Goal: Information Seeking & Learning: Compare options

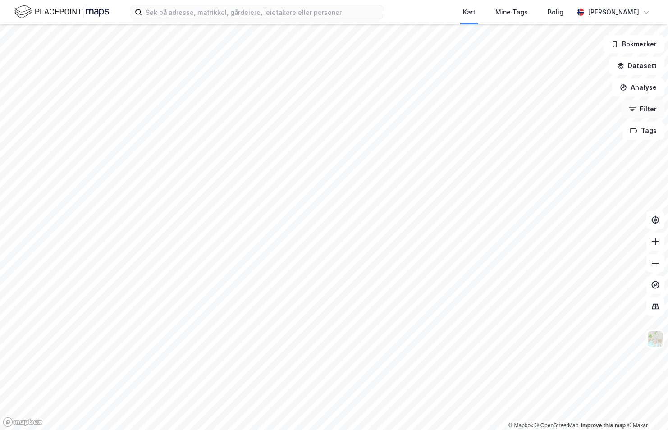
click at [651, 114] on button "Filter" at bounding box center [642, 109] width 43 height 18
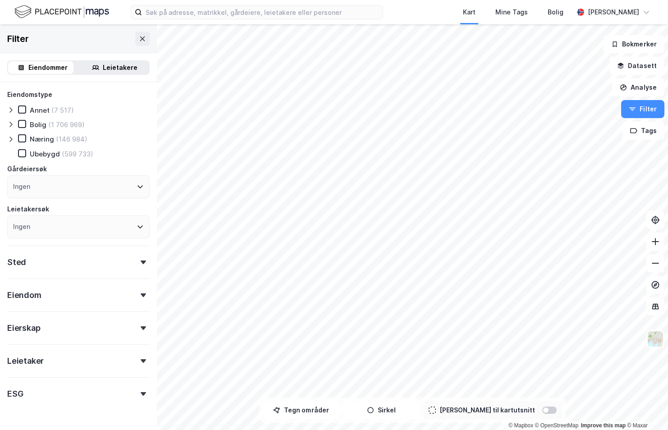
click at [137, 261] on div at bounding box center [143, 263] width 13 height 4
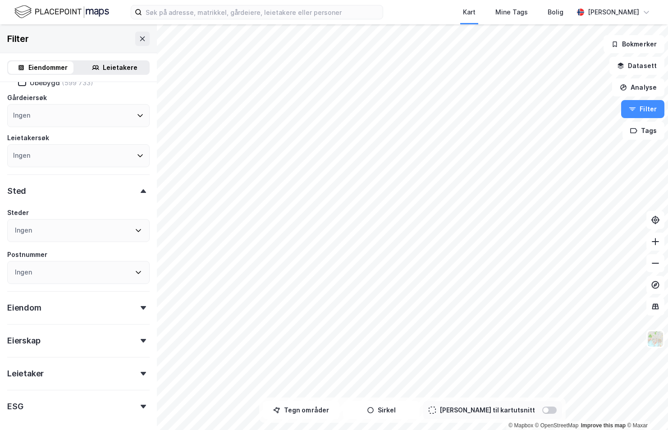
scroll to position [90, 0]
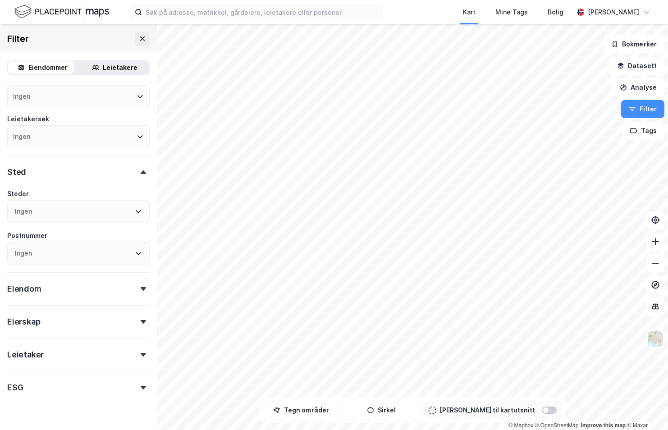
click at [141, 354] on icon at bounding box center [143, 355] width 5 height 4
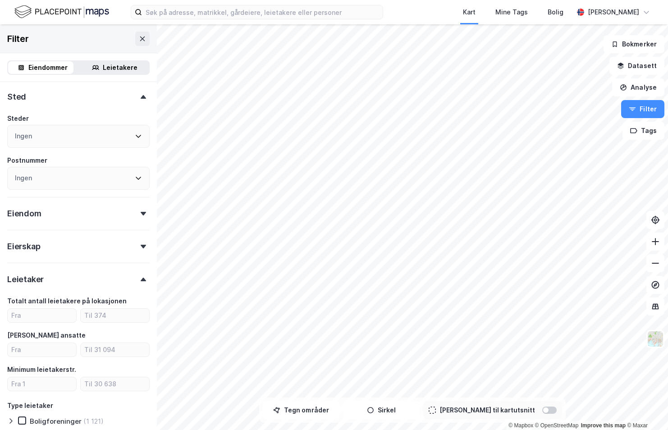
scroll to position [180, 0]
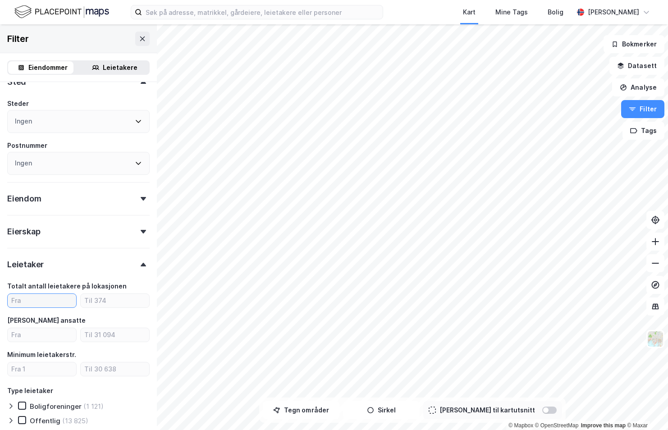
click at [36, 303] on input "number" at bounding box center [42, 301] width 69 height 14
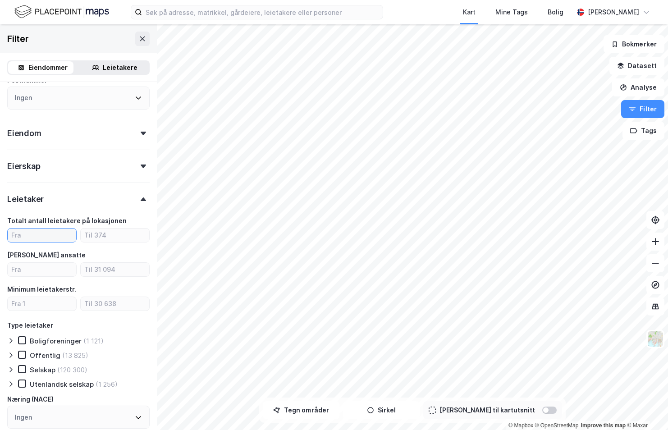
scroll to position [271, 0]
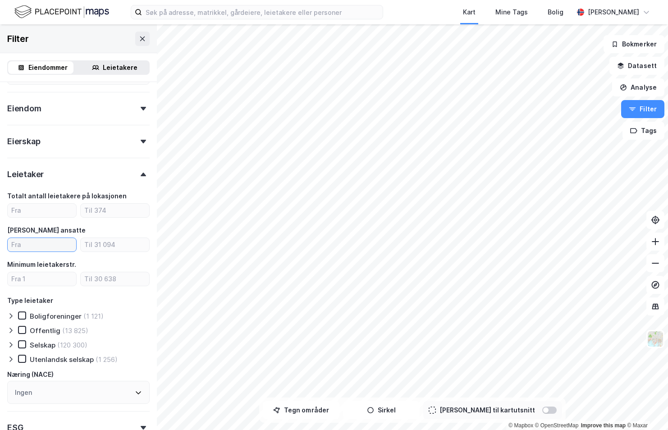
click at [39, 247] on input "number" at bounding box center [42, 245] width 69 height 14
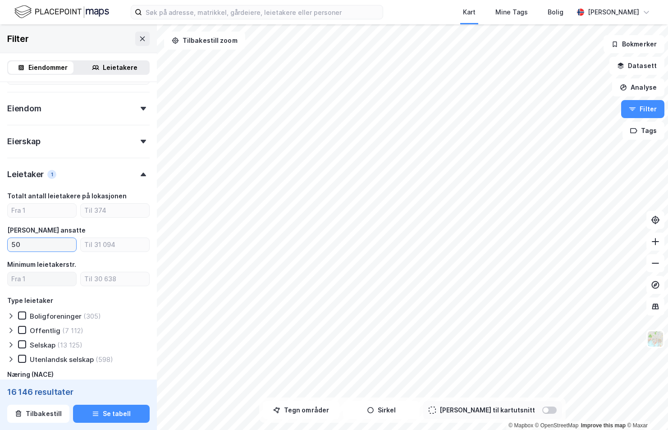
type input "50"
click at [20, 279] on input "number" at bounding box center [42, 279] width 69 height 14
click at [105, 248] on input "number" at bounding box center [115, 245] width 69 height 14
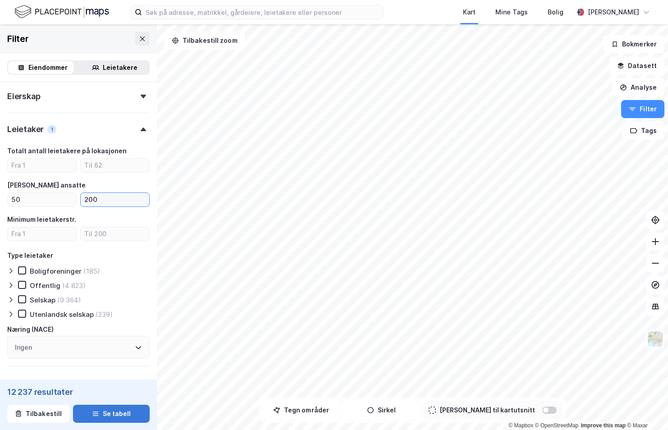
type input "200"
click at [119, 414] on button "Se tabell" at bounding box center [111, 414] width 77 height 18
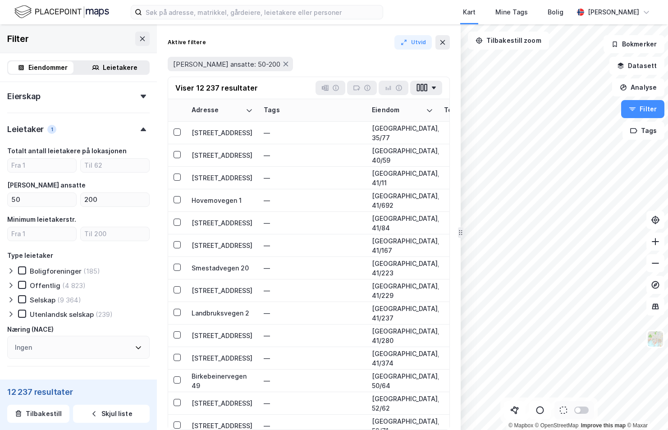
scroll to position [180, 0]
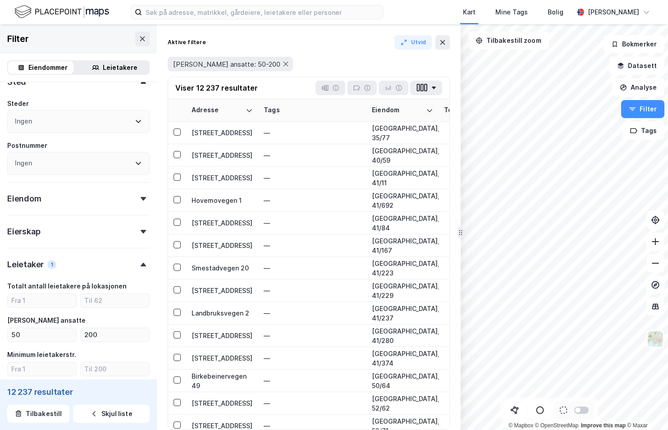
click at [135, 122] on icon at bounding box center [138, 121] width 7 height 7
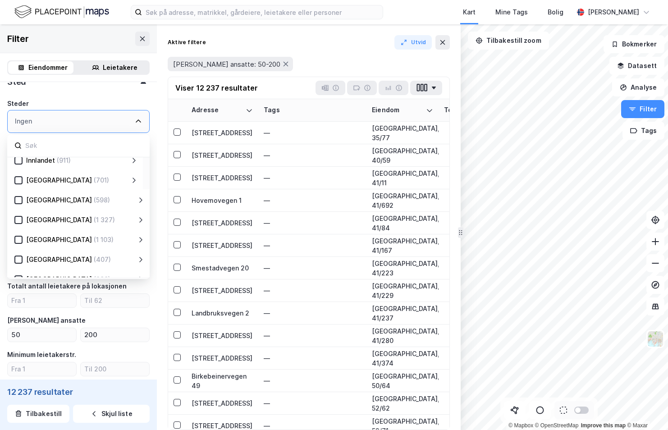
scroll to position [90, 0]
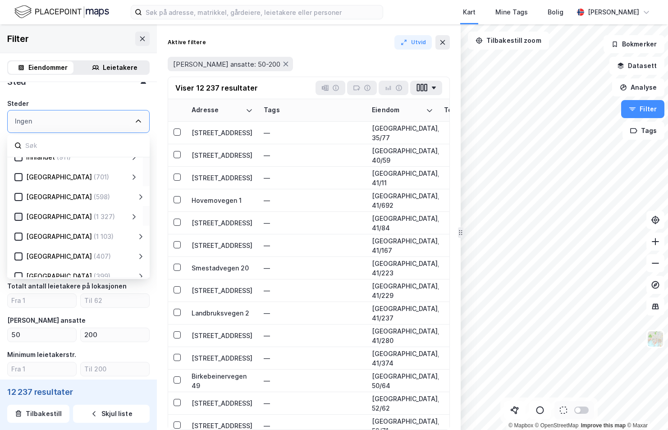
click at [19, 216] on icon at bounding box center [18, 216] width 5 height 3
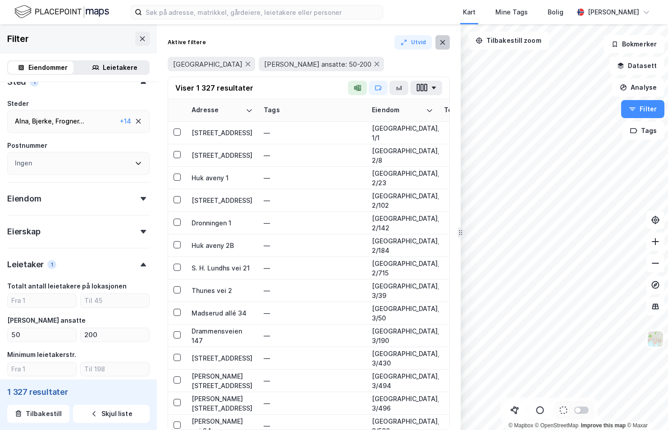
click at [445, 47] on button at bounding box center [443, 42] width 14 height 14
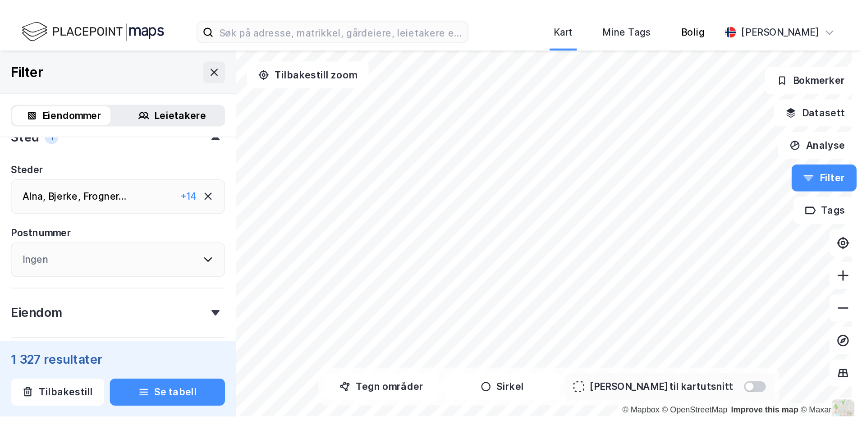
scroll to position [180, 0]
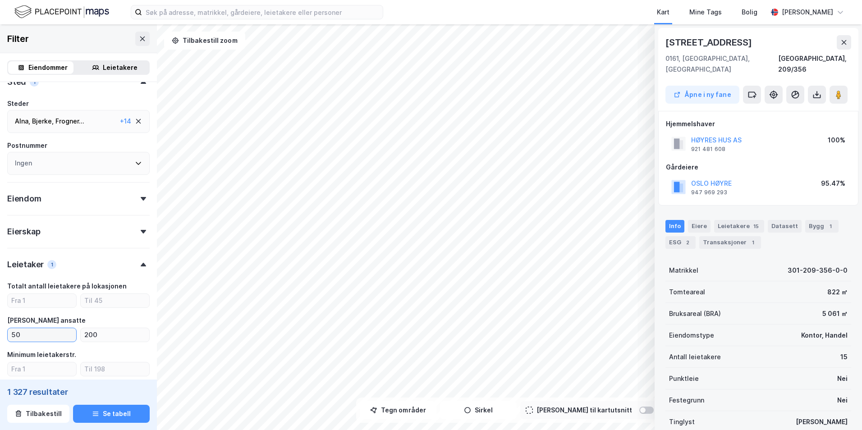
click at [37, 334] on input "50" at bounding box center [42, 335] width 69 height 14
type input "5"
type input "100"
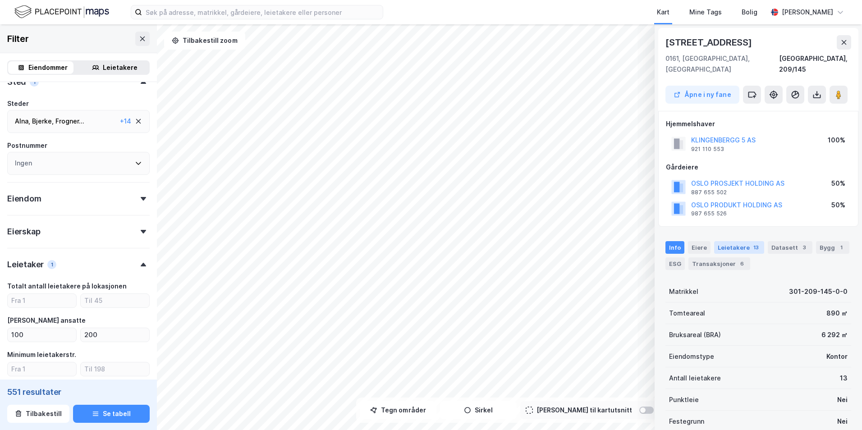
click at [668, 241] on div "Leietakere 13" at bounding box center [739, 247] width 50 height 13
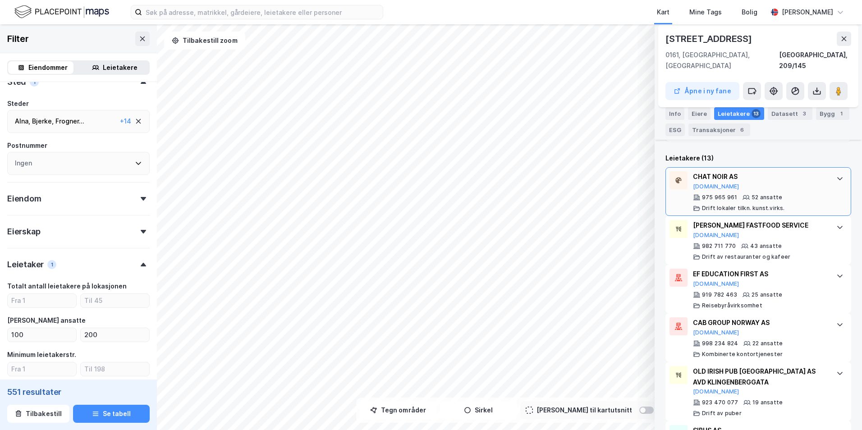
scroll to position [277, 0]
click at [47, 305] on input "number" at bounding box center [42, 301] width 69 height 14
type input "1"
click at [101, 301] on input "number" at bounding box center [115, 301] width 69 height 14
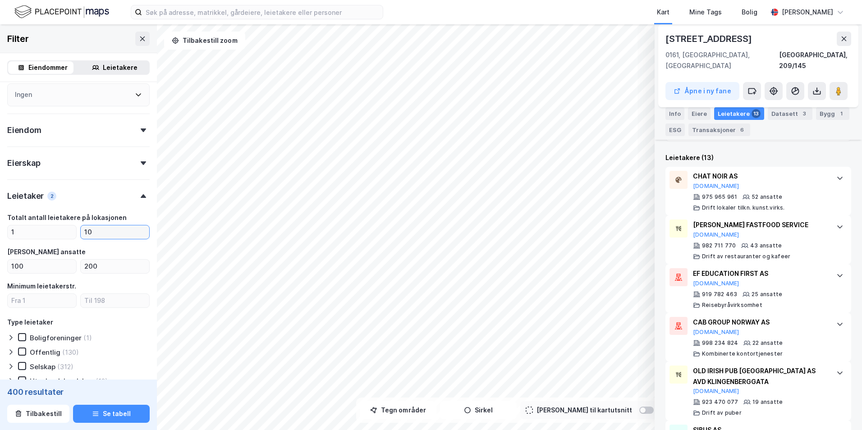
scroll to position [271, 0]
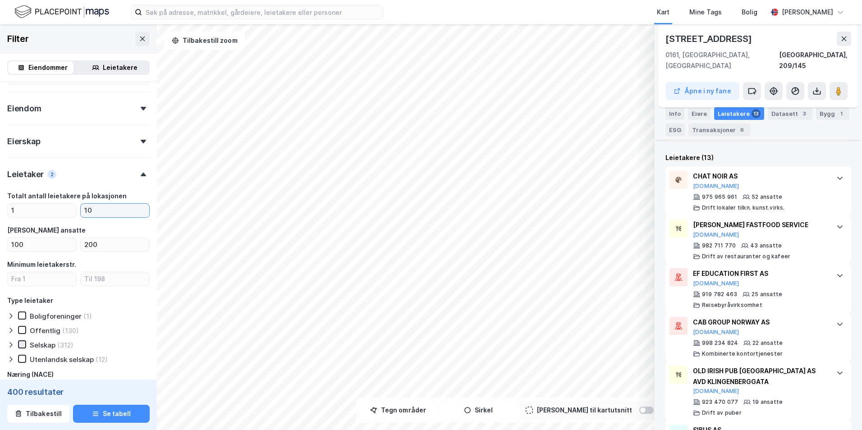
type input "10"
click at [22, 344] on icon at bounding box center [22, 344] width 6 height 6
click at [21, 358] on icon at bounding box center [22, 359] width 6 height 6
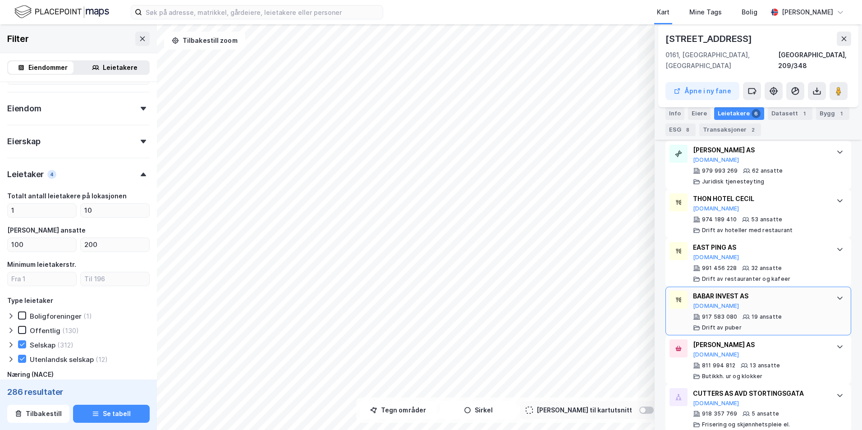
scroll to position [284, 0]
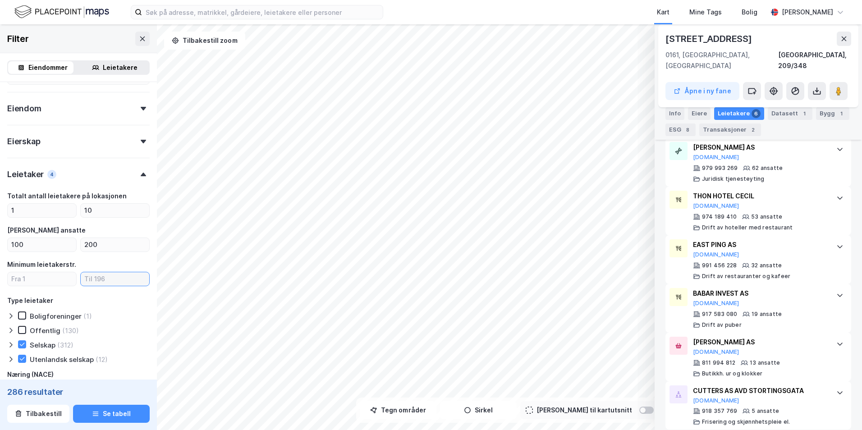
click at [109, 279] on input "number" at bounding box center [115, 279] width 69 height 14
type input "1"
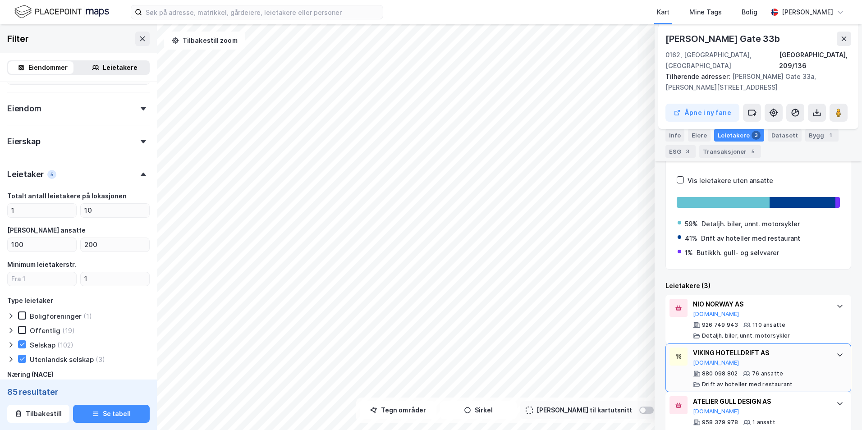
scroll to position [149, 0]
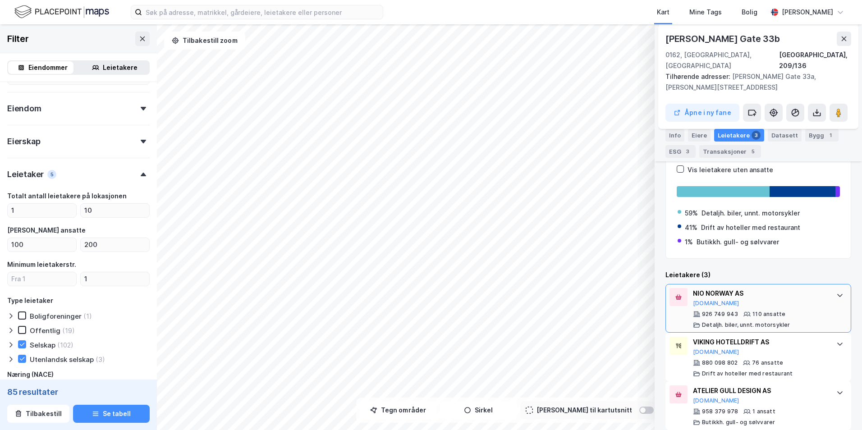
click at [668, 288] on div "NIO NORWAY AS" at bounding box center [760, 293] width 134 height 11
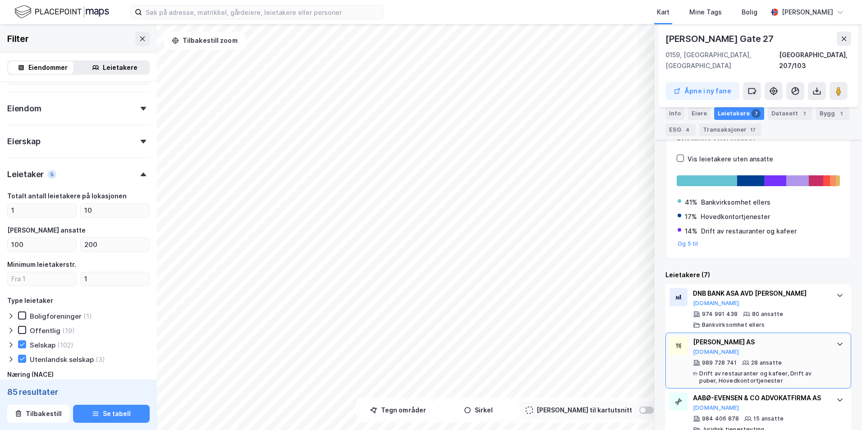
scroll to position [137, 0]
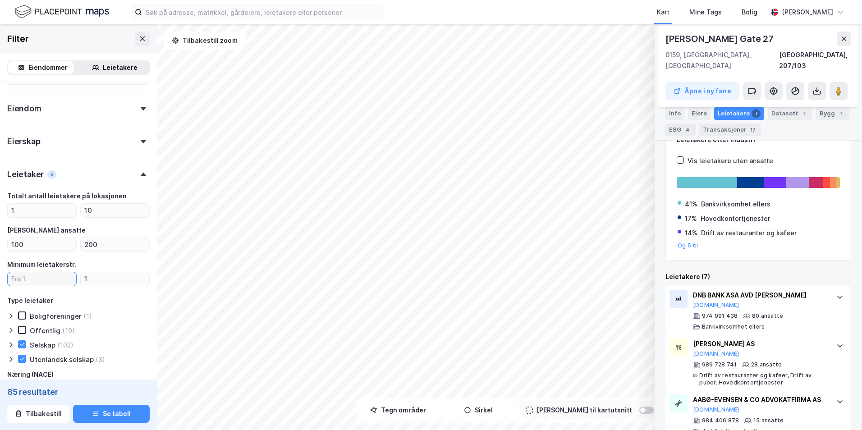
click at [40, 277] on input "number" at bounding box center [42, 279] width 69 height 14
type input "1"
click at [132, 261] on div "Minimum leietakerstr." at bounding box center [78, 264] width 142 height 11
click at [113, 411] on button "Se tabell" at bounding box center [111, 414] width 77 height 18
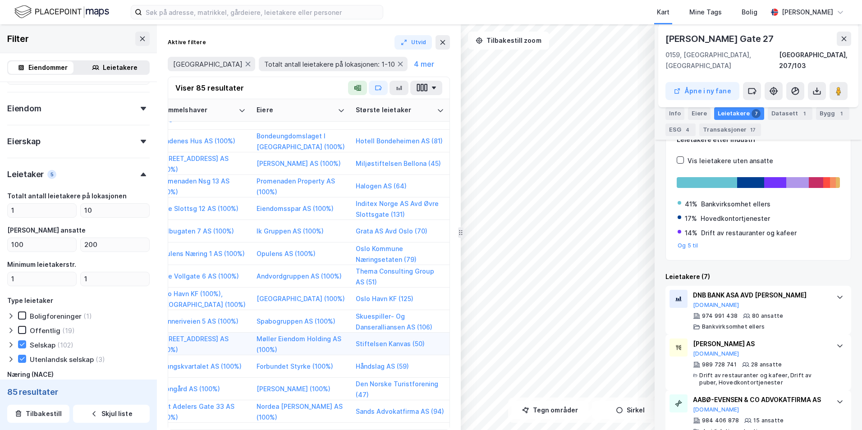
scroll to position [871, 1651]
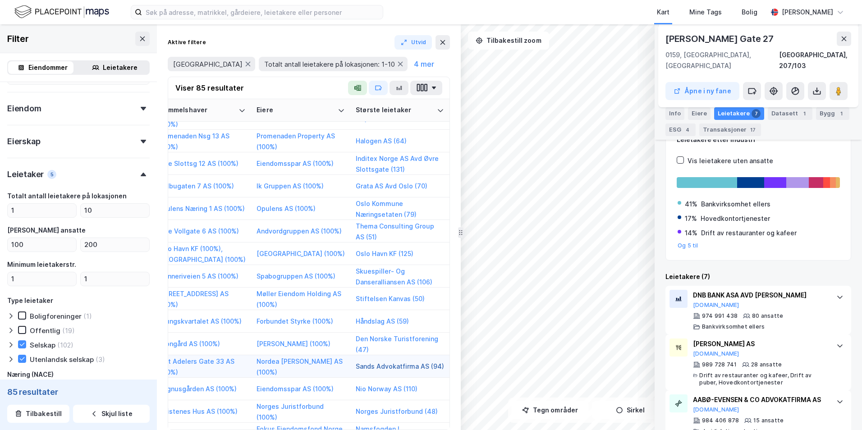
click at [0, 0] on button "Sands Advokatfirma AS (94)" at bounding box center [0, 0] width 0 height 0
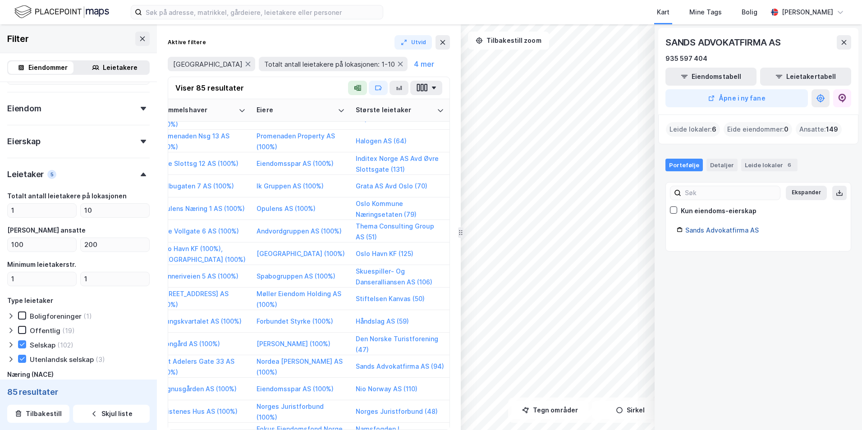
click at [668, 229] on link "Sands Advokatfirma AS" at bounding box center [721, 230] width 73 height 8
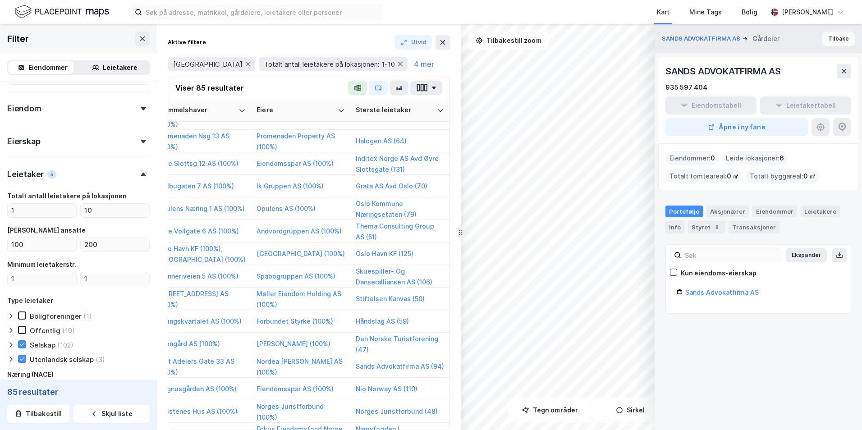
click at [668, 37] on button "Tilbake" at bounding box center [838, 39] width 32 height 14
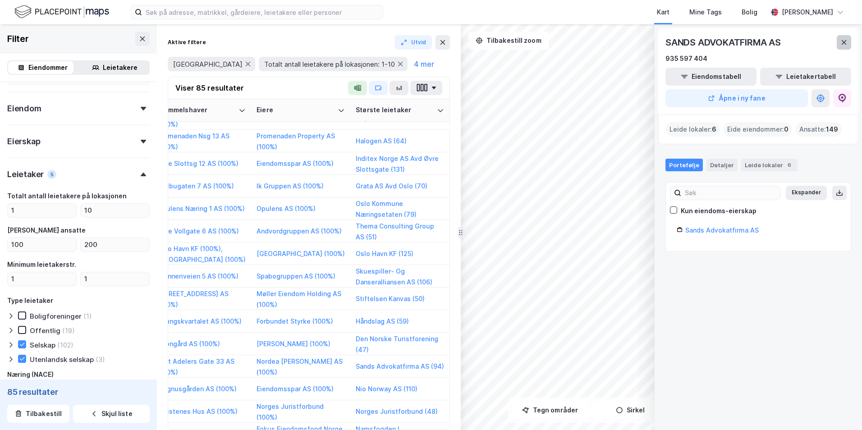
click at [668, 41] on icon at bounding box center [843, 42] width 7 height 7
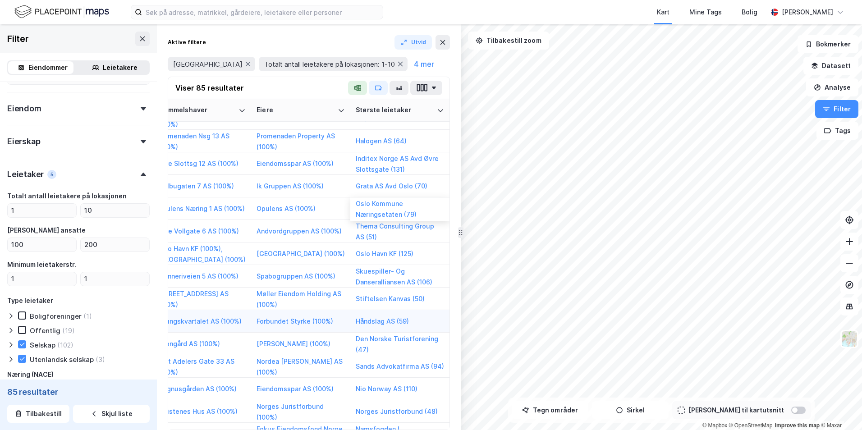
scroll to position [916, 1651]
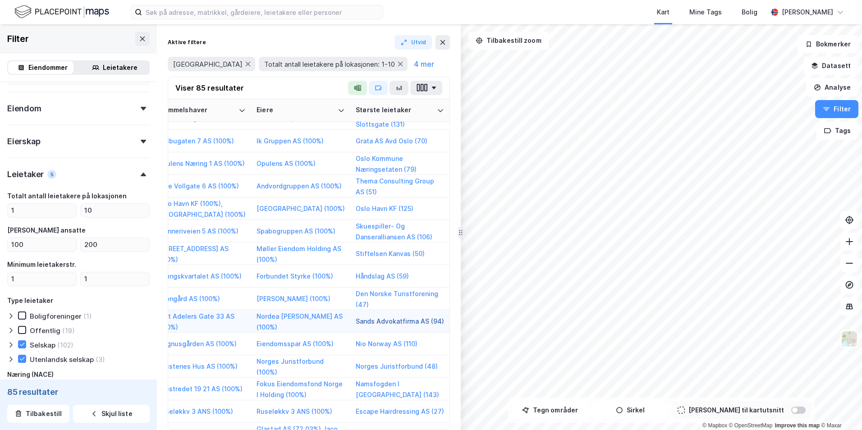
click at [0, 0] on button "Sands Advokatfirma AS (94)" at bounding box center [0, 0] width 0 height 0
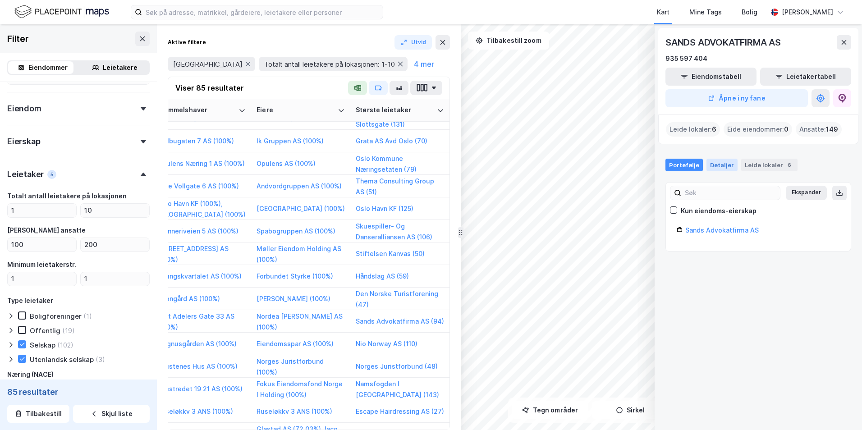
click at [668, 165] on div "Detaljer" at bounding box center [721, 165] width 31 height 13
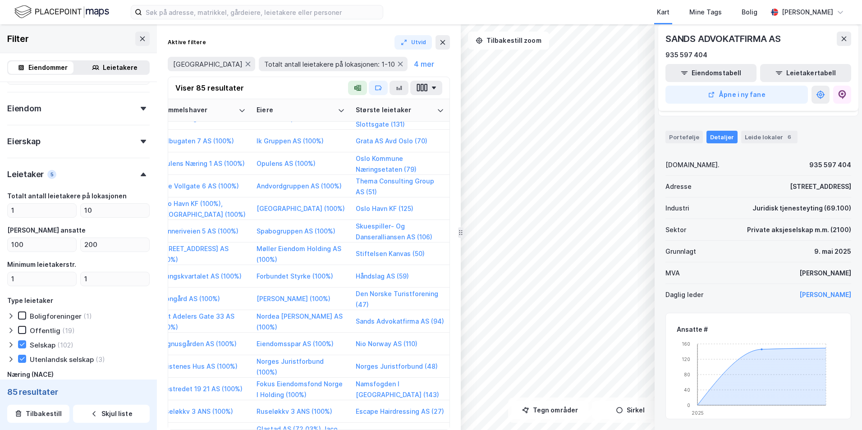
scroll to position [0, 0]
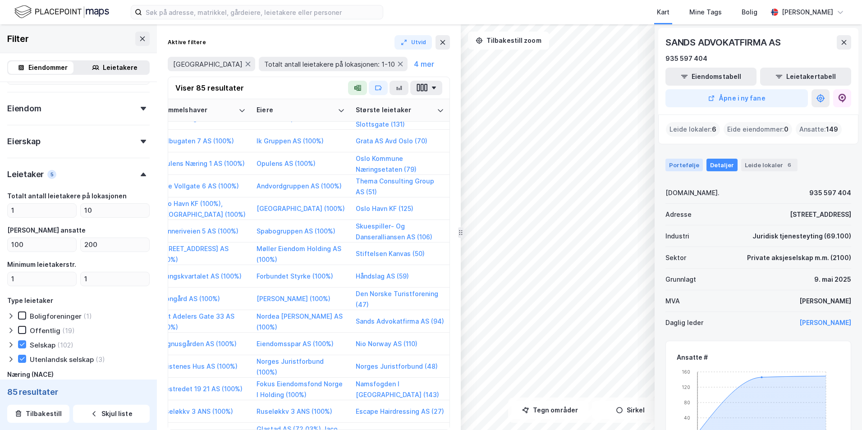
click at [668, 167] on div "Portefølje" at bounding box center [683, 165] width 37 height 13
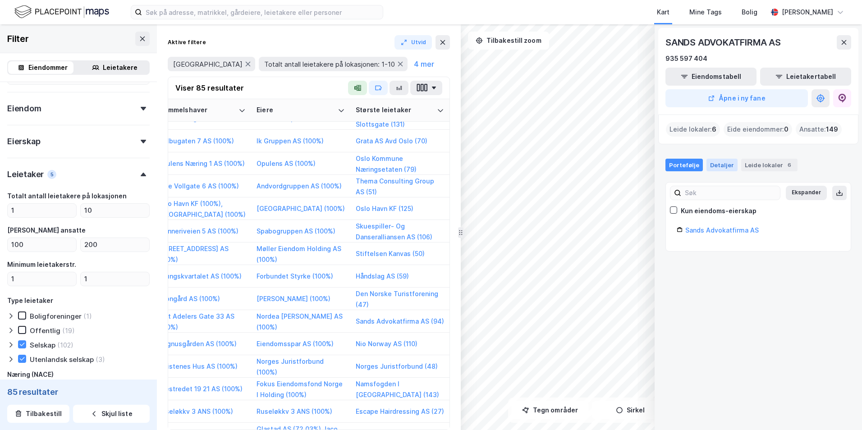
click at [668, 162] on div "Detaljer" at bounding box center [721, 165] width 31 height 13
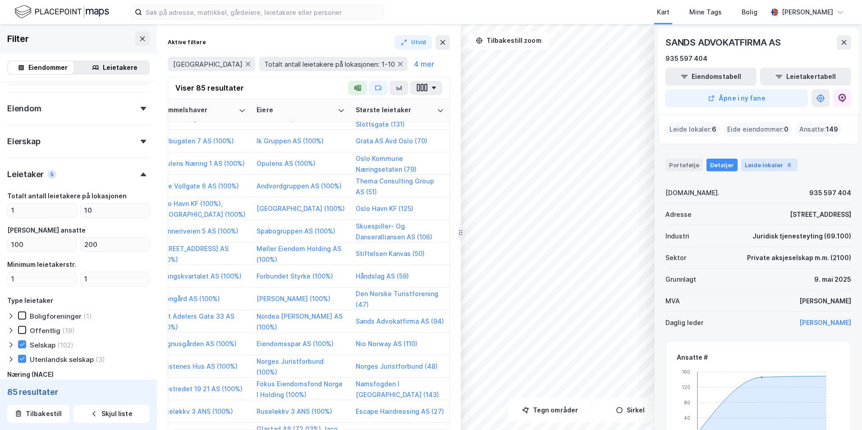
click at [668, 165] on div "Leide lokaler 6" at bounding box center [769, 165] width 56 height 13
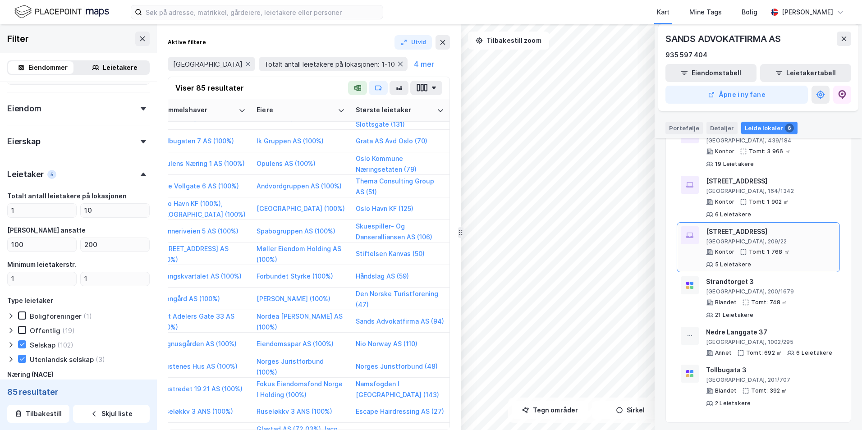
scroll to position [94, 0]
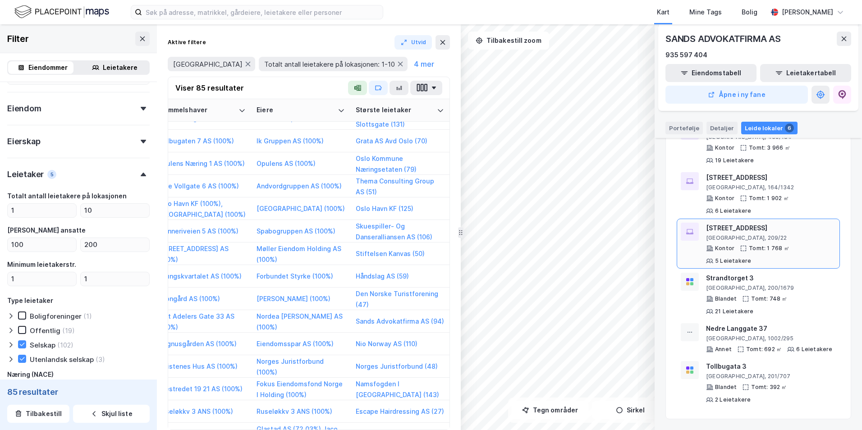
click at [668, 229] on div "[STREET_ADDRESS]" at bounding box center [771, 228] width 130 height 11
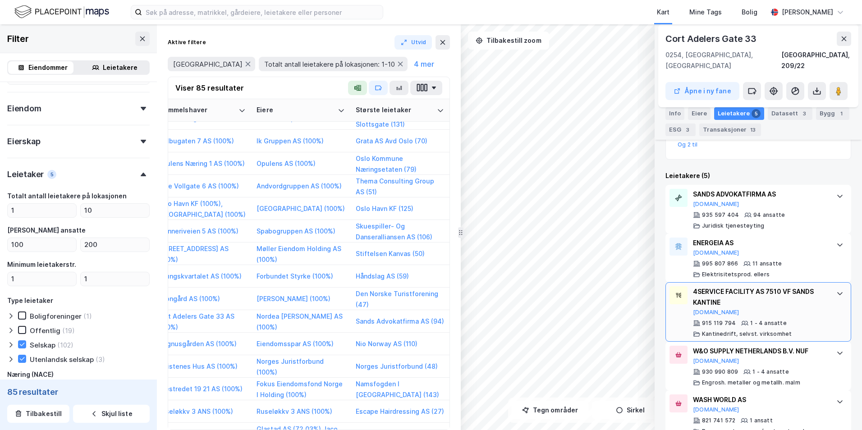
scroll to position [275, 0]
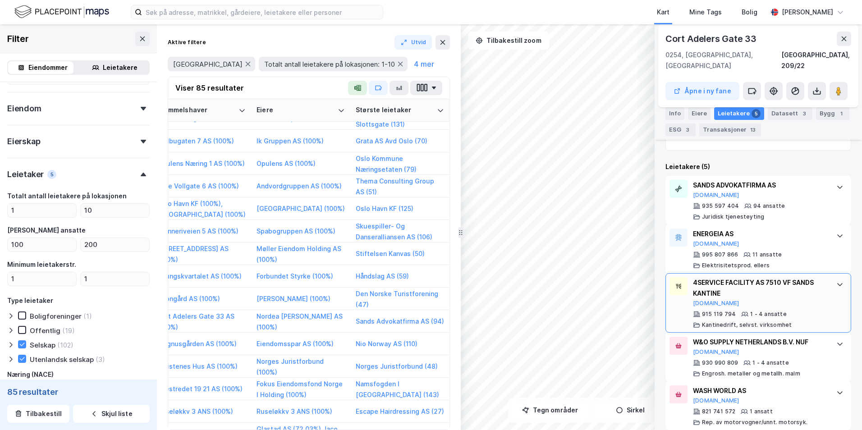
click at [668, 277] on div "4SERVICE FACILITY AS 7510 VF SANDS KANTINE" at bounding box center [760, 288] width 134 height 22
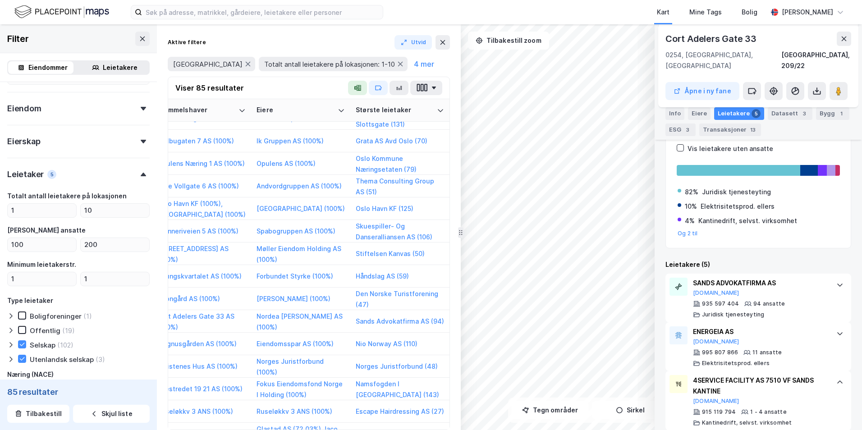
scroll to position [173, 0]
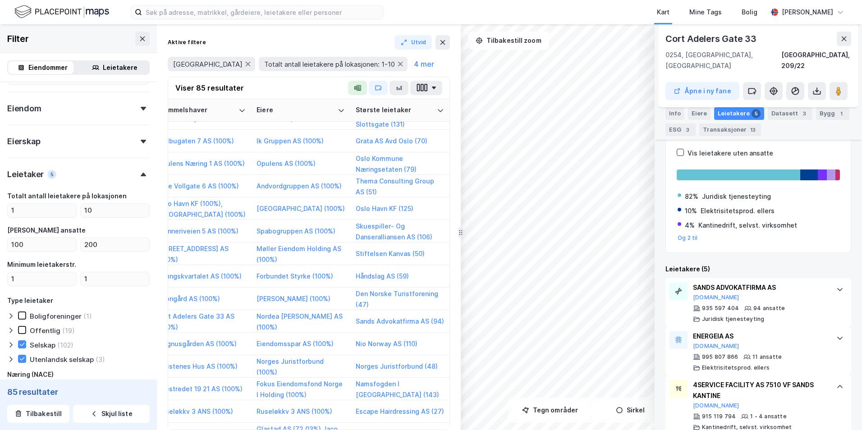
click at [668, 289] on div "SANDS ADVOKATFIRMA AS [DOMAIN_NAME]" at bounding box center [760, 291] width 134 height 19
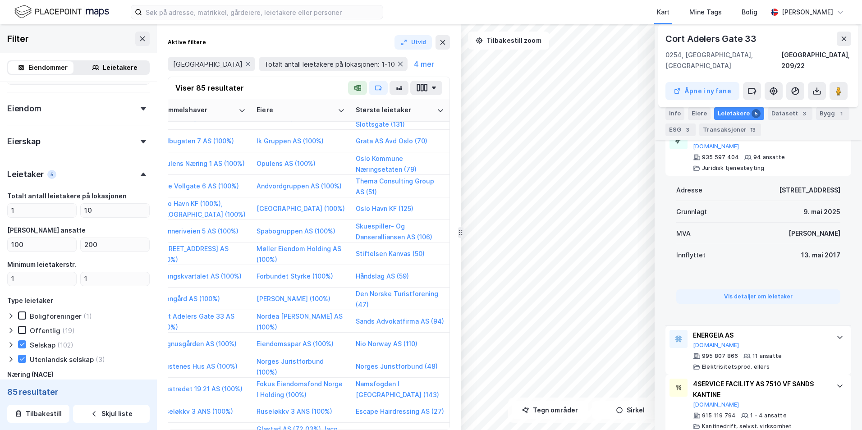
scroll to position [353, 0]
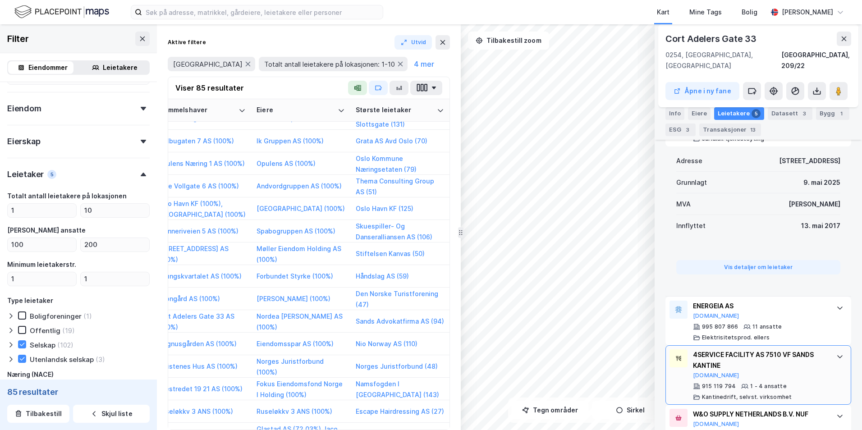
click at [668, 353] on icon at bounding box center [839, 356] width 7 height 7
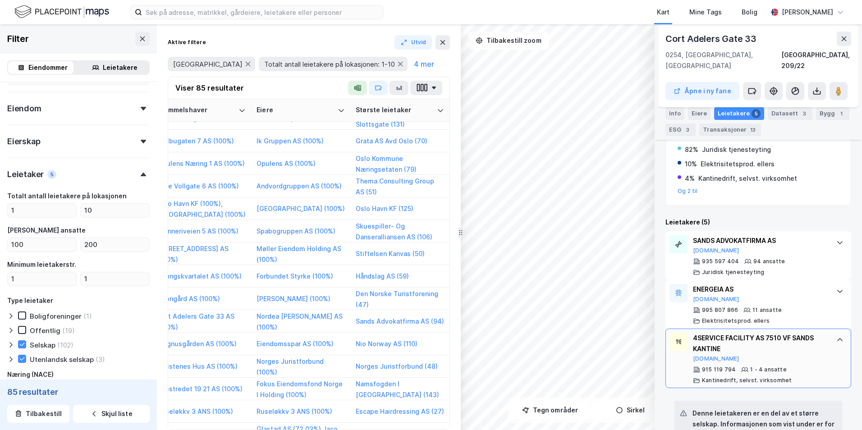
scroll to position [218, 0]
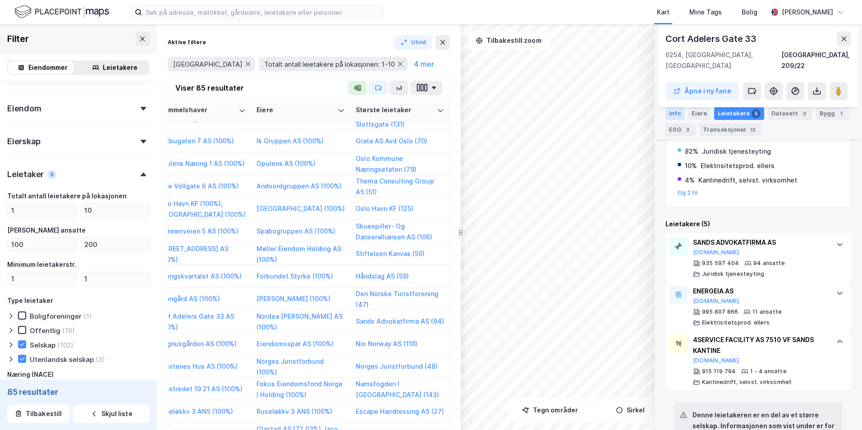
click at [668, 112] on div "Info" at bounding box center [674, 113] width 19 height 13
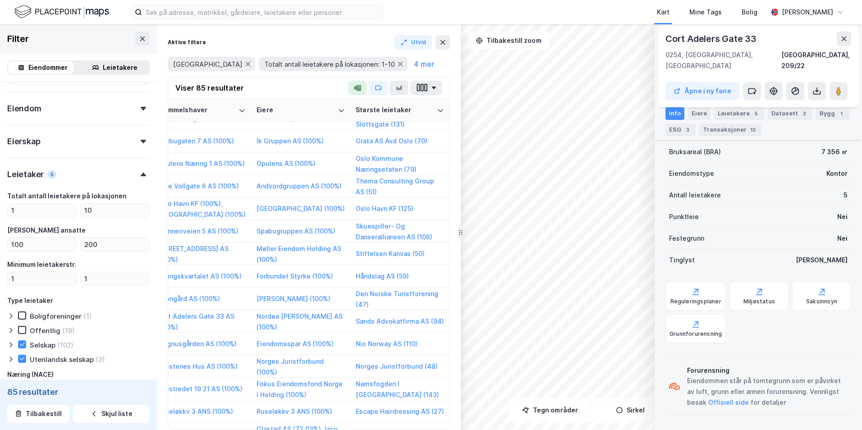
scroll to position [180, 0]
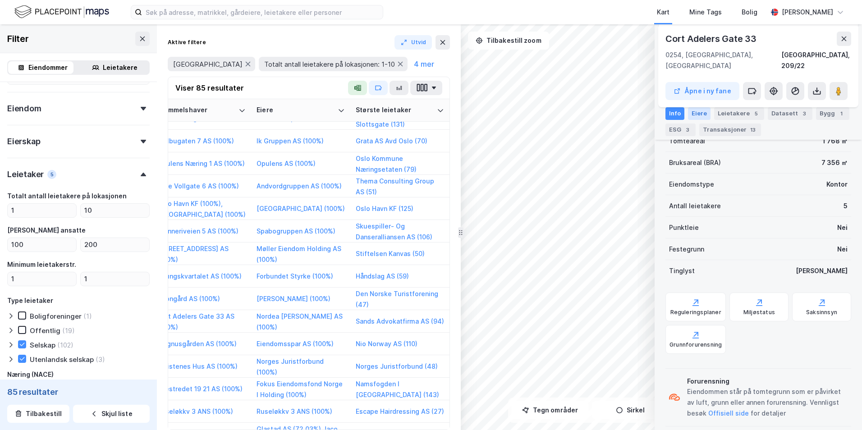
click at [668, 113] on div "Eiere" at bounding box center [699, 113] width 23 height 13
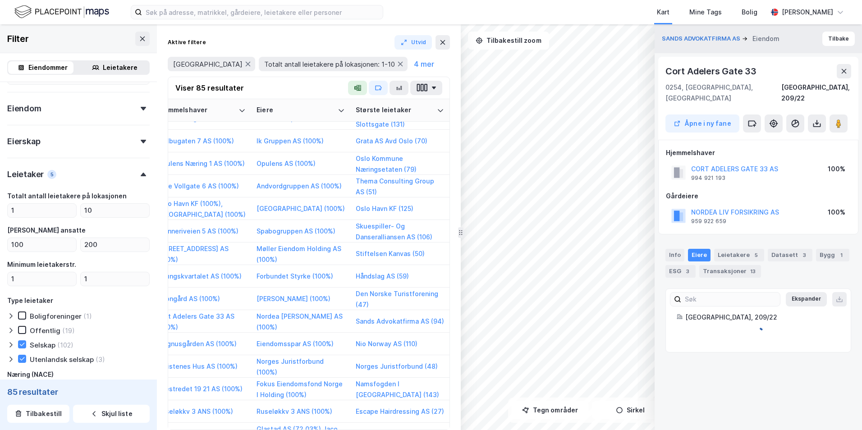
scroll to position [0, 0]
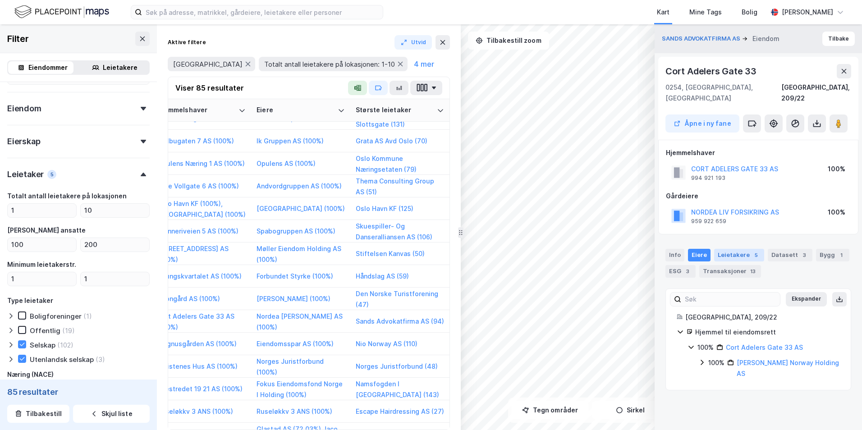
click at [668, 249] on div "Leietakere 5" at bounding box center [739, 255] width 50 height 13
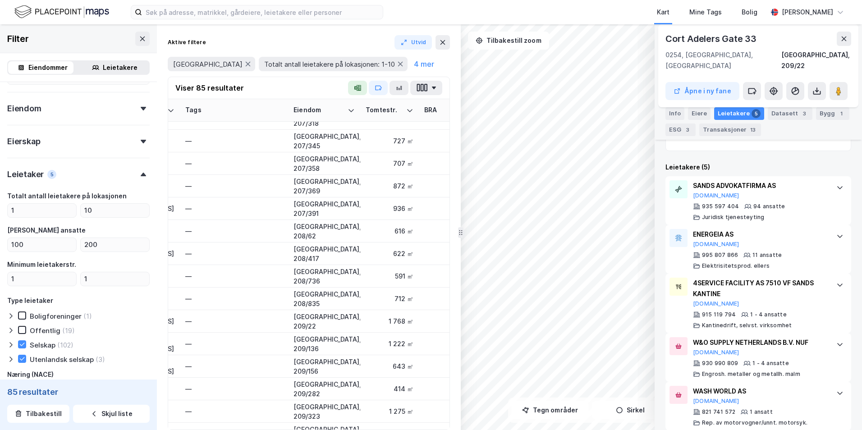
scroll to position [916, 0]
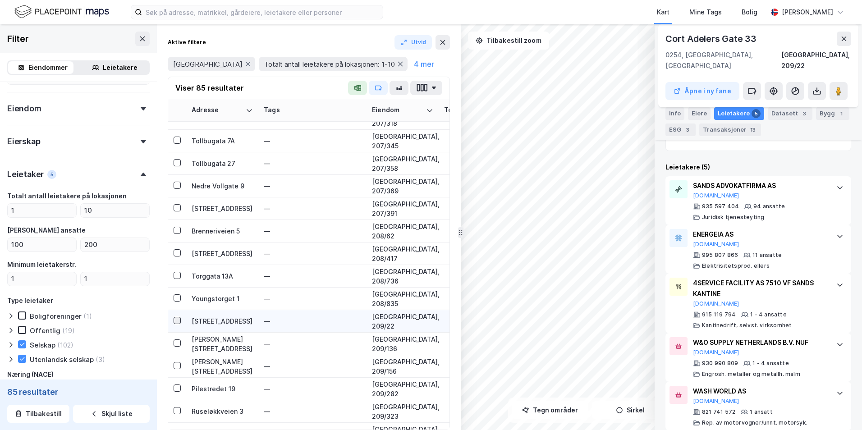
click at [174, 321] on icon at bounding box center [177, 320] width 6 height 6
click at [190, 320] on td "[STREET_ADDRESS]" at bounding box center [222, 321] width 72 height 23
click at [199, 318] on div "[STREET_ADDRESS]" at bounding box center [222, 320] width 61 height 9
click at [668, 84] on button "Åpne i ny fane" at bounding box center [702, 91] width 74 height 18
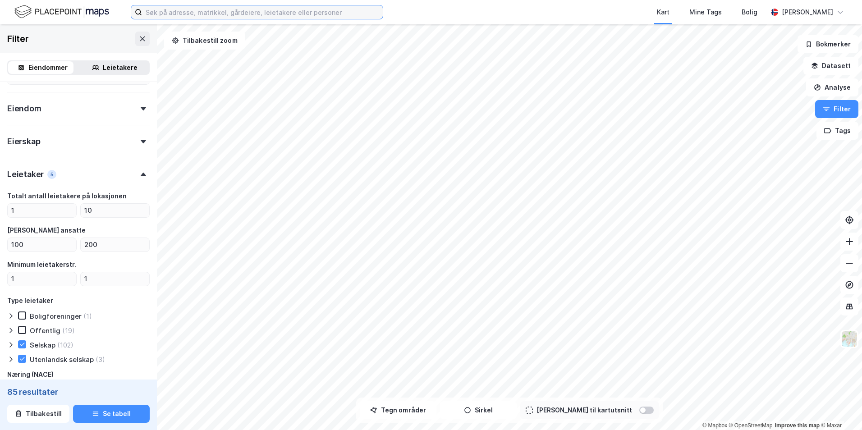
click at [187, 12] on input at bounding box center [262, 12] width 241 height 14
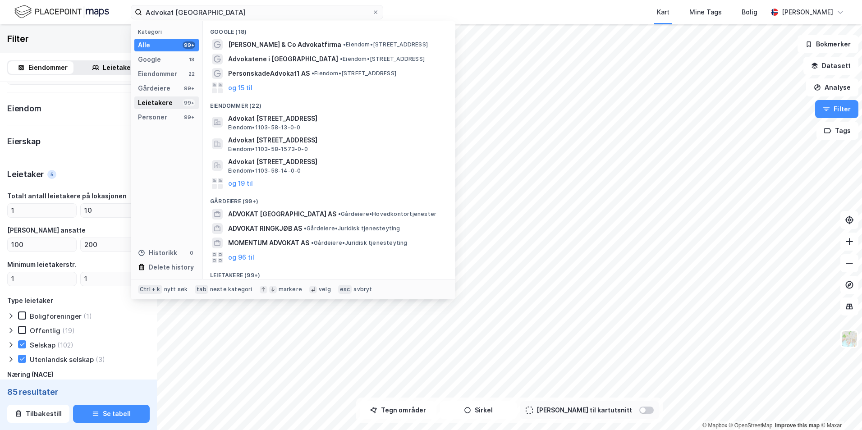
click at [188, 104] on div "99+" at bounding box center [189, 102] width 13 height 7
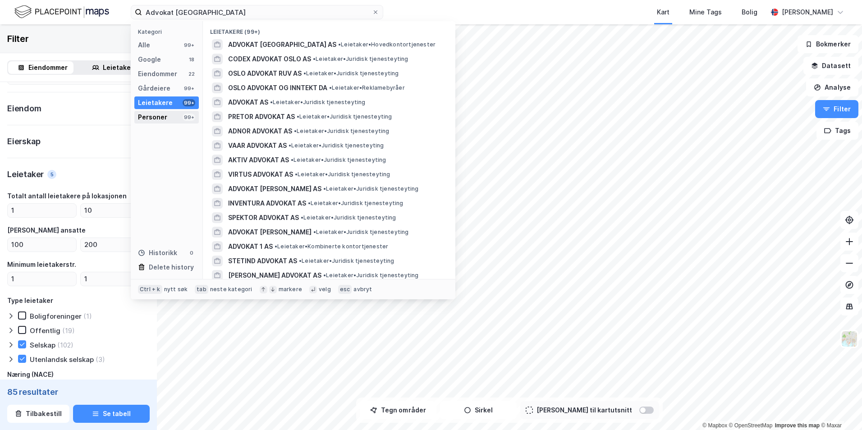
click at [176, 117] on div "Personer 99+" at bounding box center [166, 117] width 64 height 13
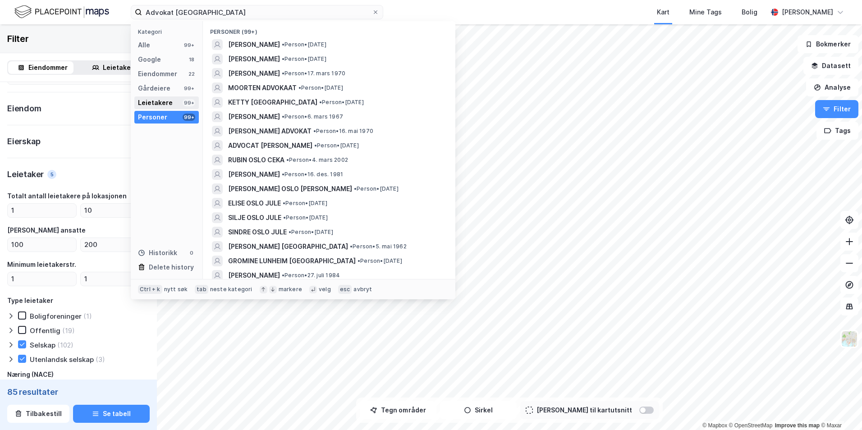
click at [176, 101] on div "Leietakere 99+" at bounding box center [166, 102] width 64 height 13
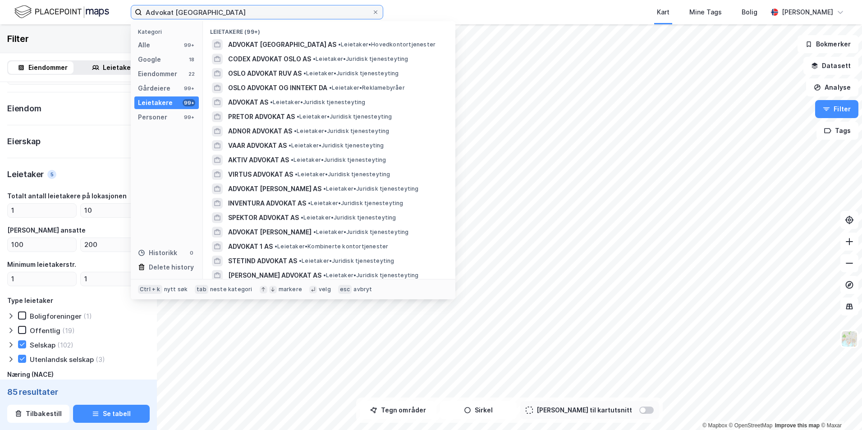
click at [171, 11] on input "Advokat [GEOGRAPHIC_DATA]" at bounding box center [257, 12] width 230 height 14
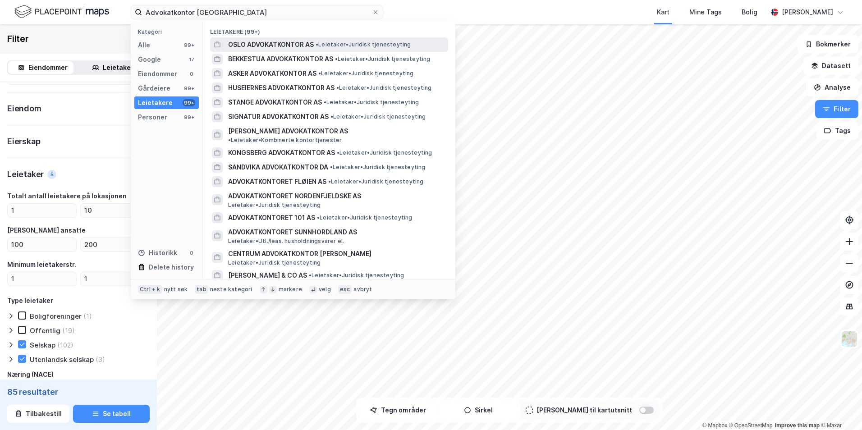
click at [299, 46] on span "OSLO ADVOKATKONTOR AS" at bounding box center [271, 44] width 86 height 11
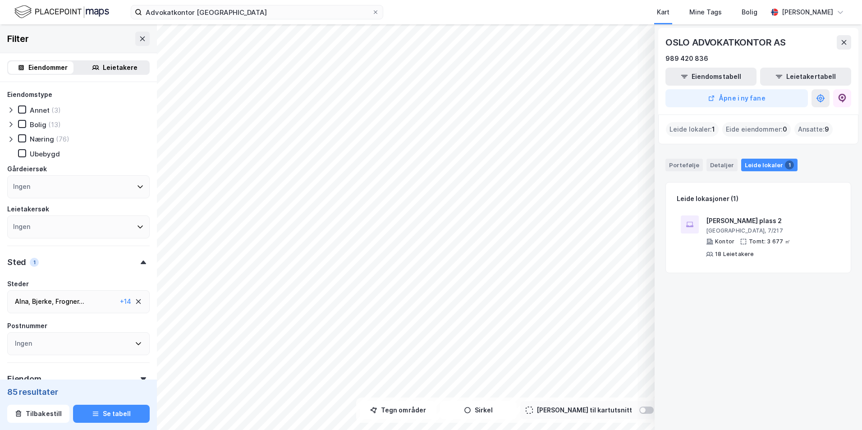
click at [124, 65] on div "Leietakere" at bounding box center [120, 67] width 35 height 11
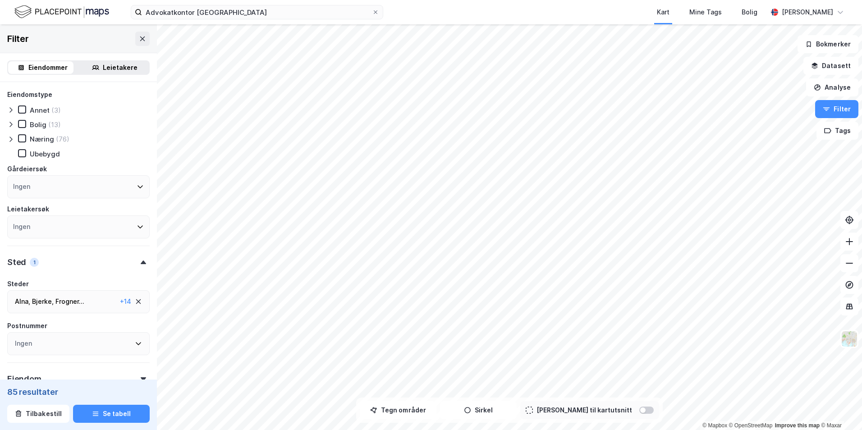
click at [40, 394] on div "85 resultater" at bounding box center [78, 392] width 142 height 11
click at [102, 417] on button "Se tabell" at bounding box center [111, 414] width 77 height 18
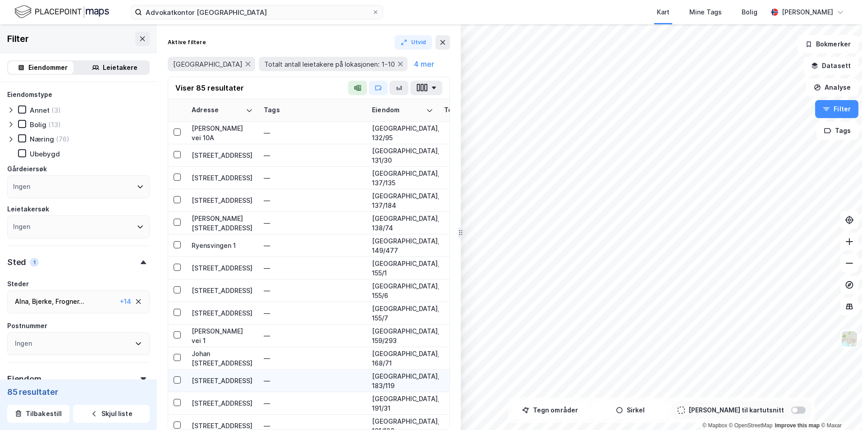
scroll to position [451, 0]
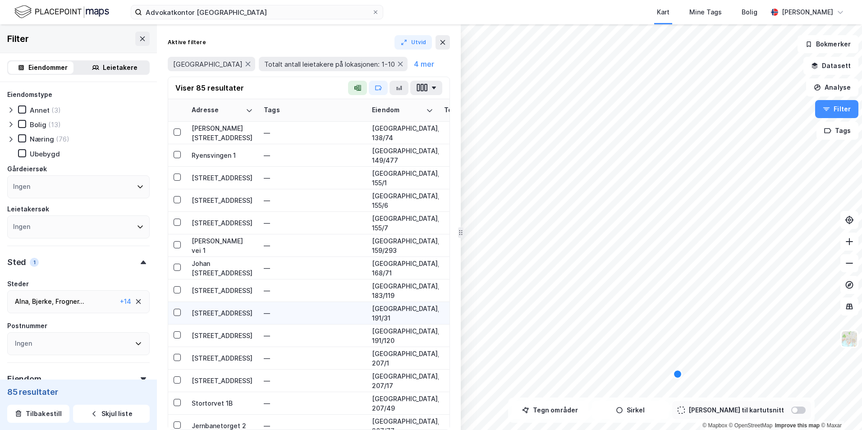
click at [206, 313] on div "[STREET_ADDRESS]" at bounding box center [222, 312] width 61 height 9
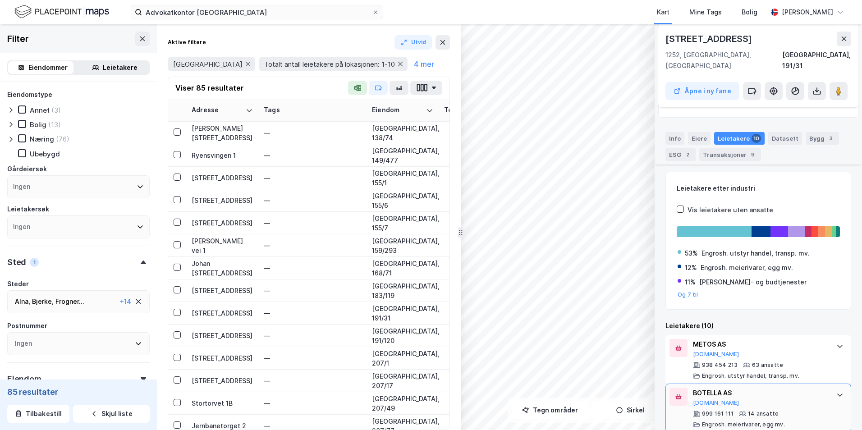
scroll to position [194, 0]
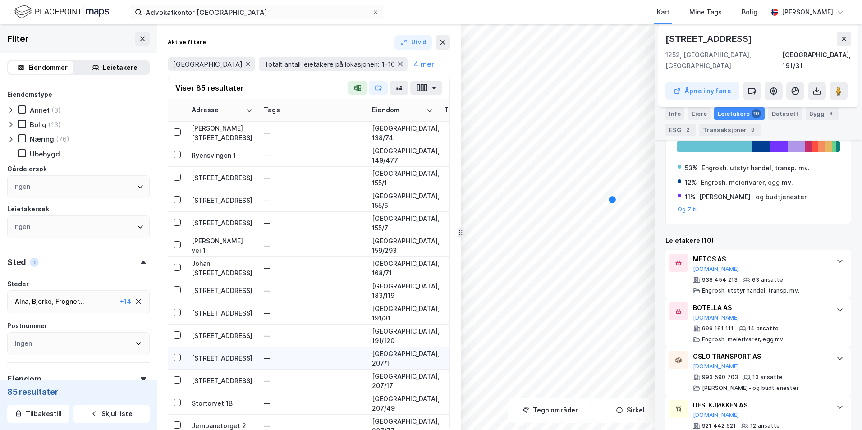
click at [207, 356] on div "[STREET_ADDRESS]" at bounding box center [222, 357] width 61 height 9
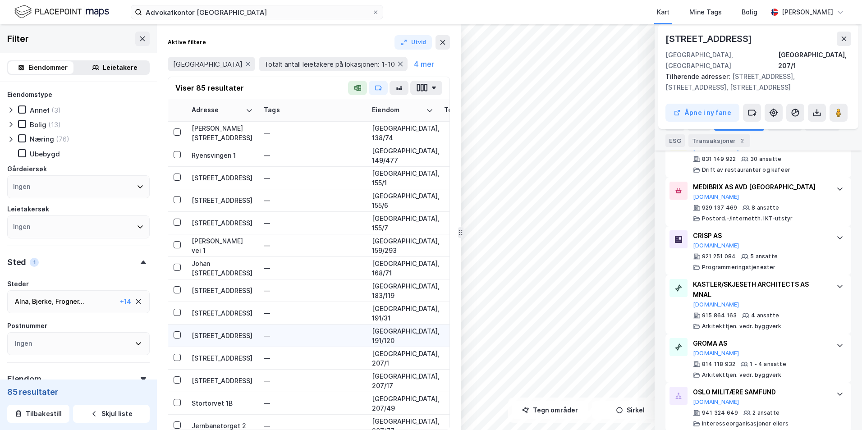
scroll to position [496, 0]
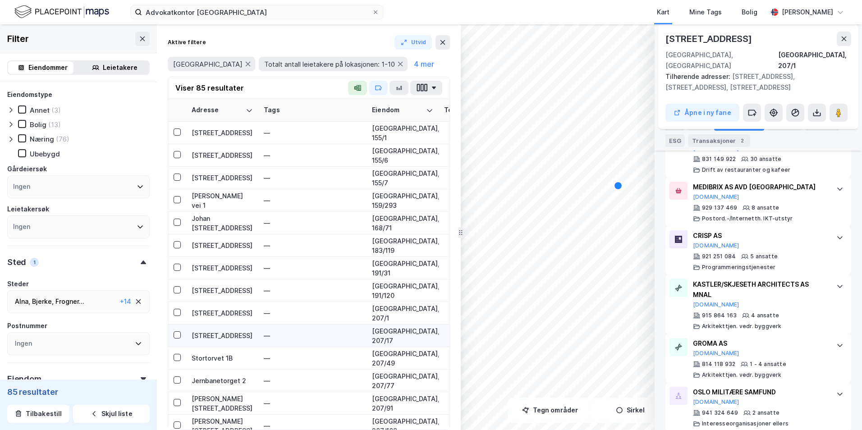
click at [202, 334] on div "[STREET_ADDRESS]" at bounding box center [222, 335] width 61 height 9
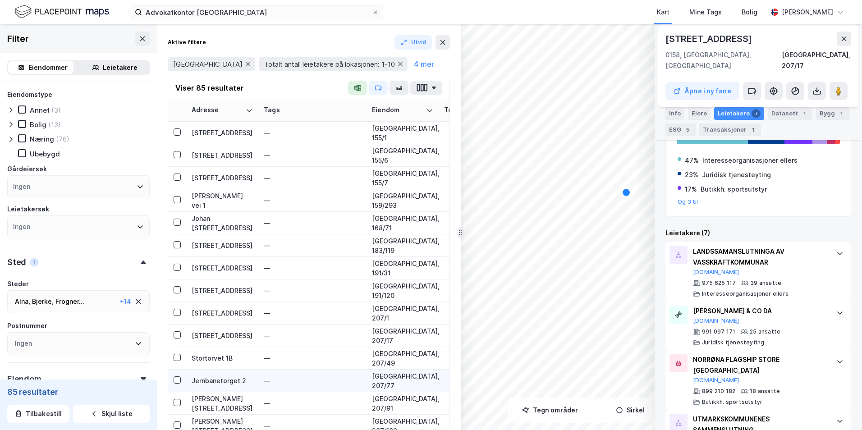
scroll to position [541, 0]
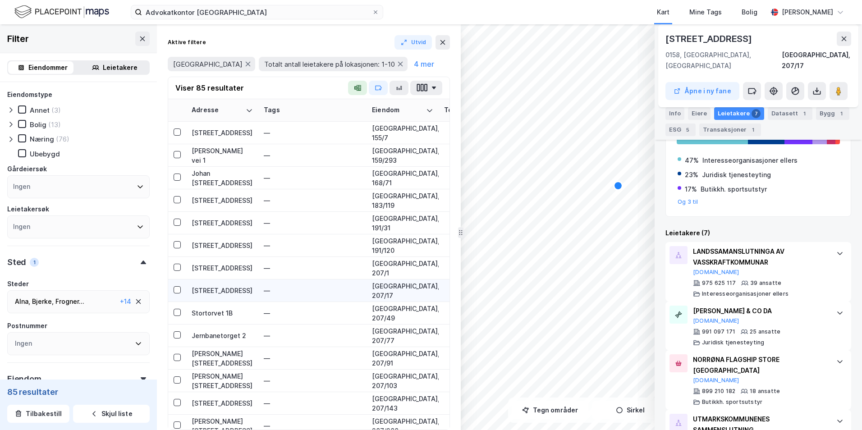
click at [202, 289] on div "[STREET_ADDRESS]" at bounding box center [222, 290] width 61 height 9
click at [204, 312] on div "Stortorvet 1B" at bounding box center [222, 312] width 61 height 9
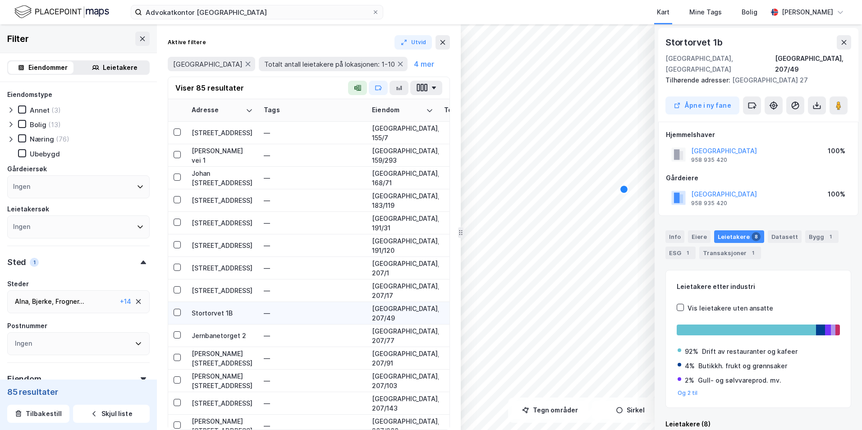
scroll to position [3, 0]
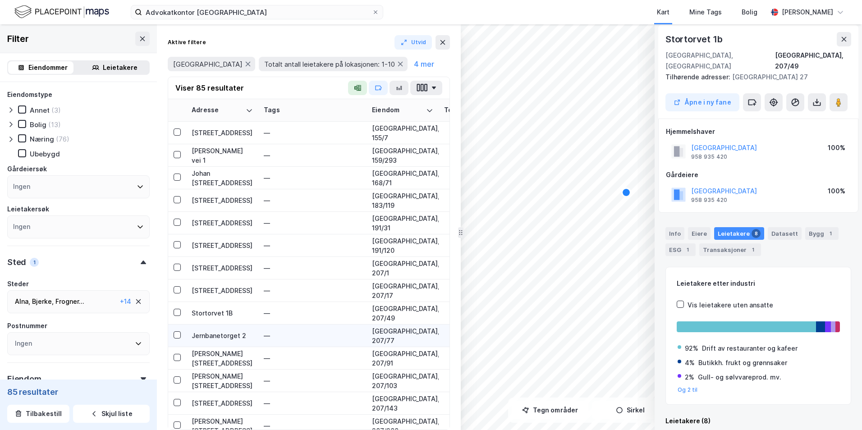
click at [206, 335] on div "Jernbanetorget 2" at bounding box center [222, 335] width 61 height 9
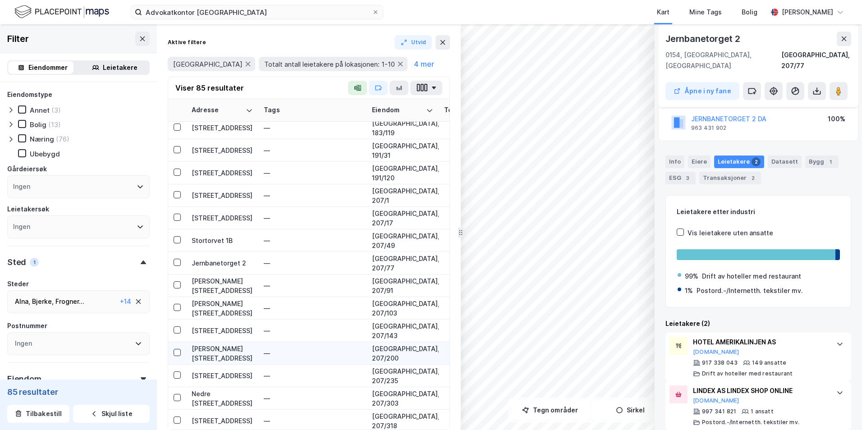
scroll to position [676, 0]
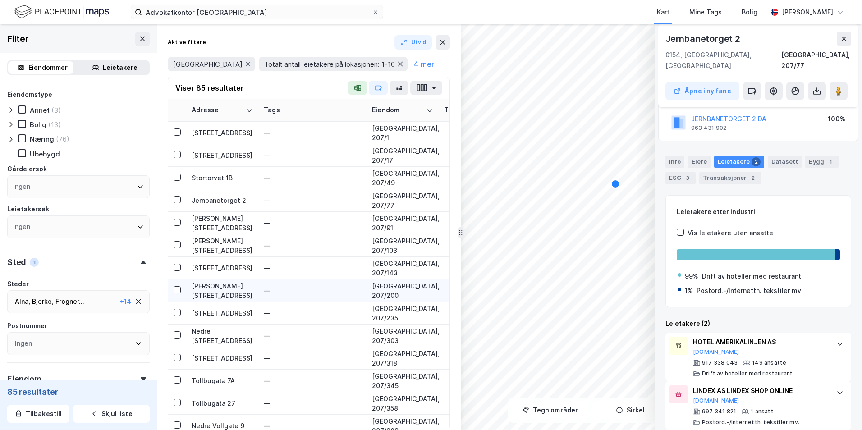
click at [223, 292] on div "[PERSON_NAME][STREET_ADDRESS]" at bounding box center [222, 290] width 61 height 19
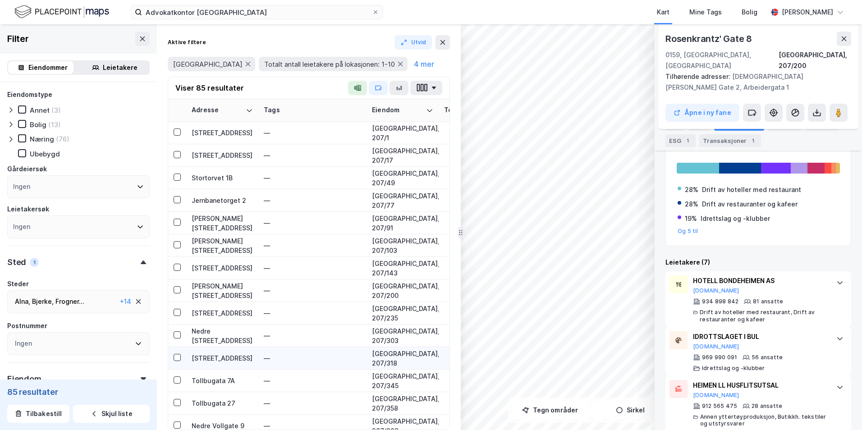
scroll to position [812, 0]
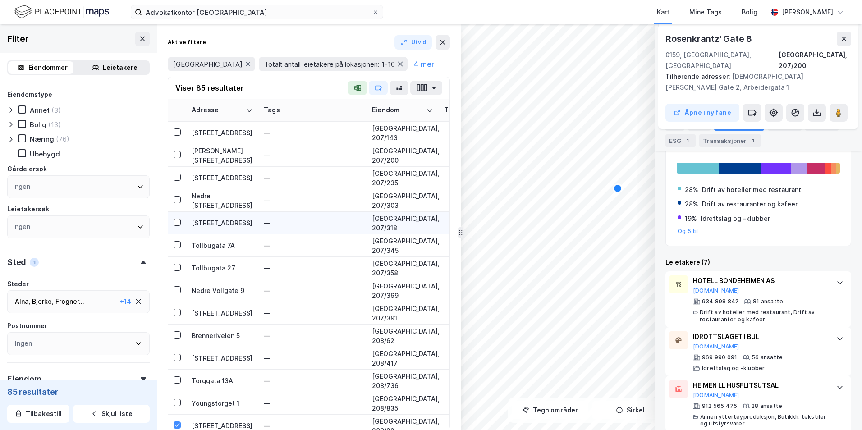
click at [208, 228] on td "[STREET_ADDRESS]" at bounding box center [222, 223] width 72 height 23
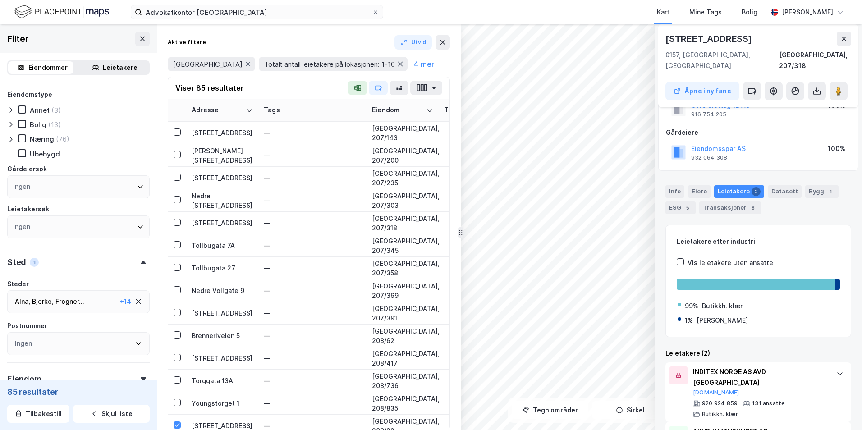
scroll to position [75, 0]
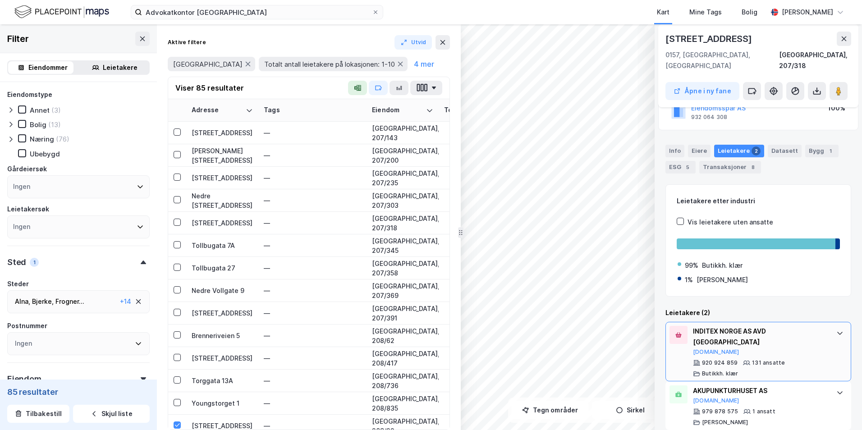
click at [668, 326] on div "INDITEX NORGE AS AVD [GEOGRAPHIC_DATA]" at bounding box center [760, 337] width 134 height 22
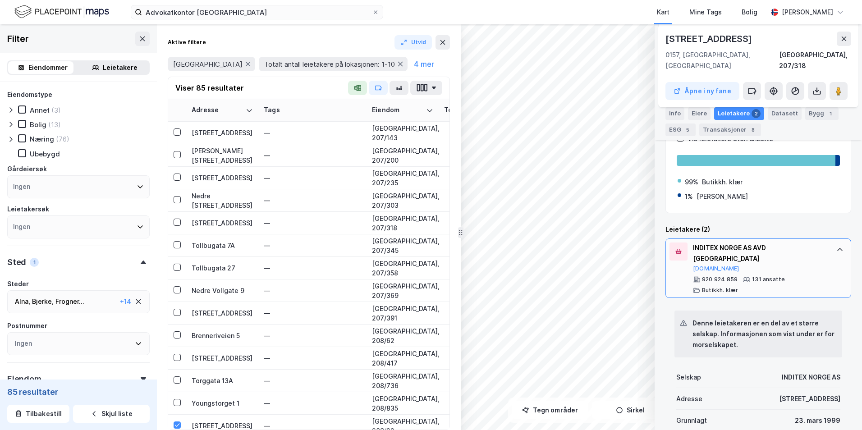
scroll to position [165, 0]
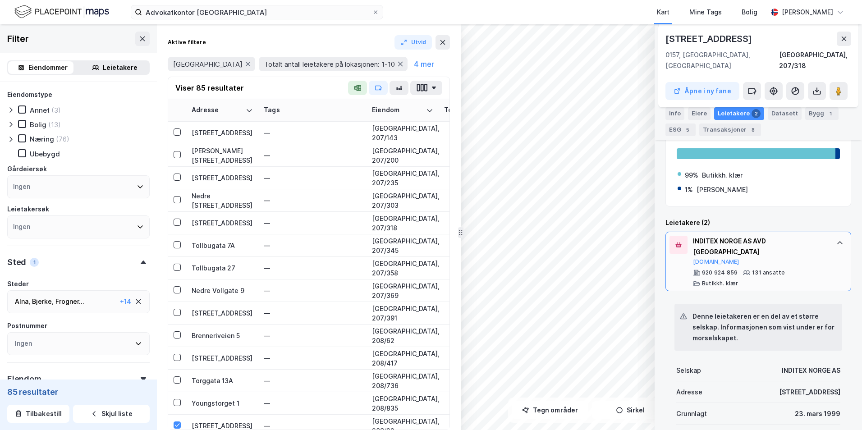
click at [668, 238] on div "INDITEX NORGE AS AVD [GEOGRAPHIC_DATA]" at bounding box center [760, 247] width 134 height 22
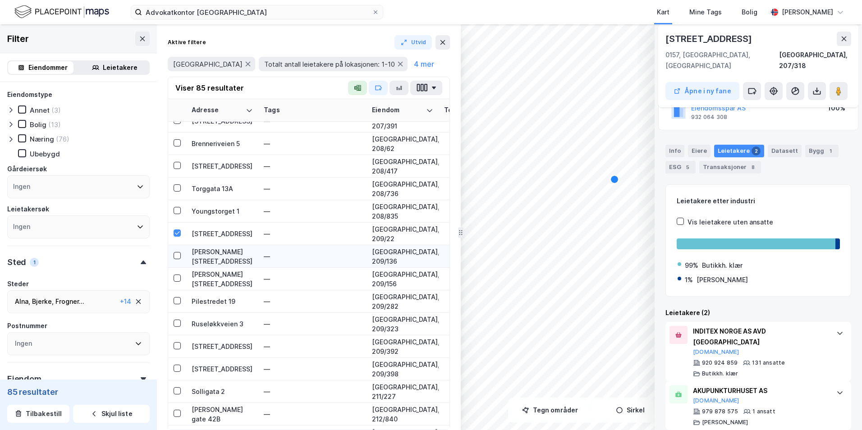
scroll to position [1037, 0]
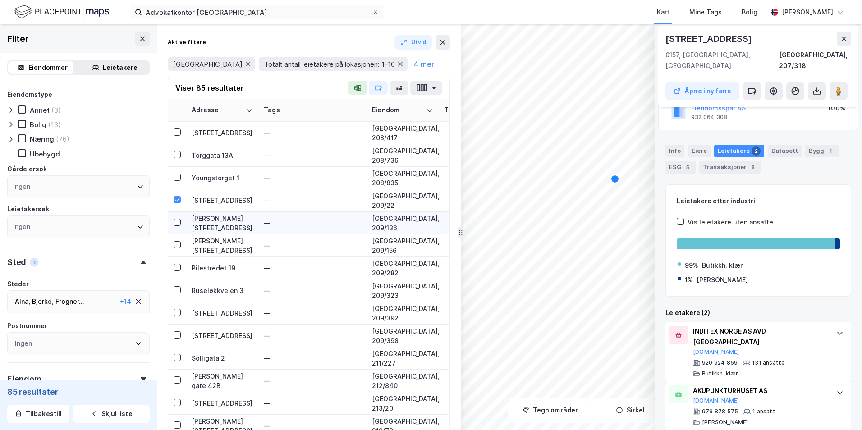
click at [219, 266] on div "Pilestredet 19" at bounding box center [222, 267] width 61 height 9
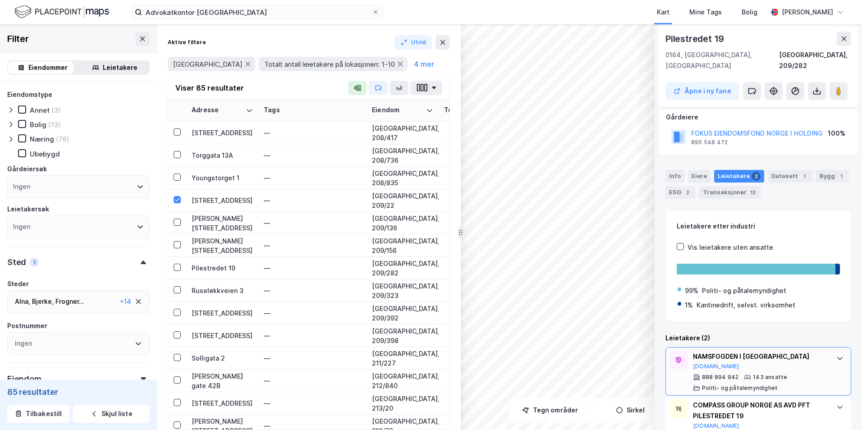
scroll to position [75, 0]
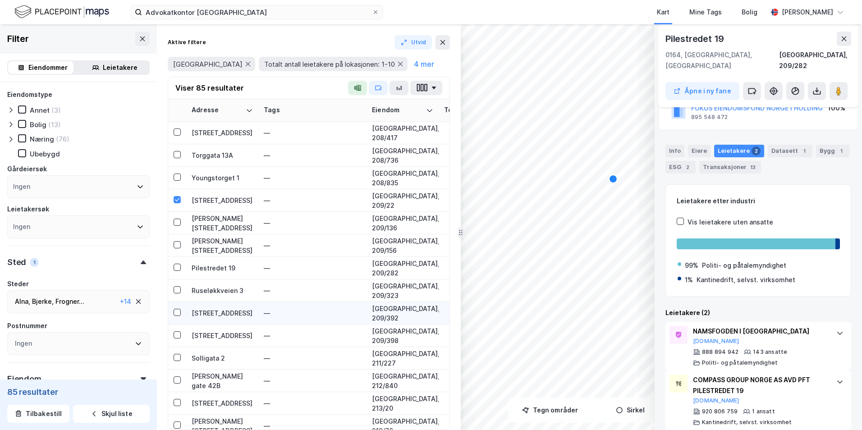
click at [230, 312] on div "[STREET_ADDRESS]" at bounding box center [222, 312] width 61 height 9
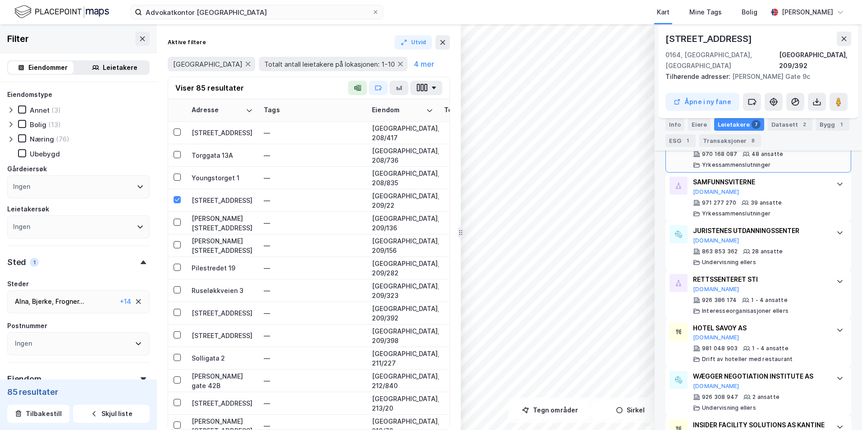
scroll to position [376, 0]
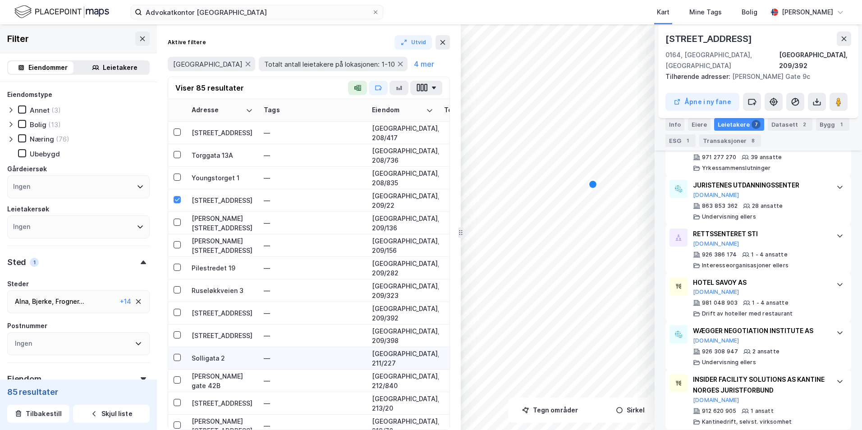
click at [214, 358] on div "Solligata 2" at bounding box center [222, 357] width 61 height 9
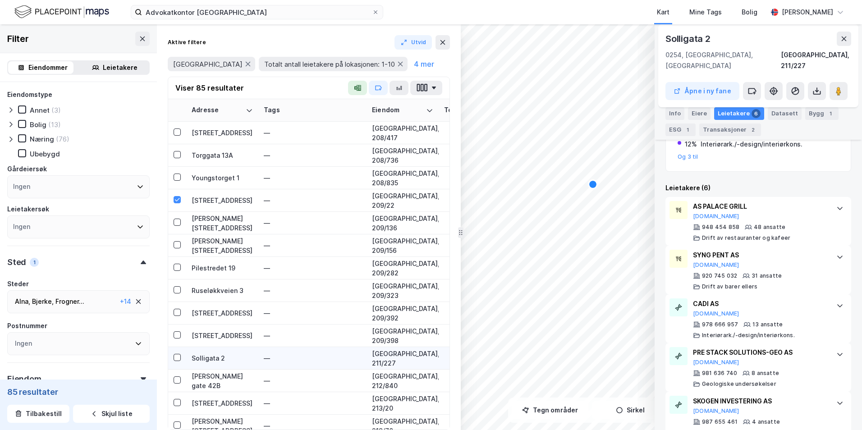
scroll to position [1127, 0]
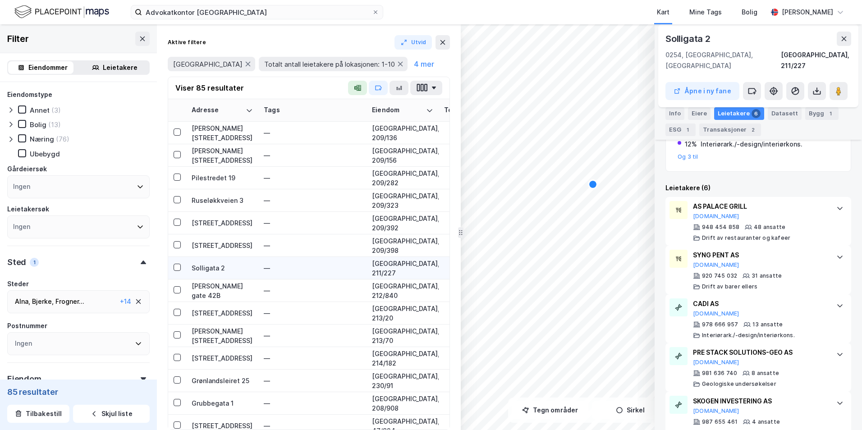
click at [212, 268] on div "Solligata 2" at bounding box center [222, 267] width 61 height 9
click at [212, 289] on div "[PERSON_NAME] gate 42B" at bounding box center [222, 290] width 61 height 19
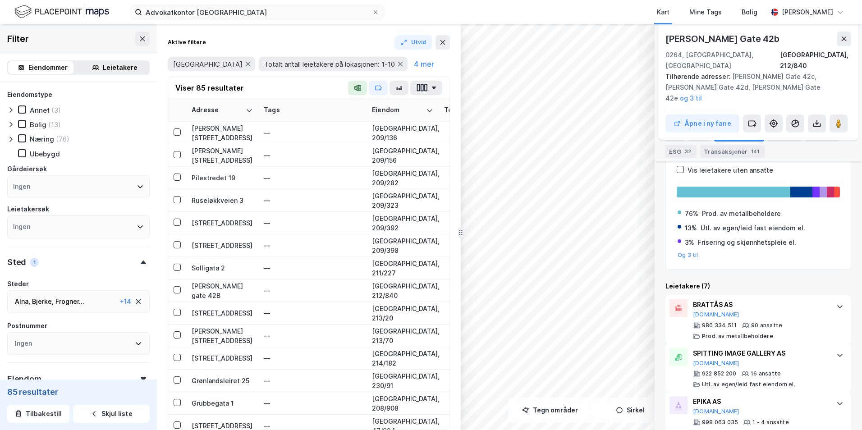
scroll to position [266, 0]
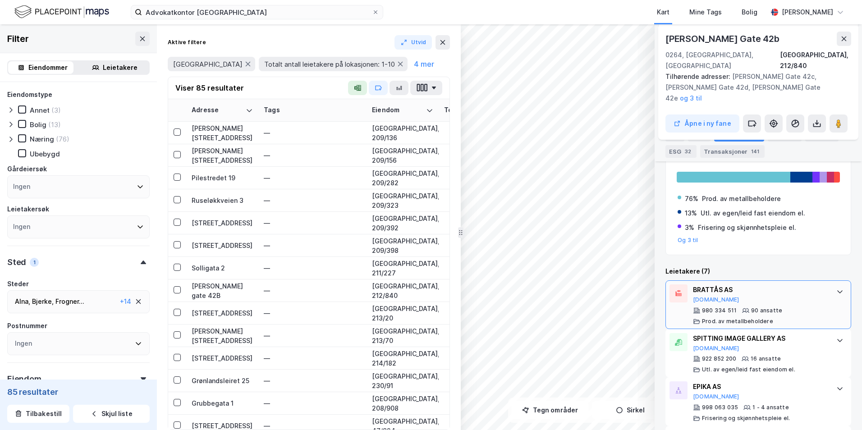
click at [668, 284] on div "BRATTÅS AS" at bounding box center [760, 289] width 134 height 11
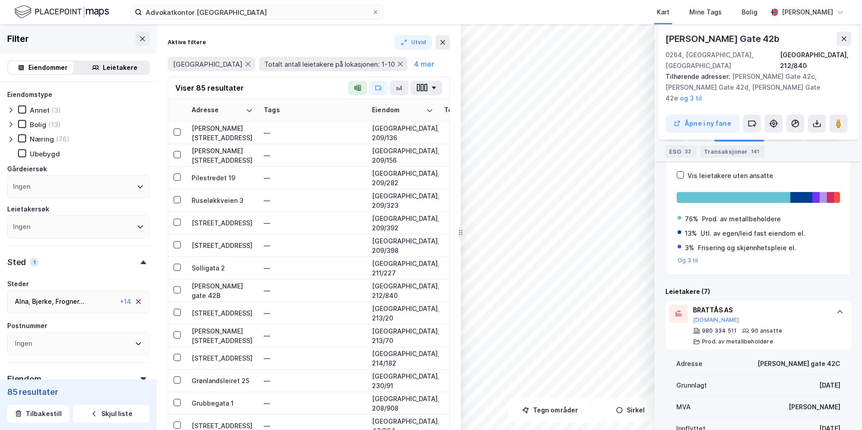
scroll to position [225, 0]
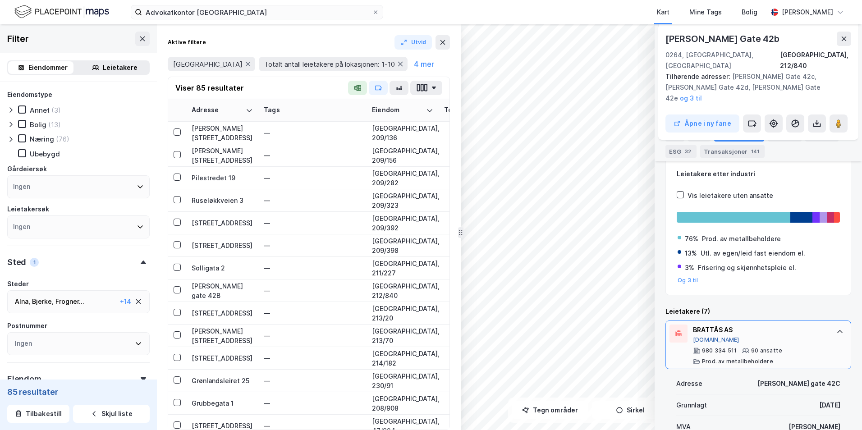
click at [668, 336] on button "[DOMAIN_NAME]" at bounding box center [716, 339] width 46 height 7
click at [668, 119] on image at bounding box center [838, 123] width 5 height 9
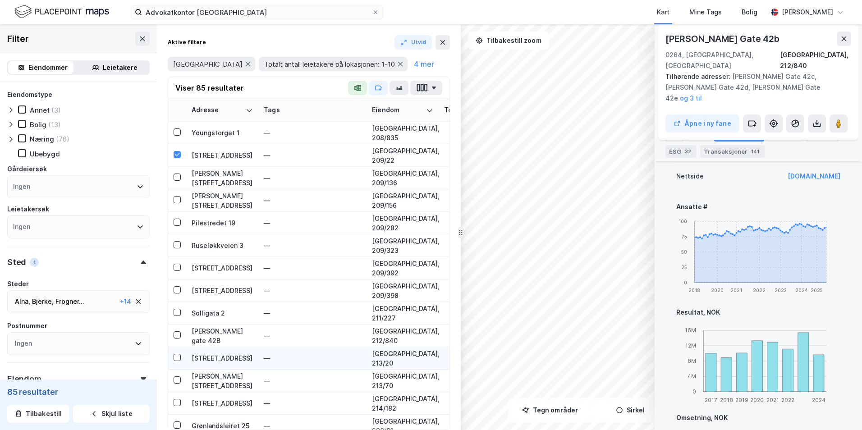
scroll to position [1127, 0]
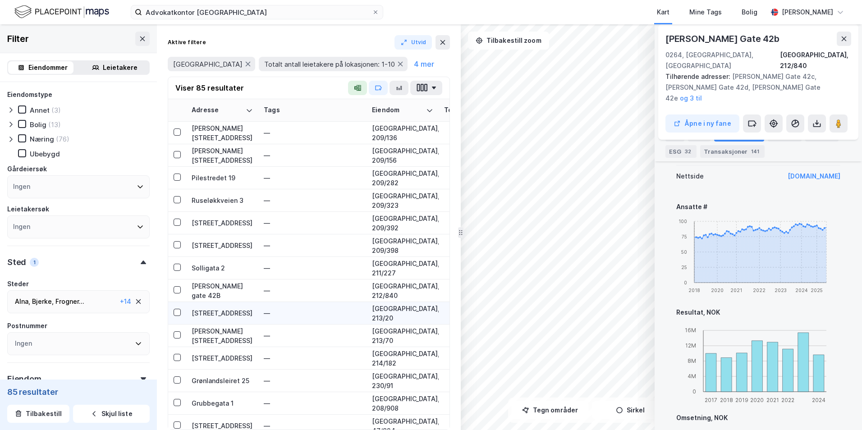
click at [201, 314] on div "[STREET_ADDRESS]" at bounding box center [222, 312] width 61 height 9
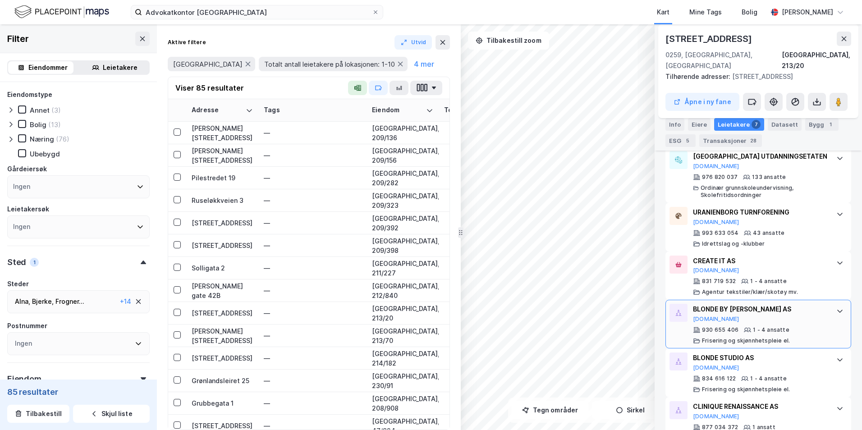
scroll to position [322, 0]
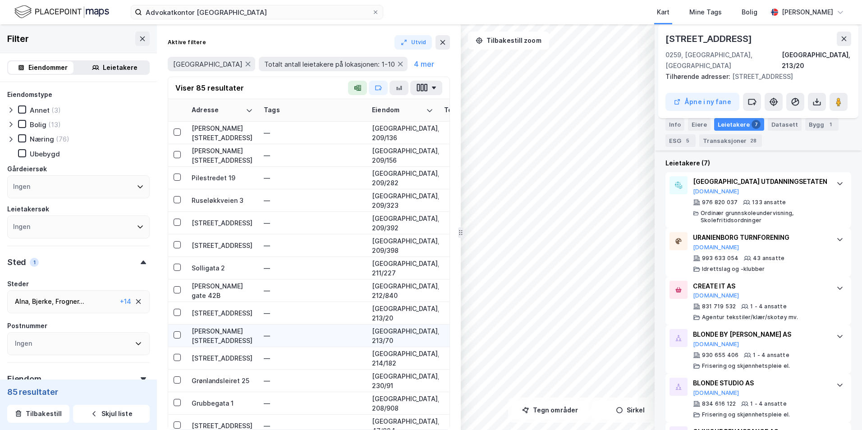
click at [211, 331] on div "[PERSON_NAME][STREET_ADDRESS]" at bounding box center [222, 335] width 61 height 19
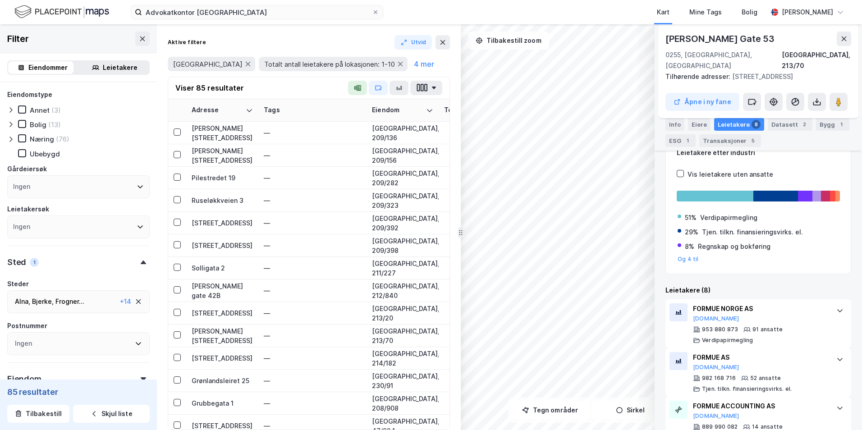
scroll to position [144, 0]
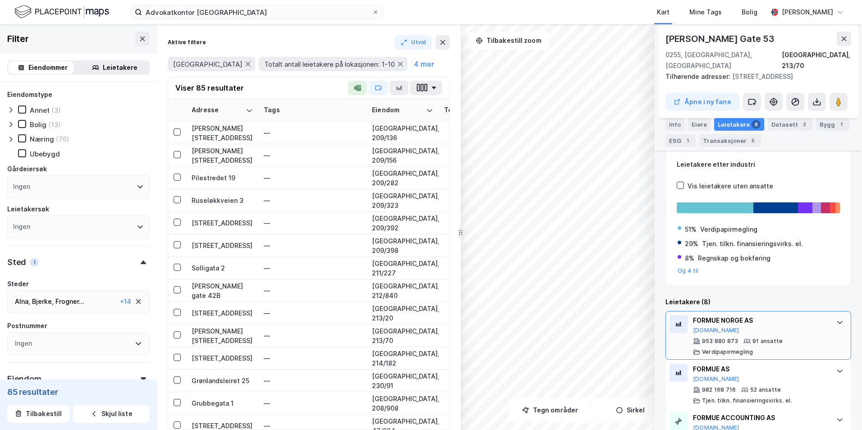
click at [668, 315] on div "FORMUE NORGE AS" at bounding box center [760, 320] width 134 height 11
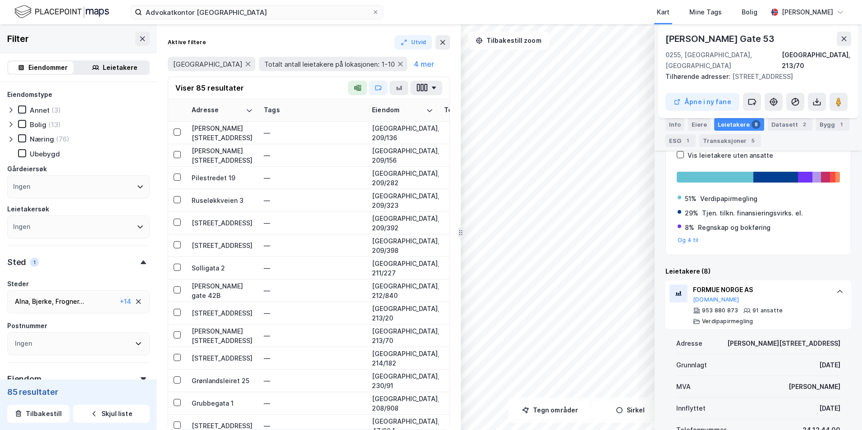
scroll to position [234, 0]
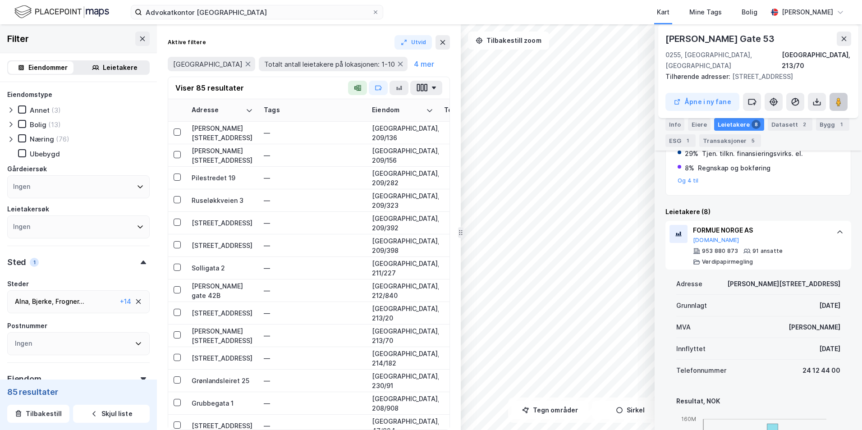
click at [668, 97] on image at bounding box center [838, 101] width 5 height 9
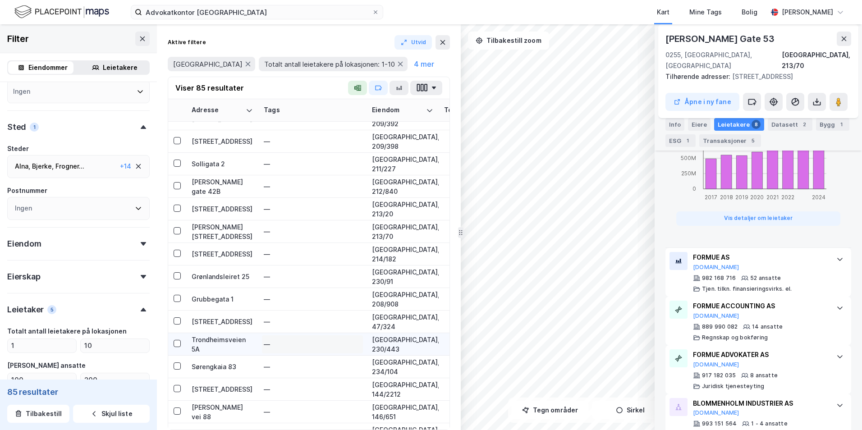
scroll to position [1217, 0]
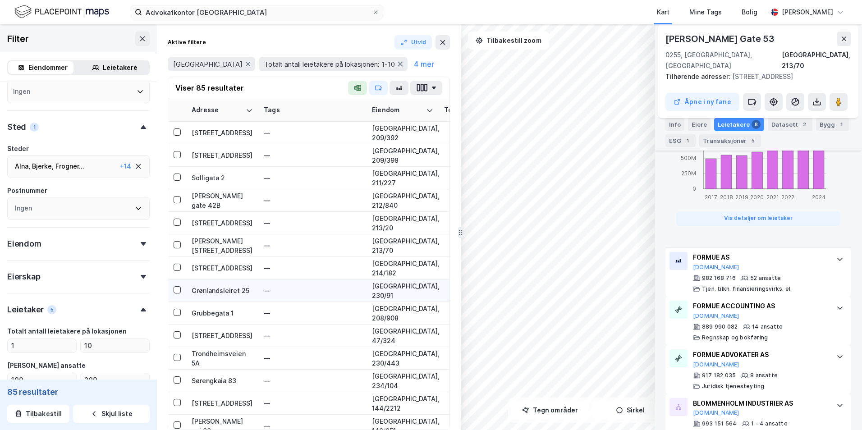
click at [206, 289] on div "Grønlandsleiret 25" at bounding box center [222, 290] width 61 height 9
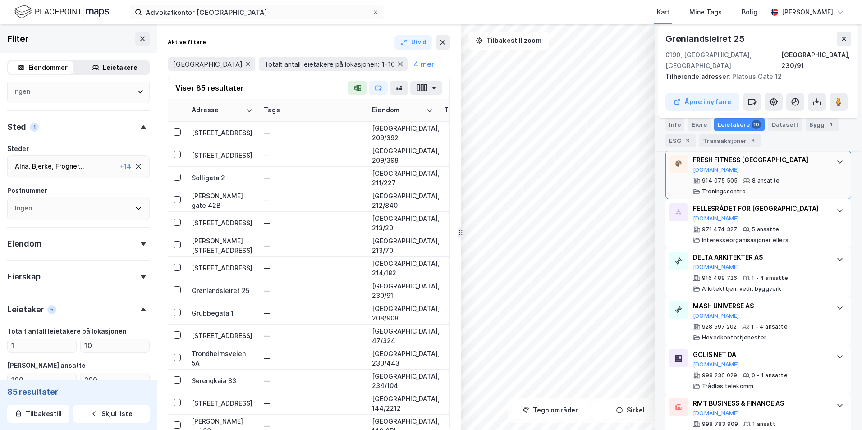
scroll to position [555, 0]
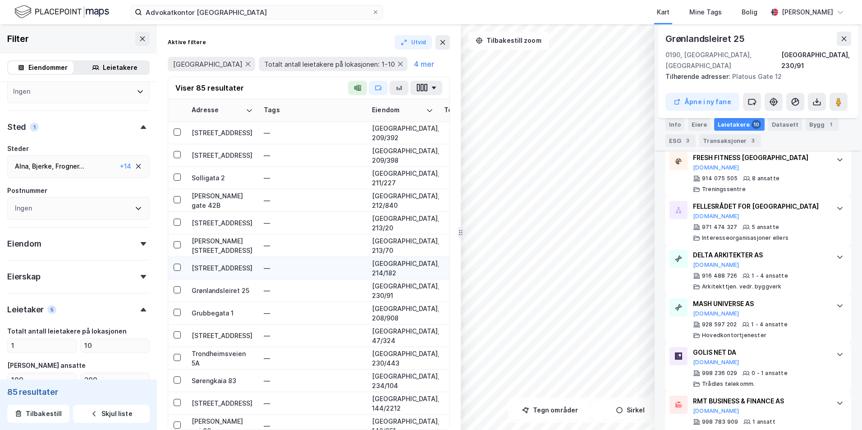
click at [218, 269] on div "[STREET_ADDRESS]" at bounding box center [222, 267] width 61 height 9
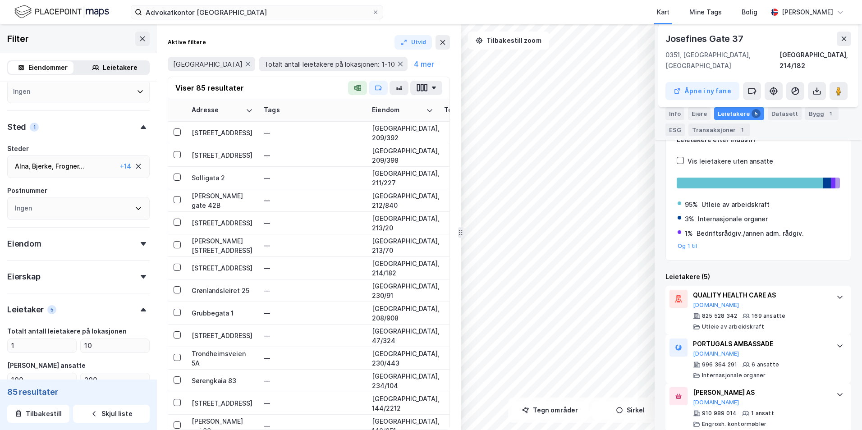
scroll to position [135, 0]
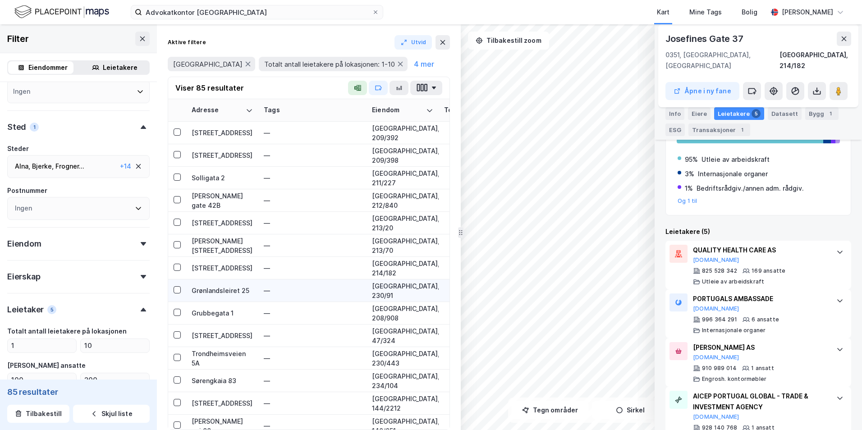
click at [217, 290] on div "Grønlandsleiret 25" at bounding box center [222, 290] width 61 height 9
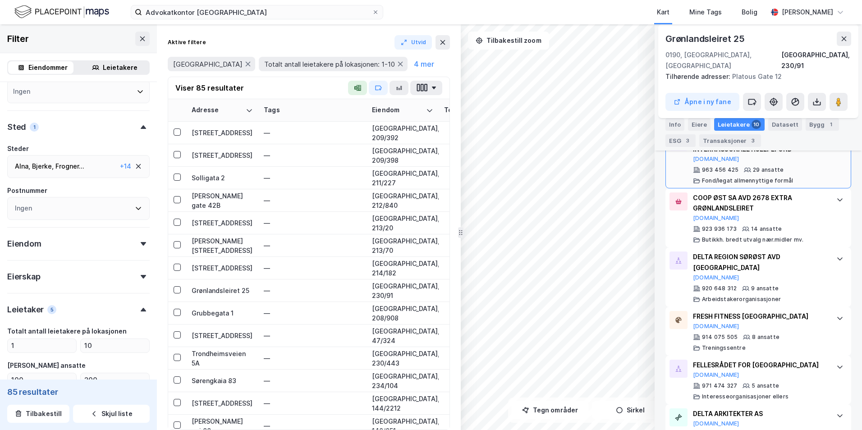
scroll to position [407, 0]
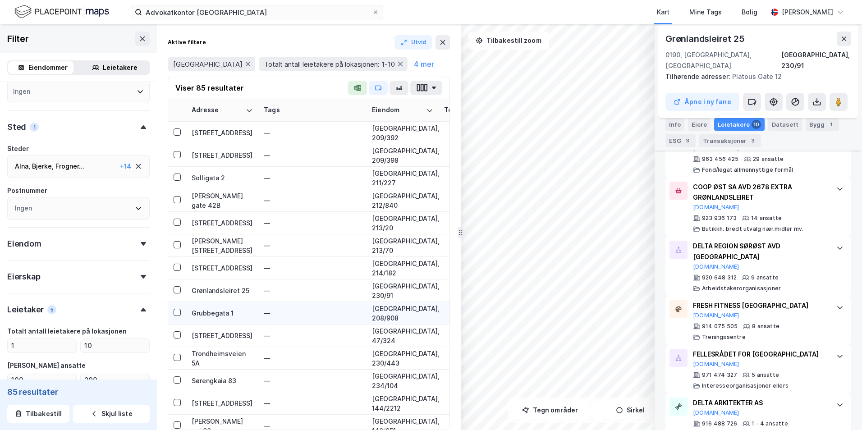
click at [212, 311] on div "Grubbegata 1" at bounding box center [222, 312] width 61 height 9
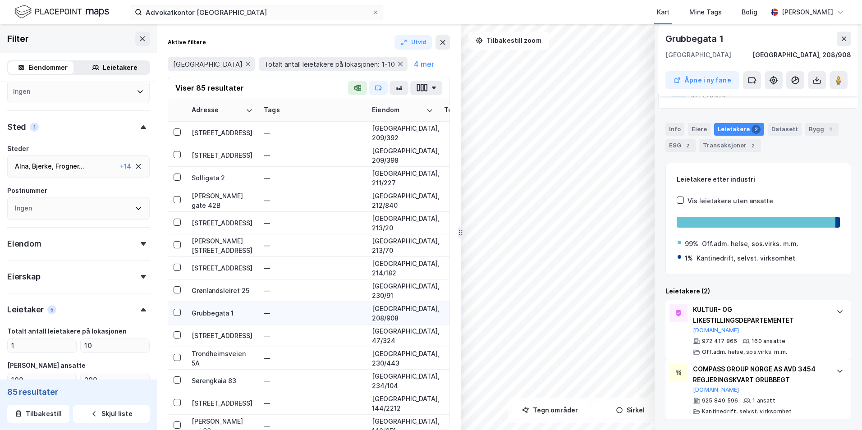
scroll to position [1307, 0]
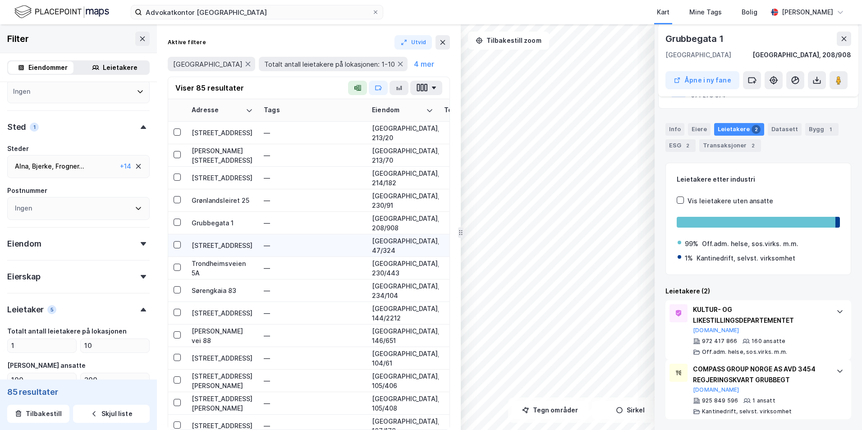
click at [207, 246] on div "[STREET_ADDRESS]" at bounding box center [222, 245] width 61 height 9
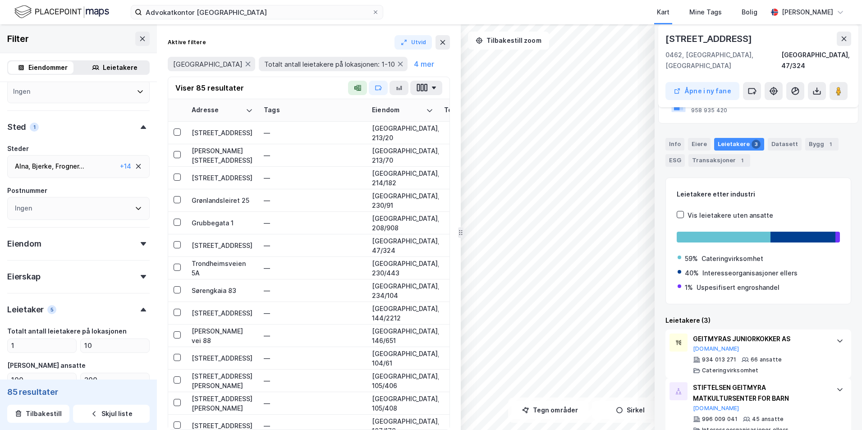
scroll to position [135, 0]
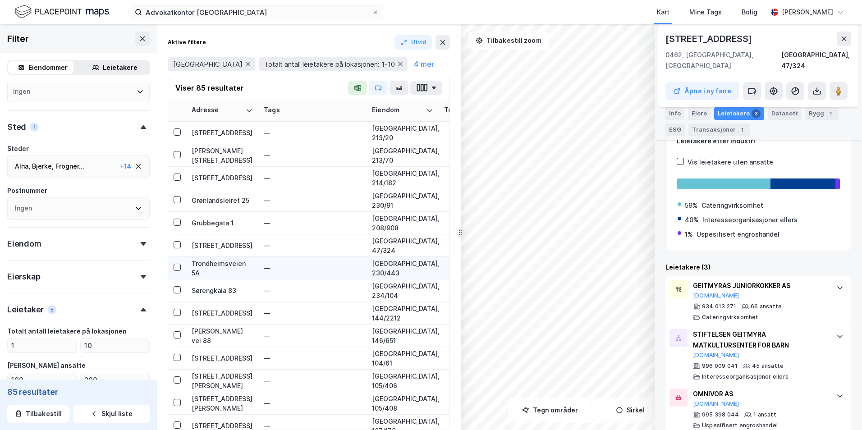
click at [212, 262] on div "Trondheimsveien 5A" at bounding box center [222, 268] width 61 height 19
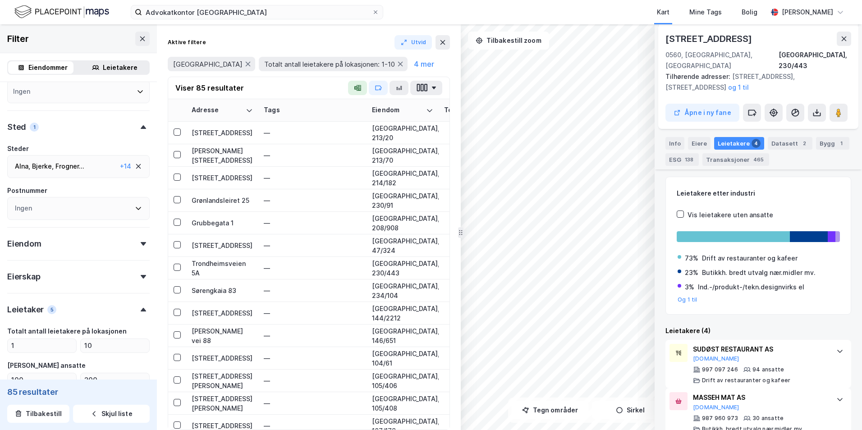
scroll to position [254, 0]
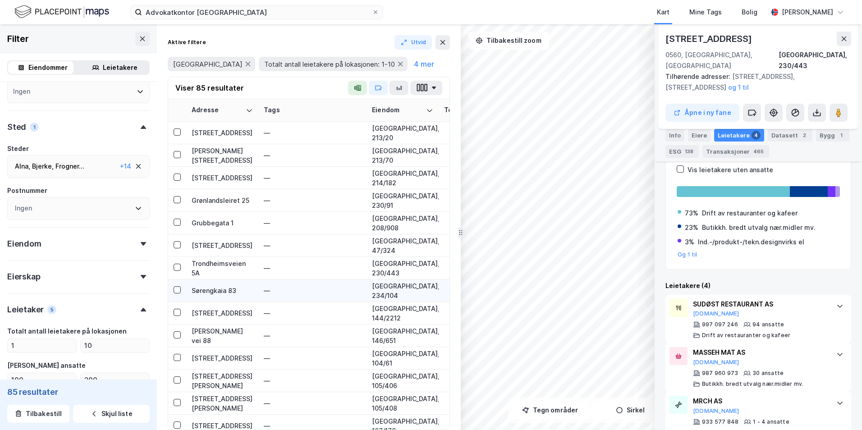
click at [214, 290] on div "Sørengkaia 83" at bounding box center [222, 290] width 61 height 9
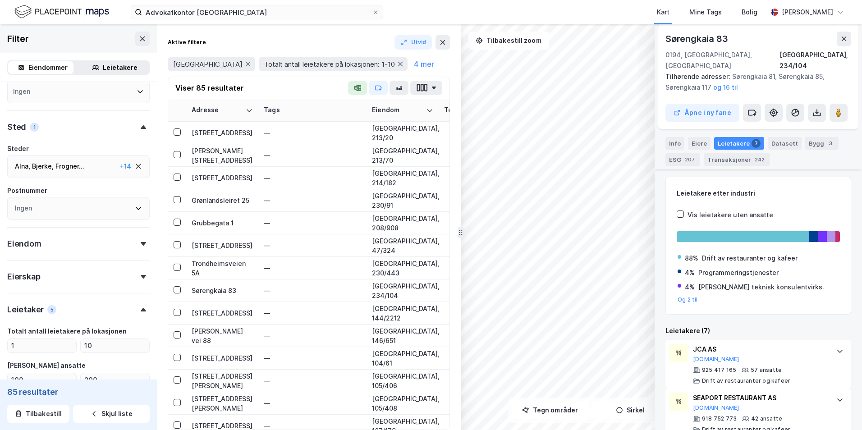
scroll to position [285, 0]
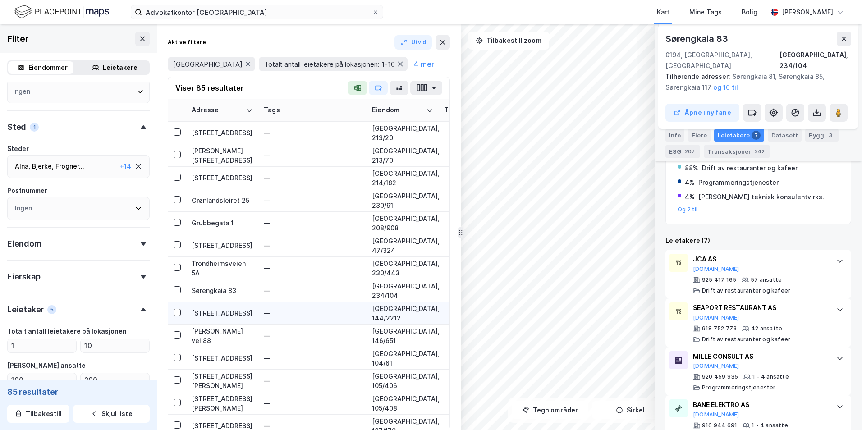
click at [225, 316] on div "[STREET_ADDRESS]" at bounding box center [222, 312] width 61 height 9
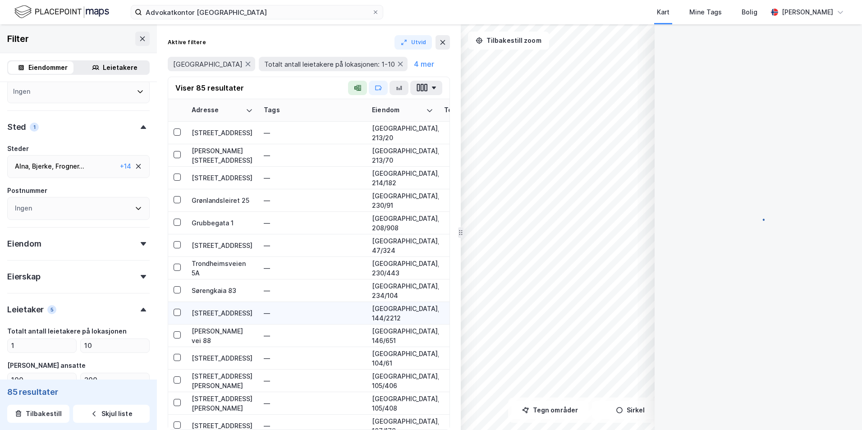
click at [203, 310] on div "[STREET_ADDRESS]" at bounding box center [222, 312] width 61 height 9
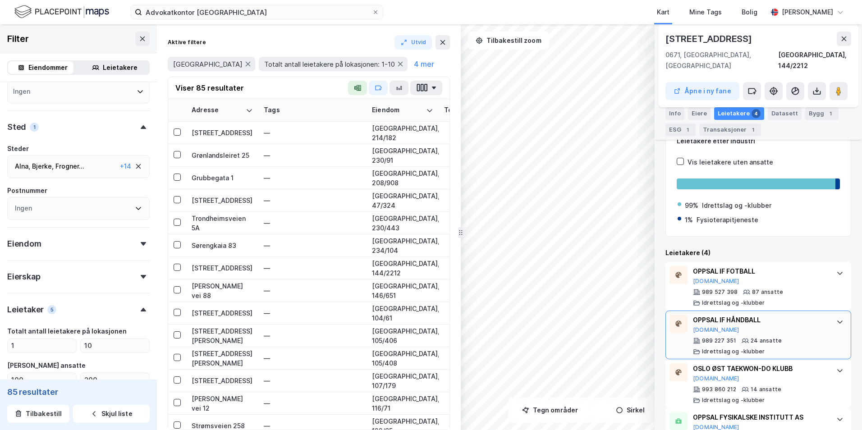
scroll to position [162, 0]
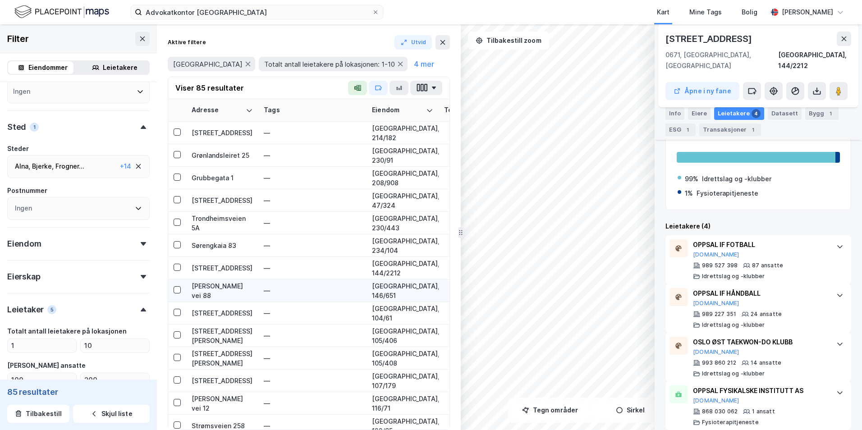
click at [214, 283] on div "[PERSON_NAME] vei 88" at bounding box center [222, 290] width 61 height 19
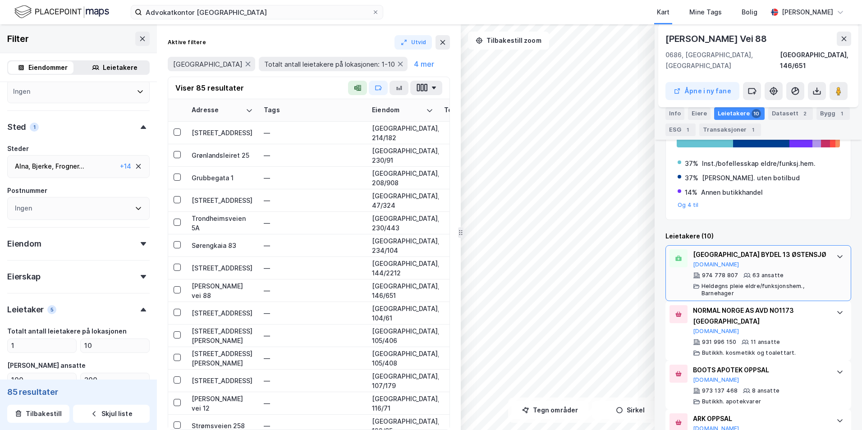
scroll to position [180, 0]
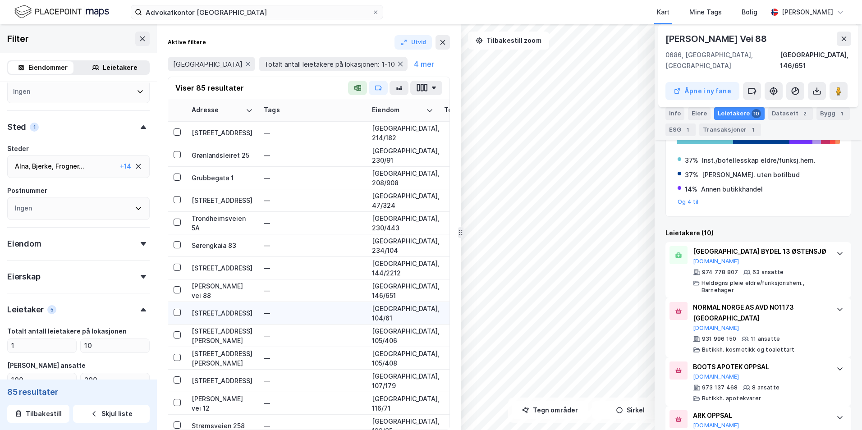
click at [214, 312] on div "[STREET_ADDRESS]" at bounding box center [222, 312] width 61 height 9
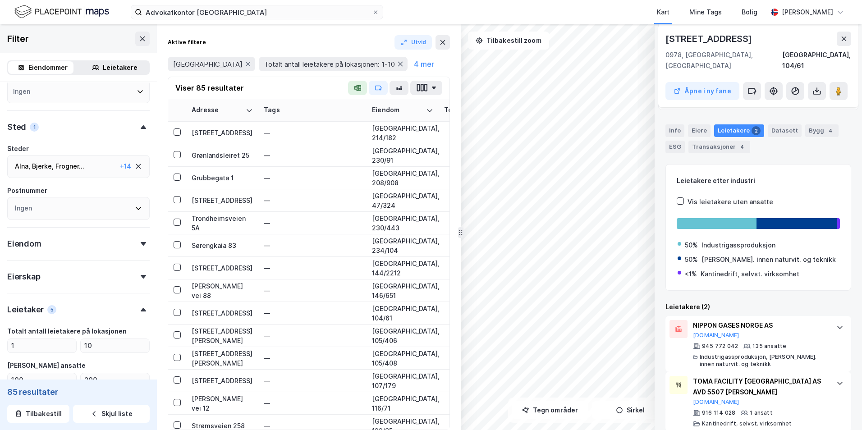
scroll to position [97, 0]
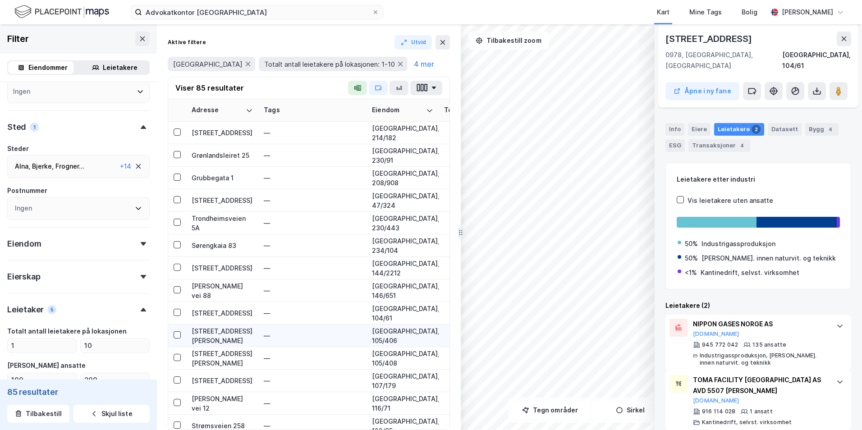
click at [216, 336] on div "[STREET_ADDRESS][PERSON_NAME]" at bounding box center [222, 335] width 61 height 19
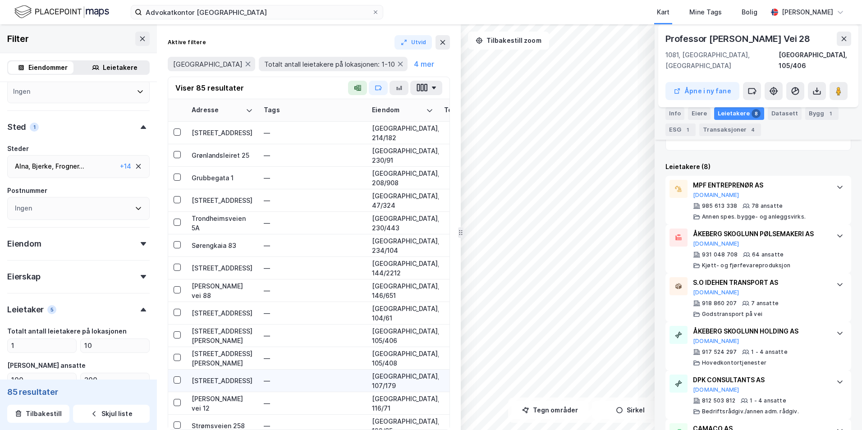
scroll to position [1398, 0]
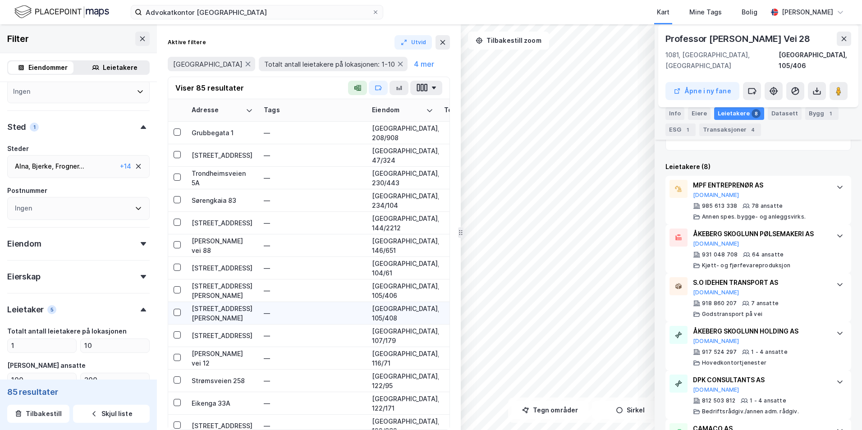
click at [210, 313] on div "[STREET_ADDRESS][PERSON_NAME]" at bounding box center [222, 313] width 61 height 19
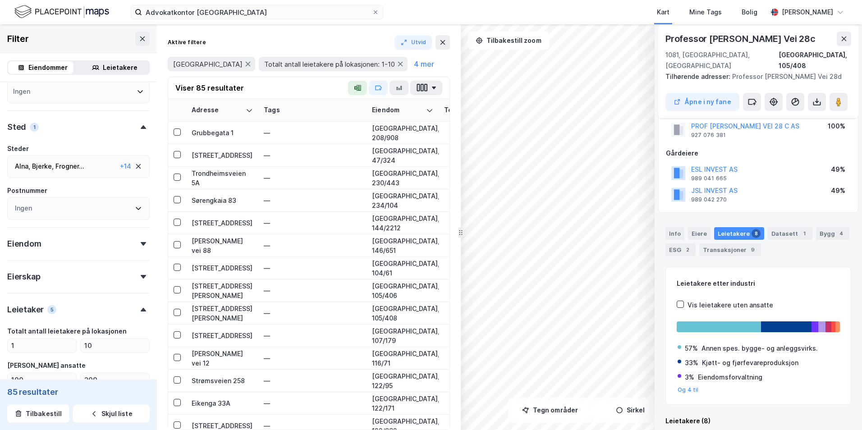
scroll to position [160, 0]
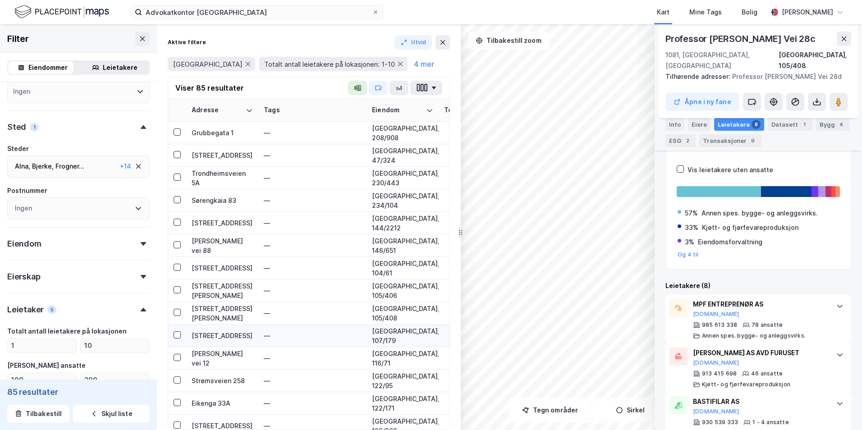
click at [203, 335] on div "[STREET_ADDRESS]" at bounding box center [222, 335] width 61 height 9
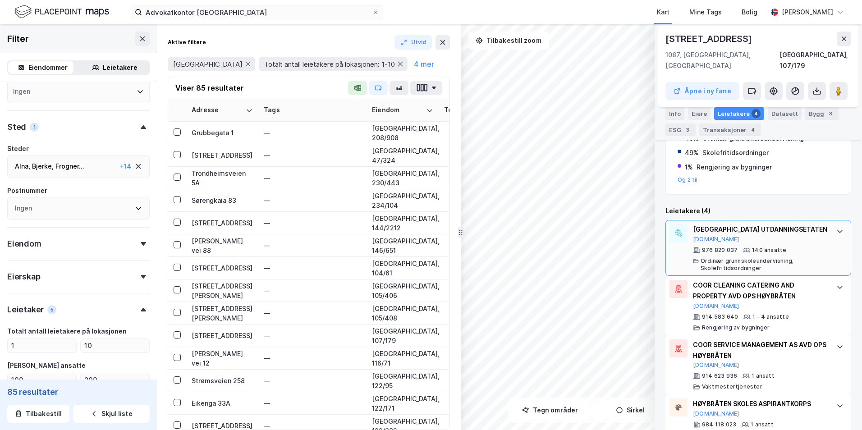
scroll to position [259, 0]
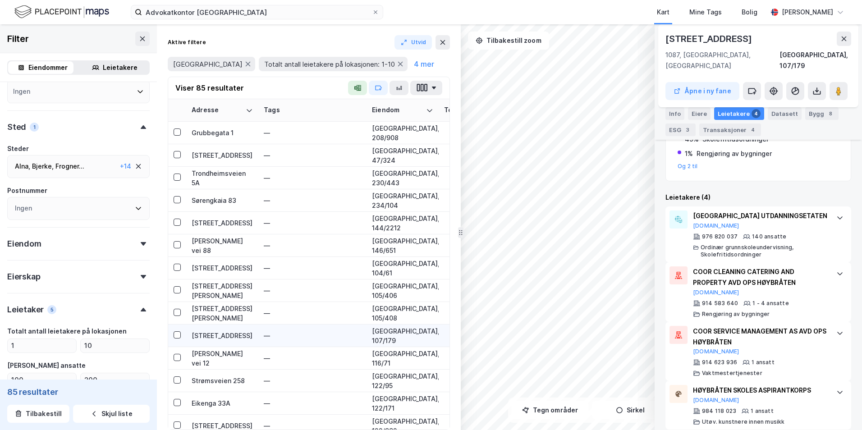
click at [223, 334] on div "[STREET_ADDRESS]" at bounding box center [222, 335] width 61 height 9
click at [213, 336] on div "[STREET_ADDRESS]" at bounding box center [222, 335] width 61 height 9
click at [200, 335] on div "[STREET_ADDRESS]" at bounding box center [222, 335] width 61 height 9
click at [204, 313] on div "[STREET_ADDRESS][PERSON_NAME]" at bounding box center [222, 313] width 61 height 19
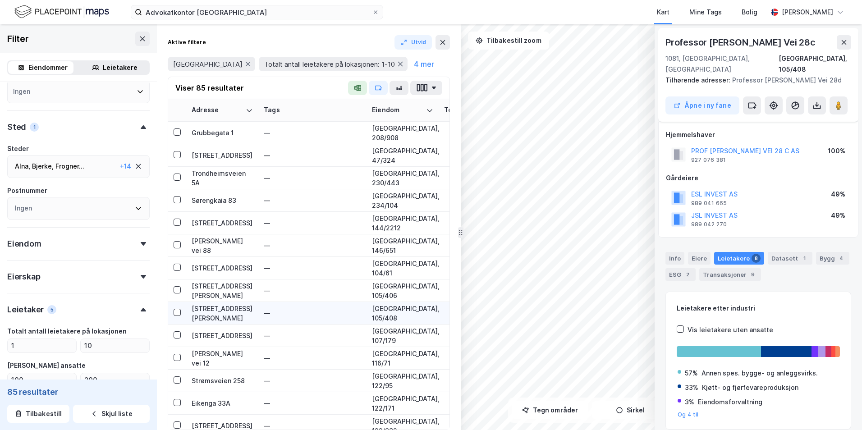
scroll to position [25, 0]
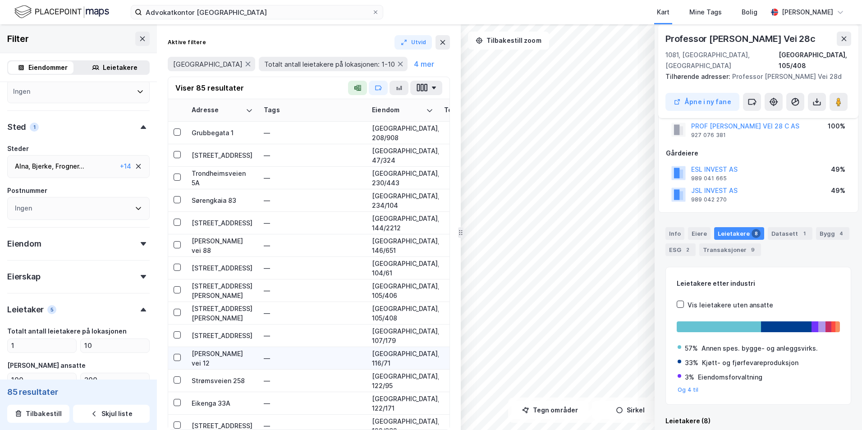
click at [220, 353] on div "[PERSON_NAME] vei 12" at bounding box center [222, 358] width 61 height 19
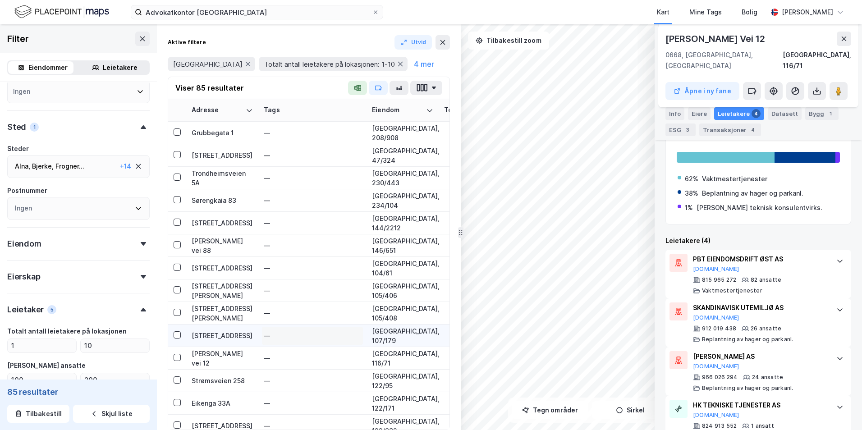
scroll to position [1443, 0]
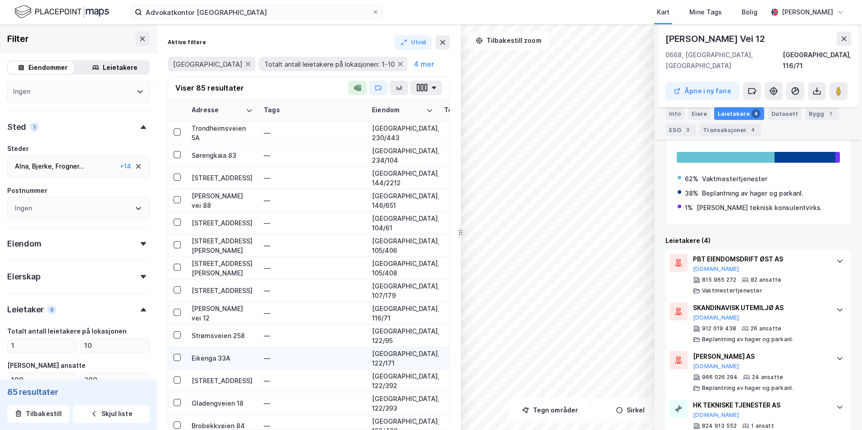
click at [207, 358] on div "Eikenga 33A" at bounding box center [222, 357] width 61 height 9
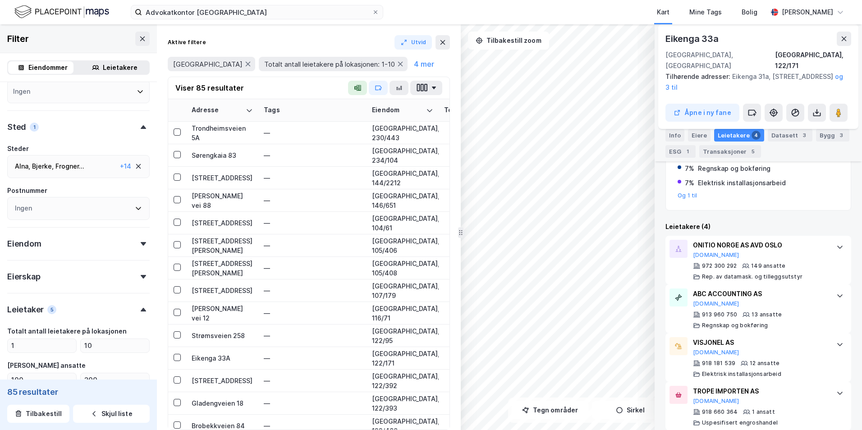
scroll to position [209, 0]
click at [208, 380] on div "[STREET_ADDRESS]" at bounding box center [222, 380] width 61 height 9
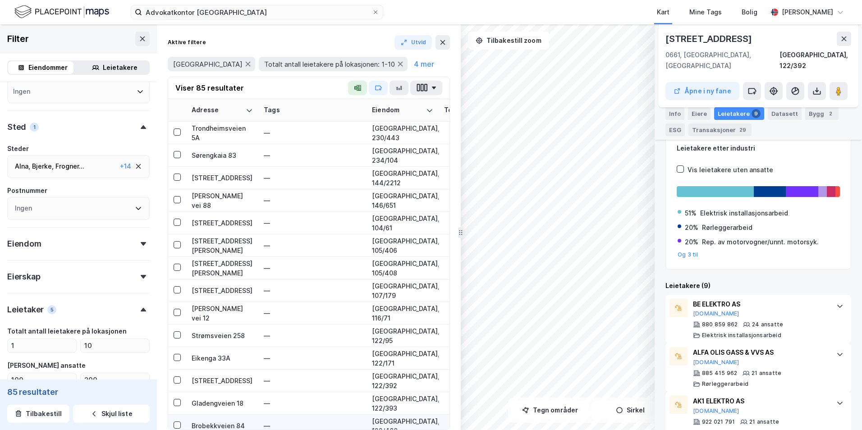
scroll to position [1533, 0]
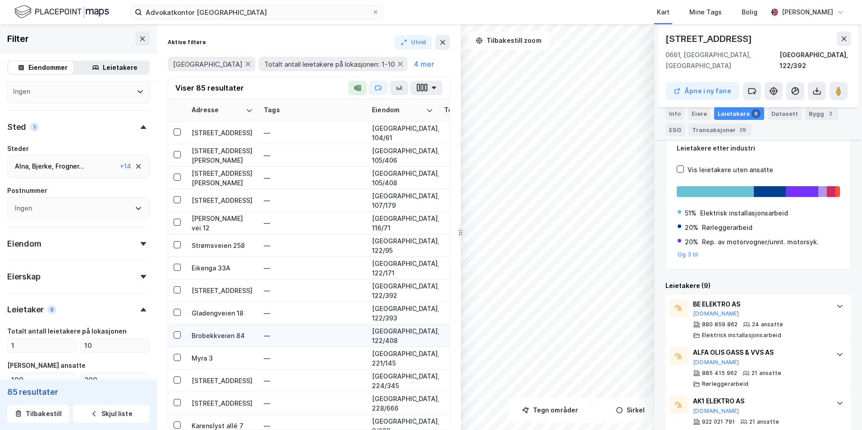
click at [229, 339] on div "Brobekkveien 84" at bounding box center [222, 335] width 61 height 9
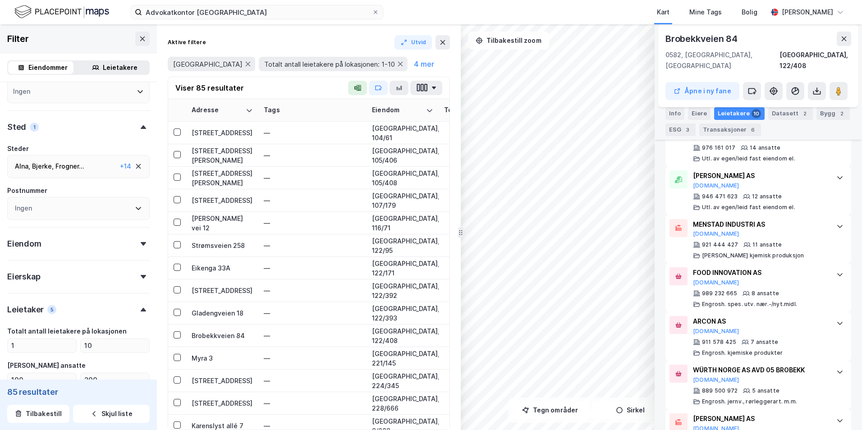
scroll to position [479, 0]
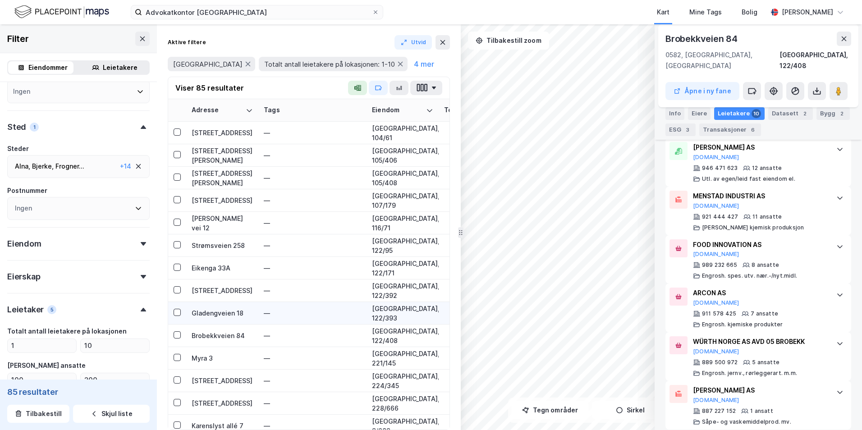
click at [220, 310] on div "Gladengveien 18" at bounding box center [222, 312] width 61 height 9
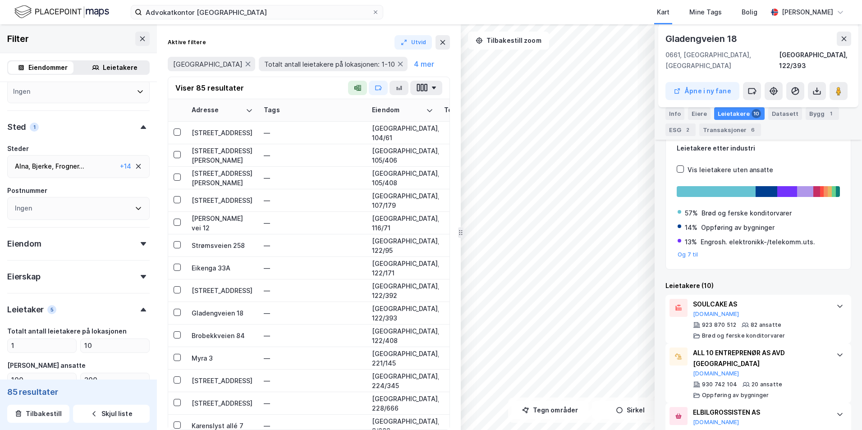
scroll to position [216, 0]
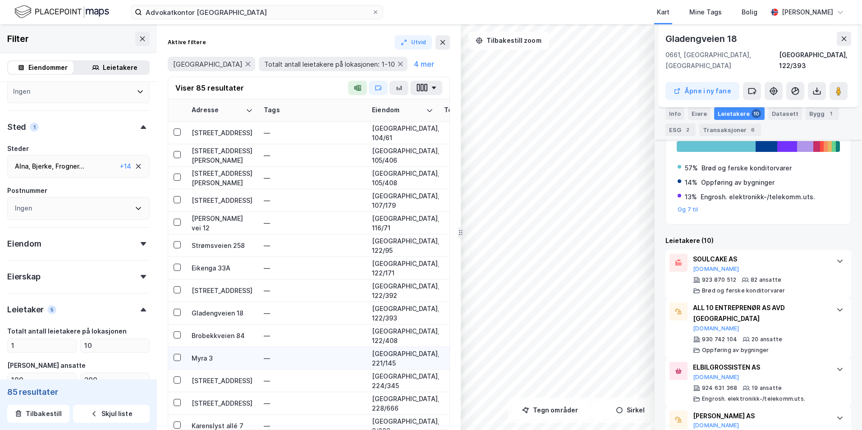
click at [206, 360] on div "Myra 3" at bounding box center [222, 357] width 61 height 9
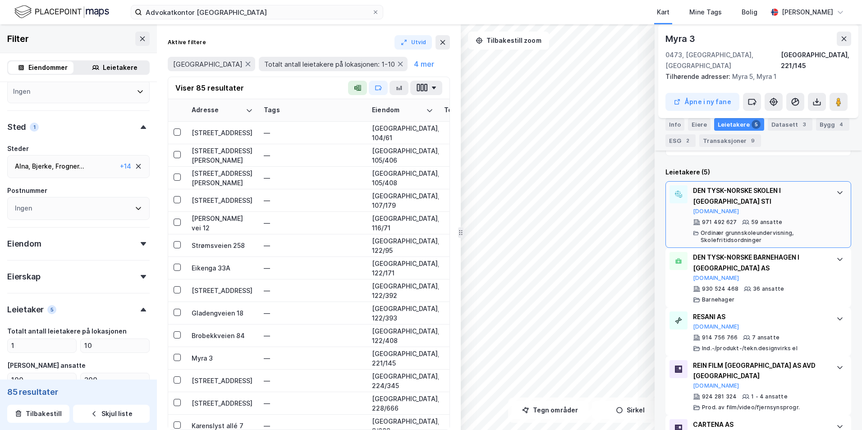
scroll to position [265, 0]
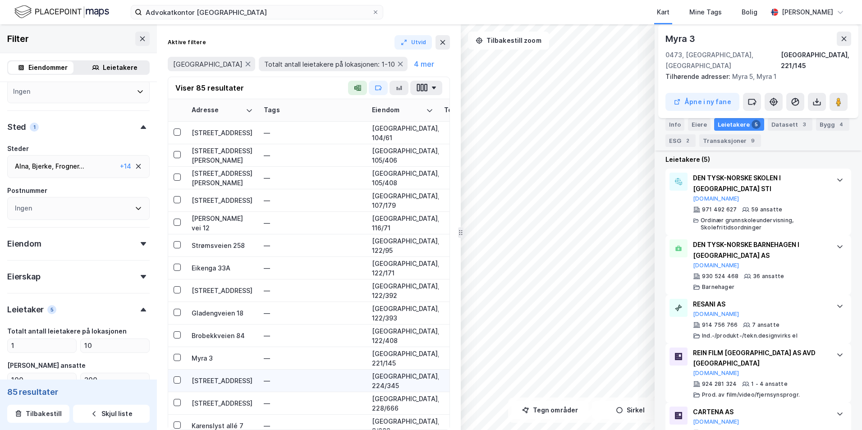
click at [213, 378] on div "[STREET_ADDRESS]" at bounding box center [222, 380] width 61 height 9
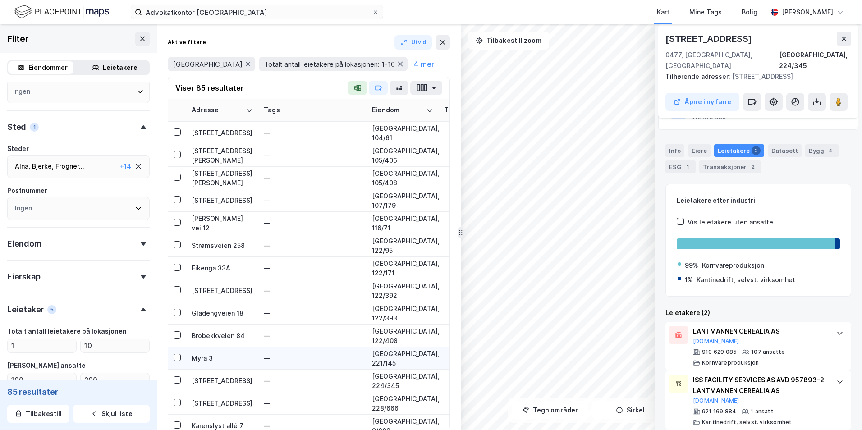
scroll to position [1615, 0]
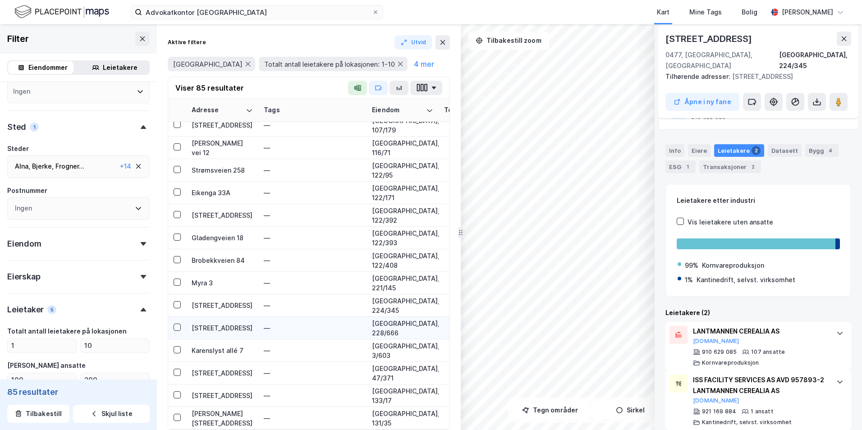
click at [213, 323] on div "[STREET_ADDRESS]" at bounding box center [222, 327] width 61 height 9
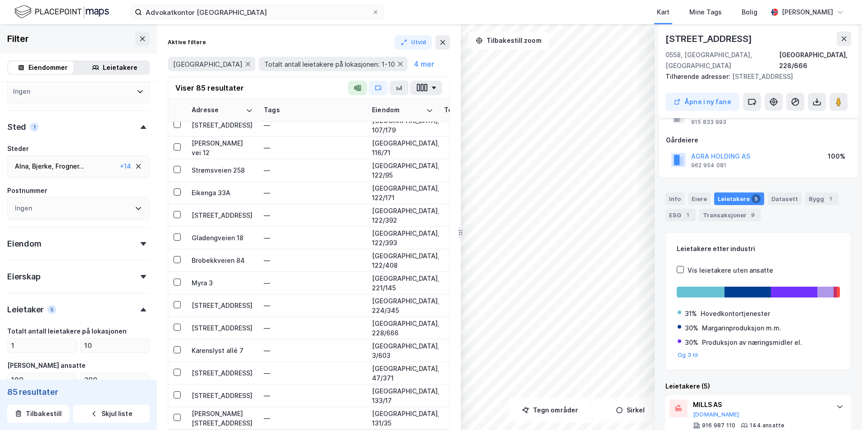
scroll to position [138, 0]
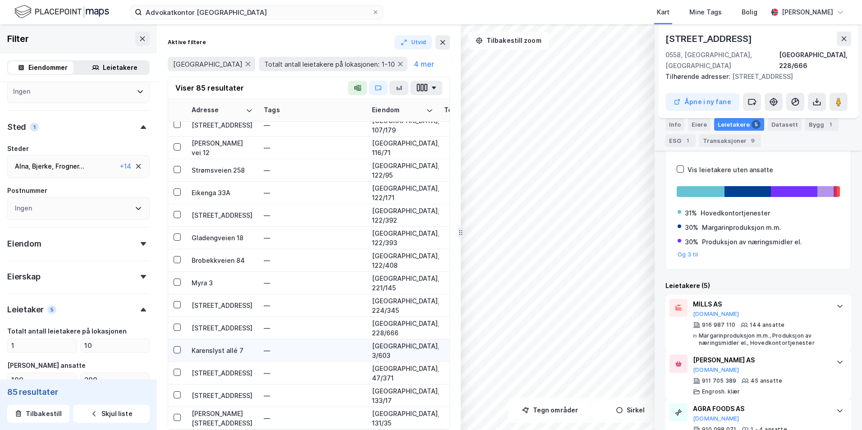
click at [212, 346] on div "Karenslyst allé 7" at bounding box center [222, 350] width 61 height 9
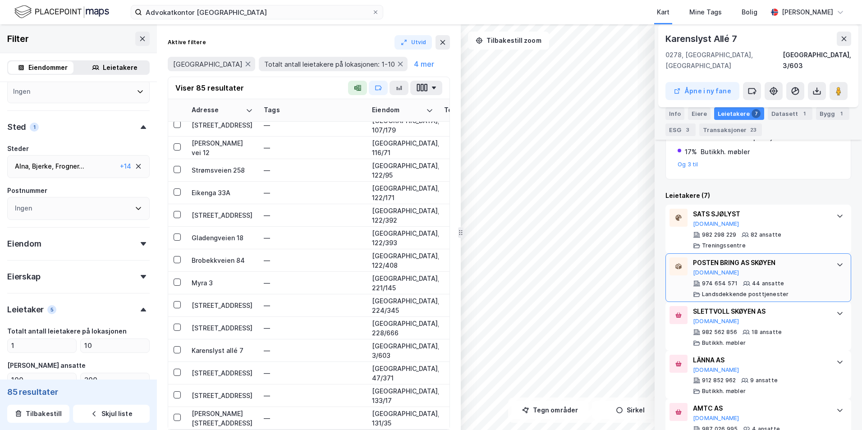
scroll to position [324, 0]
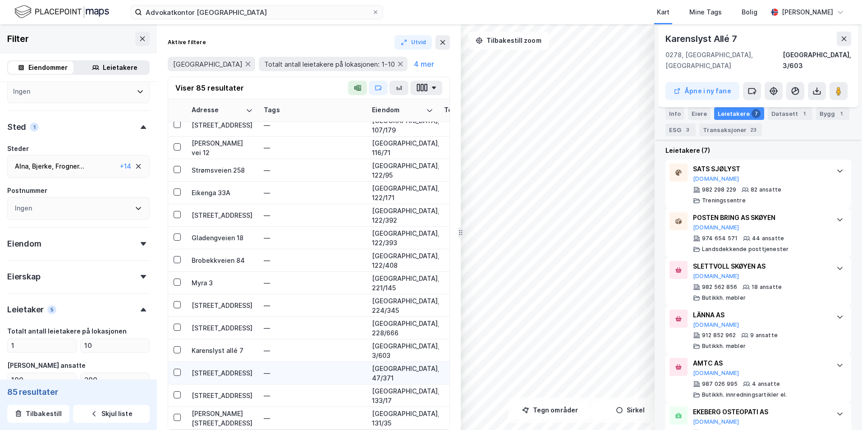
click at [207, 368] on div "[STREET_ADDRESS]" at bounding box center [222, 372] width 61 height 9
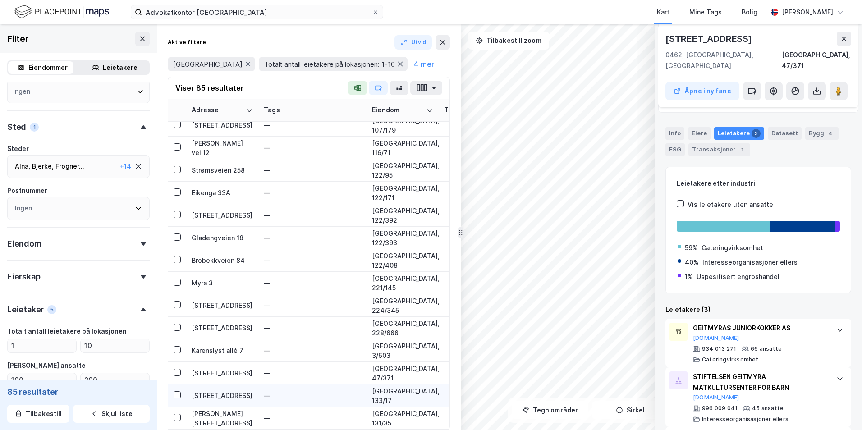
scroll to position [90, 0]
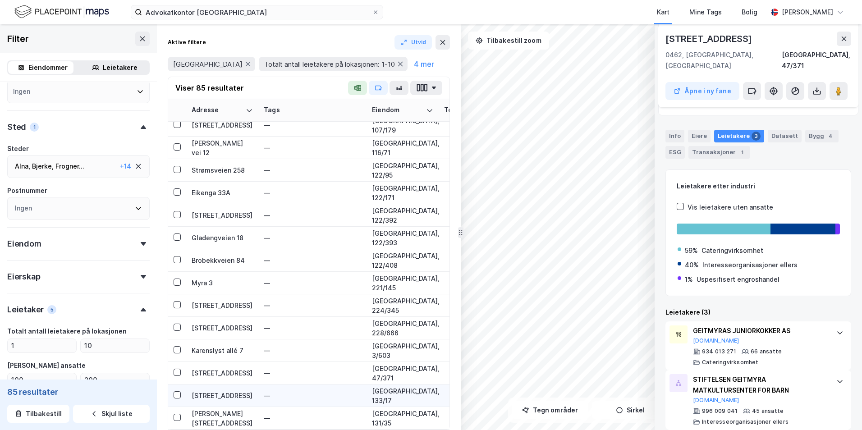
click at [211, 391] on div "[STREET_ADDRESS]" at bounding box center [222, 395] width 61 height 9
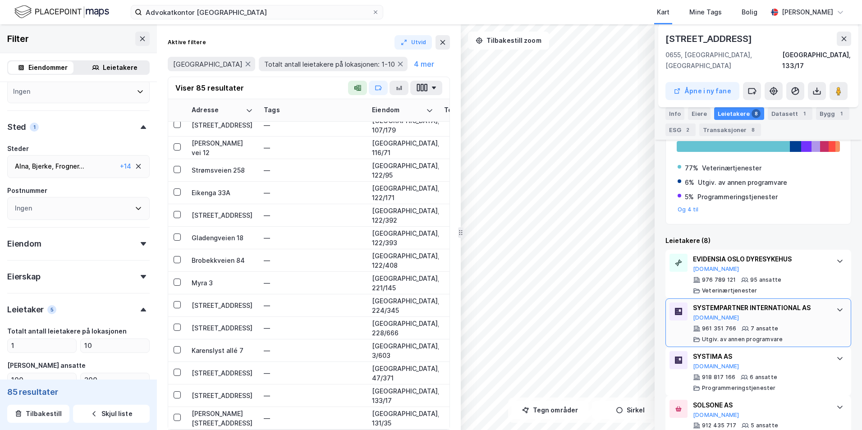
scroll to position [279, 0]
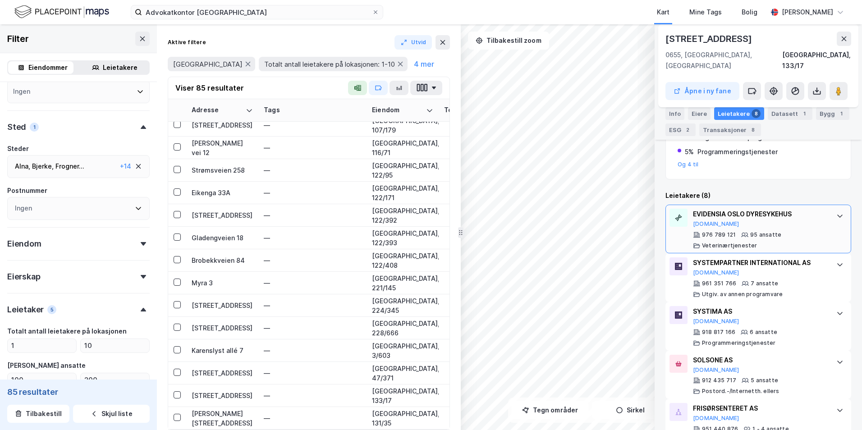
click at [668, 211] on div "EVIDENSIA OSLO DYRESYKEHUS [DOMAIN_NAME]" at bounding box center [760, 218] width 134 height 19
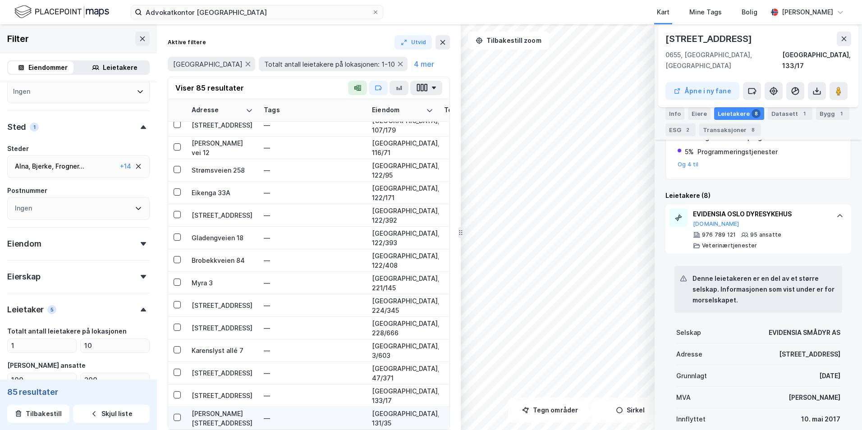
click at [212, 412] on div "[PERSON_NAME][STREET_ADDRESS]" at bounding box center [222, 418] width 61 height 19
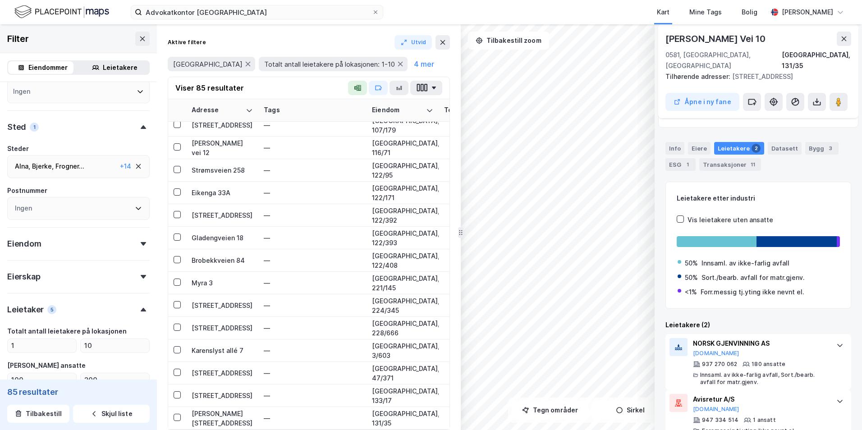
scroll to position [97, 0]
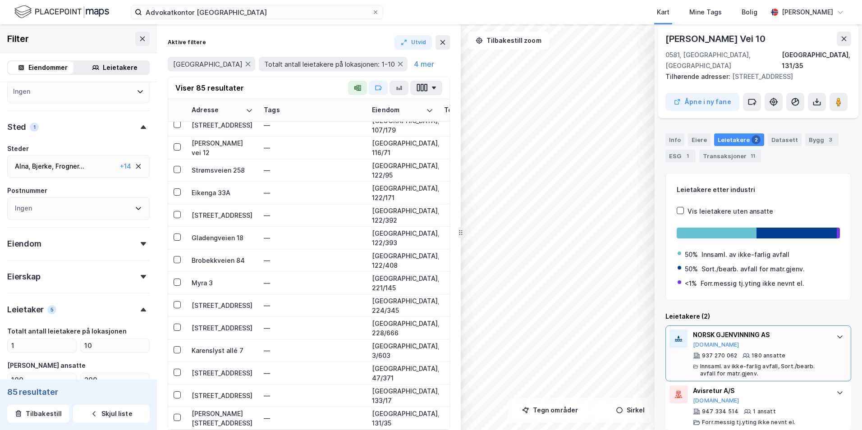
click at [668, 330] on div "NORSK GJENVINNING AS" at bounding box center [760, 335] width 134 height 11
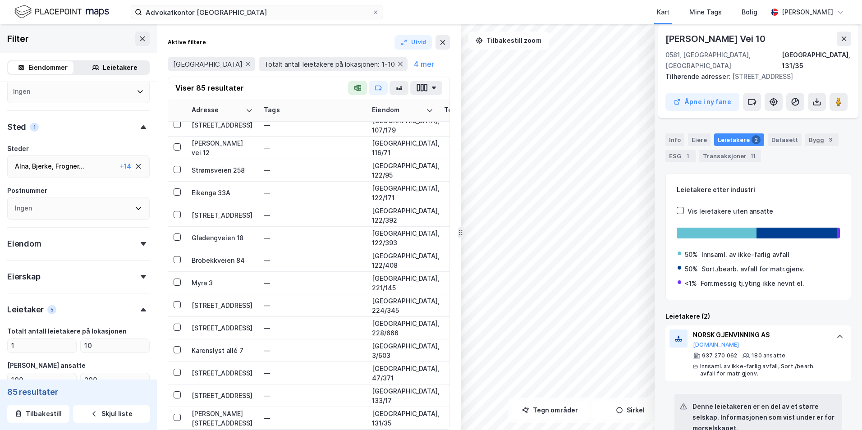
click at [235, 428] on div "Adresse Tags Eiendom Tomtestr. BRA BRA % BYA BYA % Leietakere Ansatte Eiendomst…" at bounding box center [308, 264] width 281 height 330
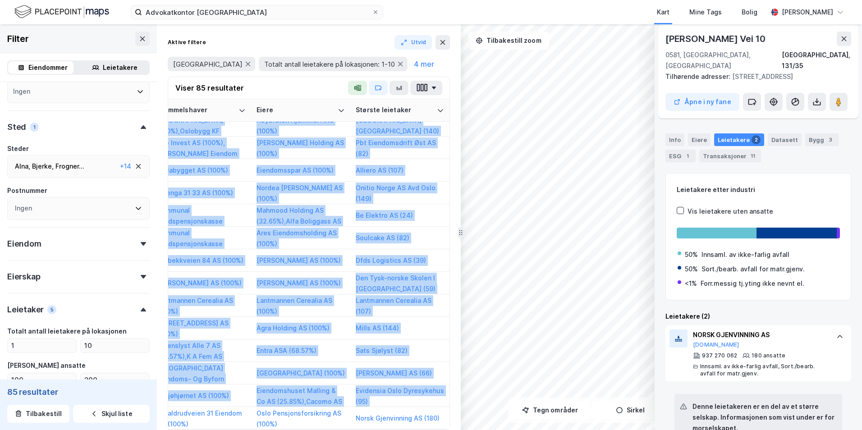
scroll to position [1615, 0]
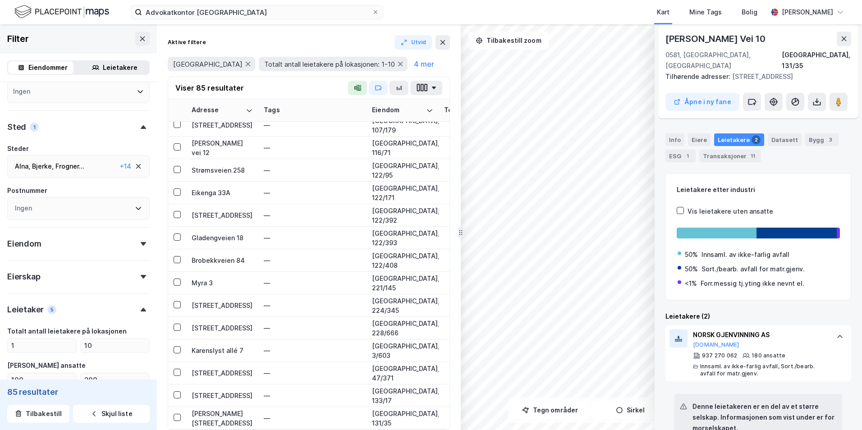
click at [406, 13] on div "Advokatkontor [GEOGRAPHIC_DATA] Kart Mine Tags Bolig [PERSON_NAME]" at bounding box center [431, 12] width 862 height 24
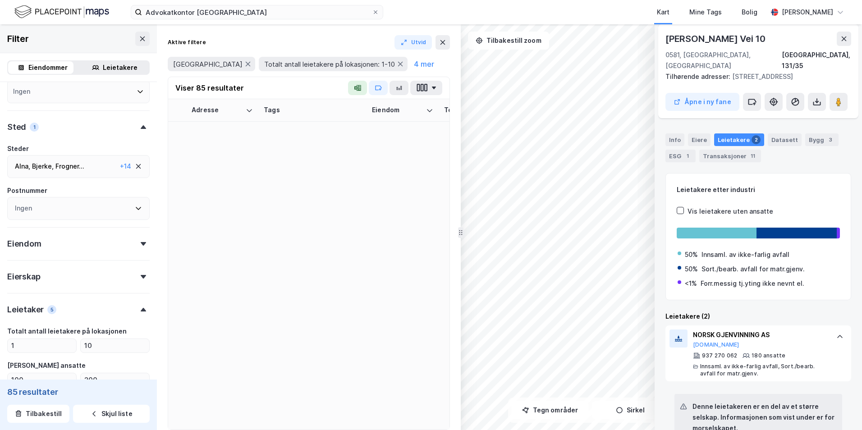
scroll to position [0, 0]
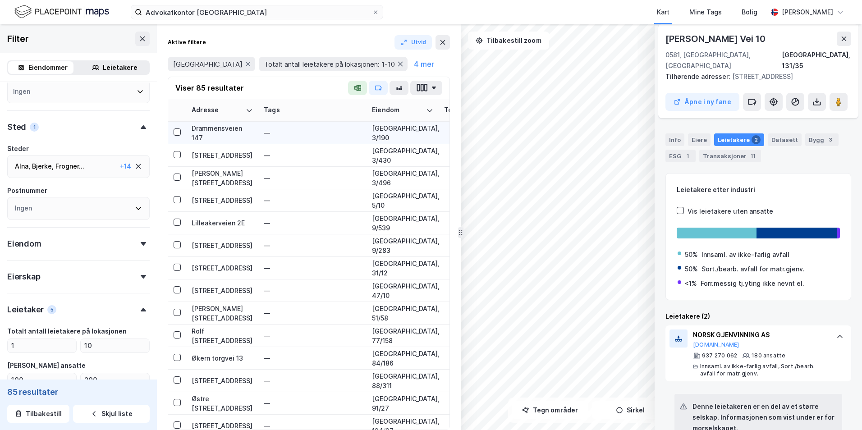
click at [226, 134] on div "Drammensveien 147" at bounding box center [222, 133] width 61 height 19
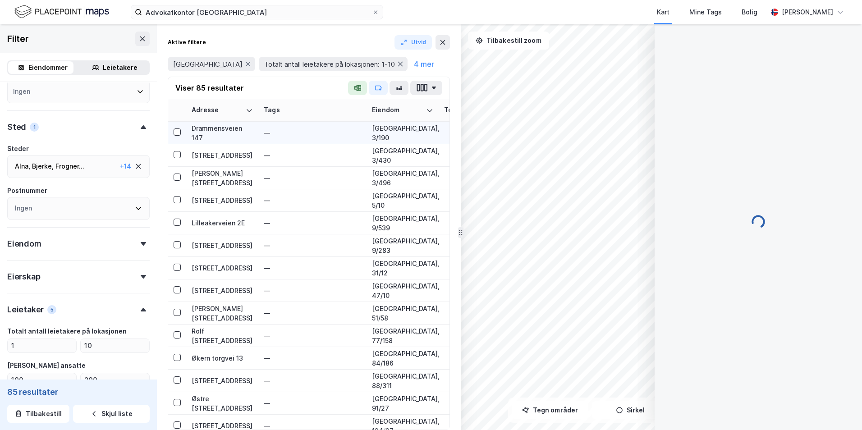
click at [206, 133] on div "Drammensveien 147" at bounding box center [222, 133] width 61 height 19
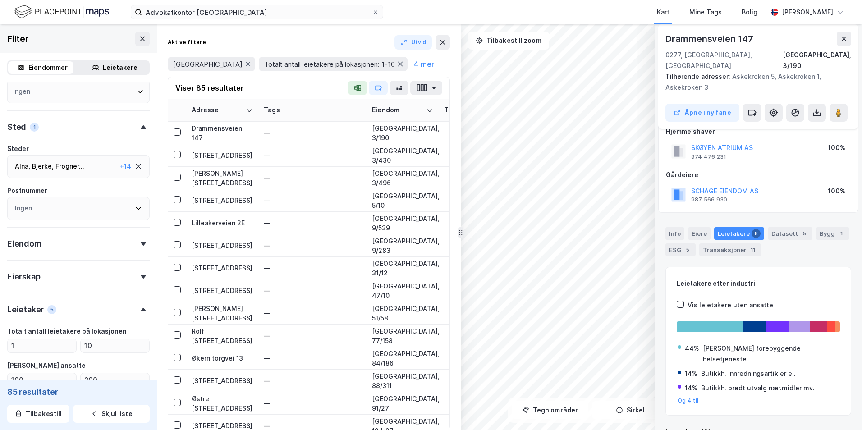
scroll to position [194, 0]
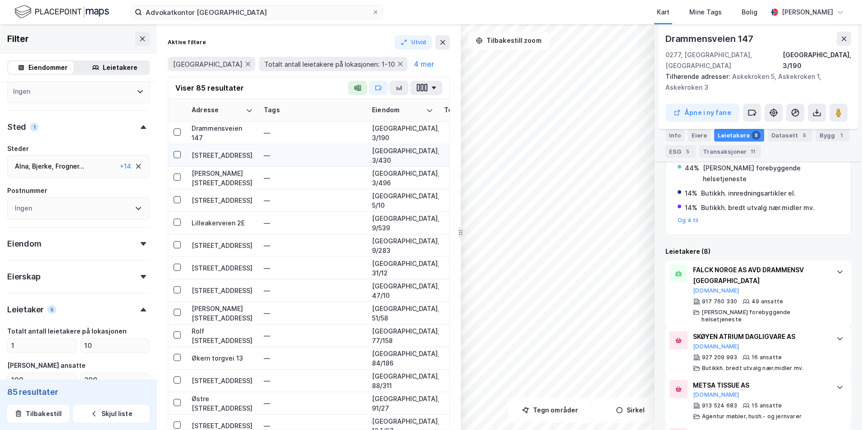
click at [212, 151] on div "[STREET_ADDRESS]" at bounding box center [222, 155] width 61 height 9
click at [207, 154] on div "[STREET_ADDRESS]" at bounding box center [222, 155] width 61 height 9
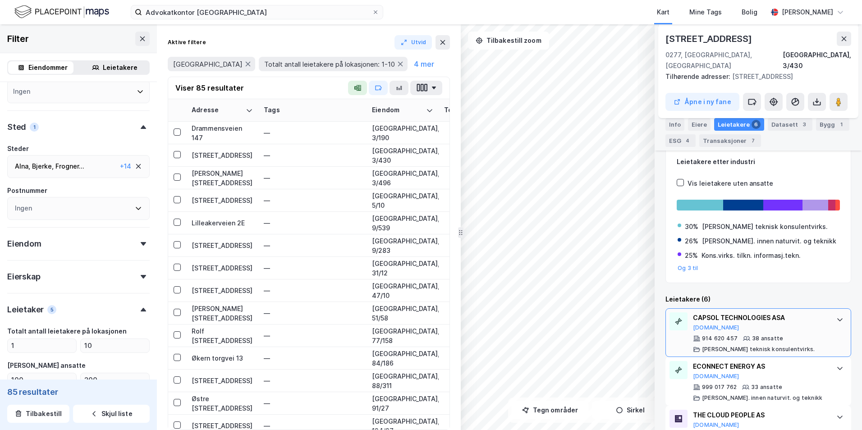
scroll to position [182, 0]
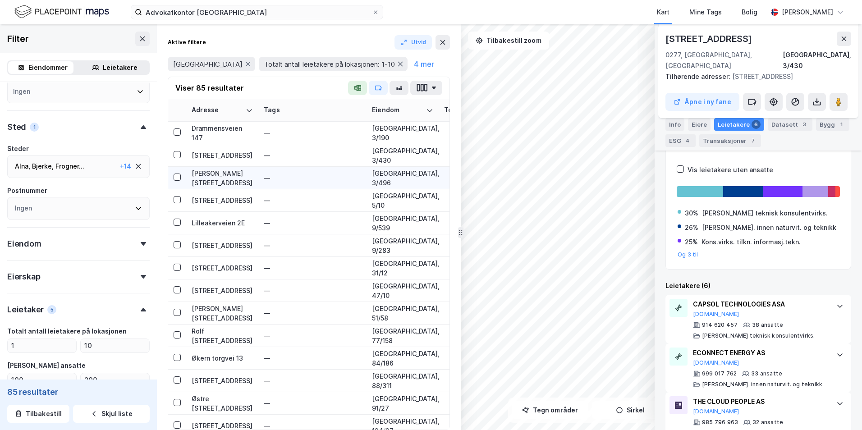
click at [206, 179] on div "[PERSON_NAME][STREET_ADDRESS]" at bounding box center [222, 178] width 61 height 19
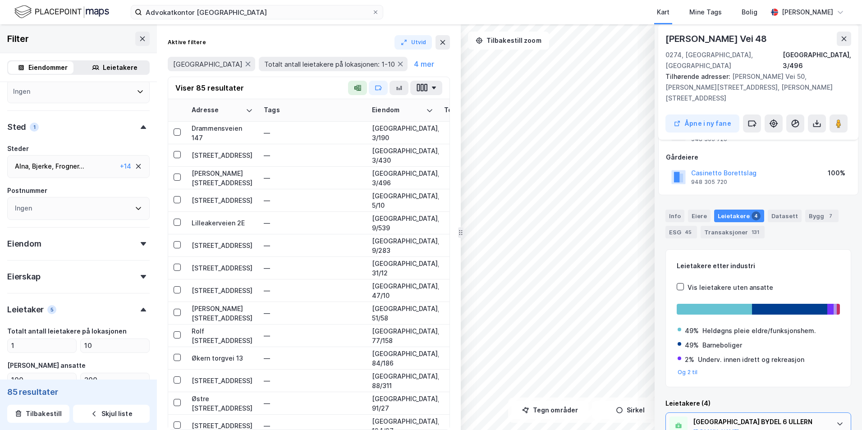
scroll to position [149, 0]
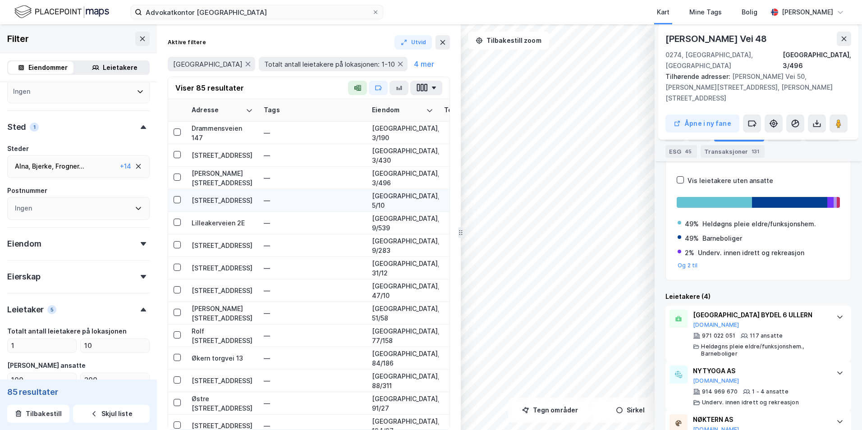
click at [206, 201] on div "[STREET_ADDRESS]" at bounding box center [222, 200] width 61 height 9
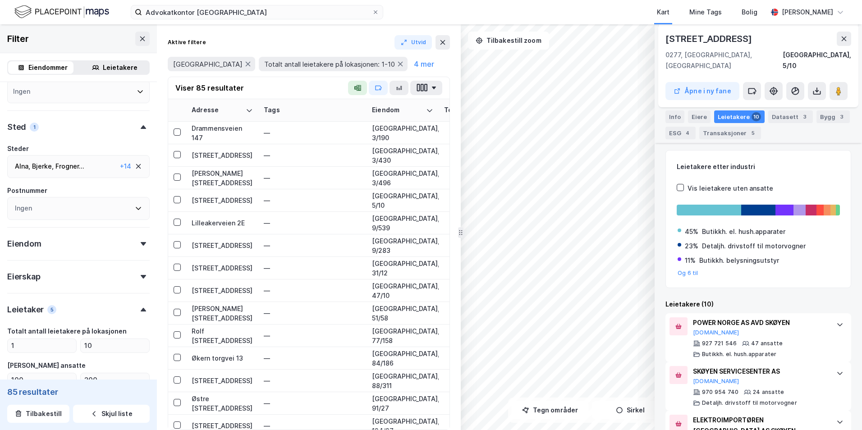
scroll to position [189, 0]
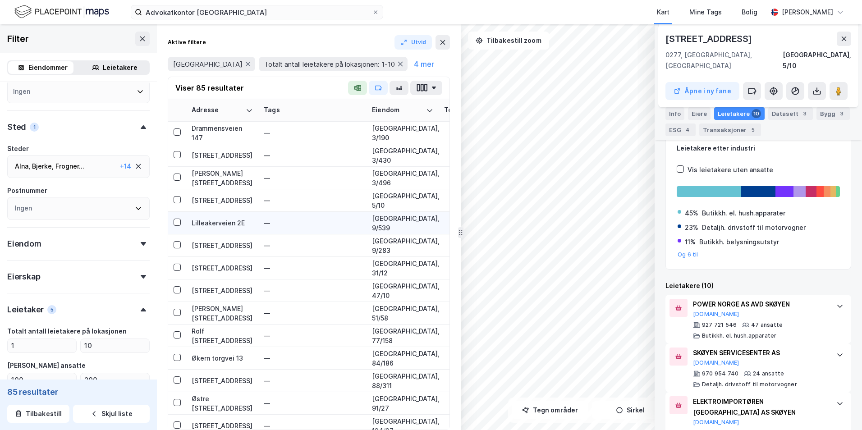
click at [212, 221] on div "Lilleakerveien 2E" at bounding box center [222, 222] width 61 height 9
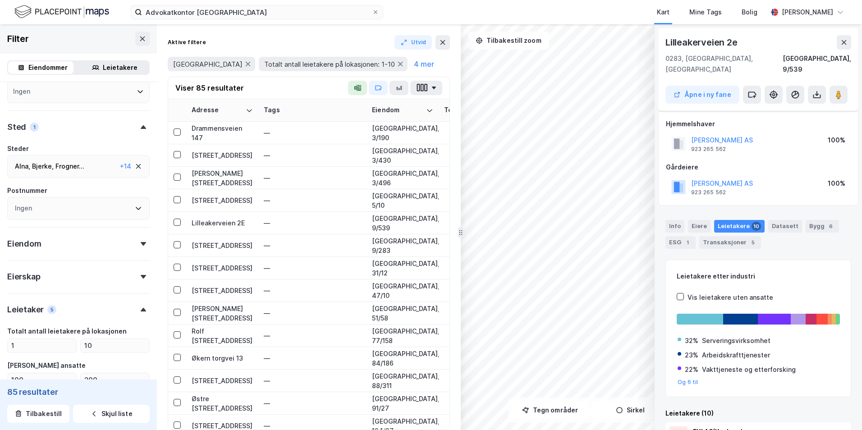
scroll to position [90, 0]
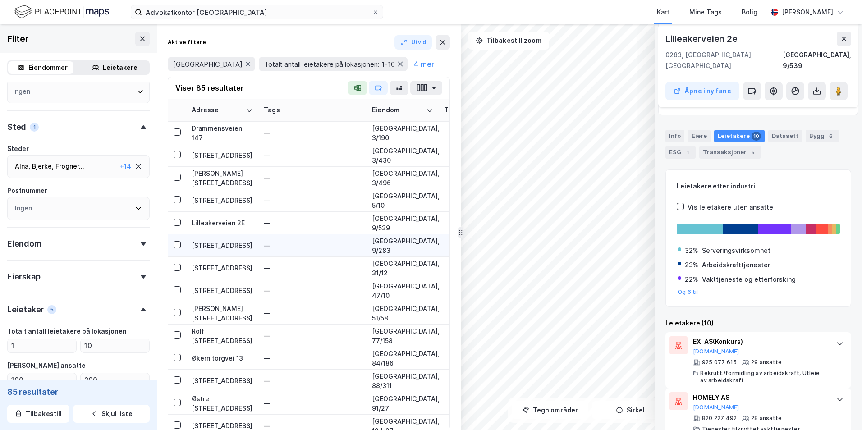
click at [216, 246] on div "[STREET_ADDRESS]" at bounding box center [222, 245] width 61 height 9
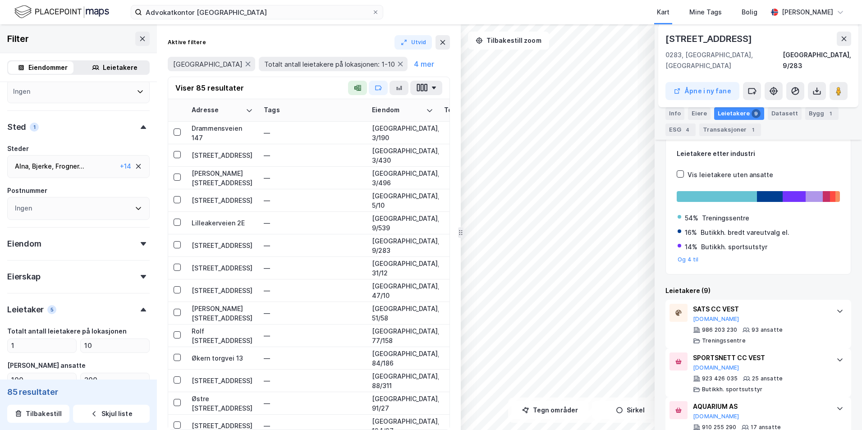
scroll to position [135, 0]
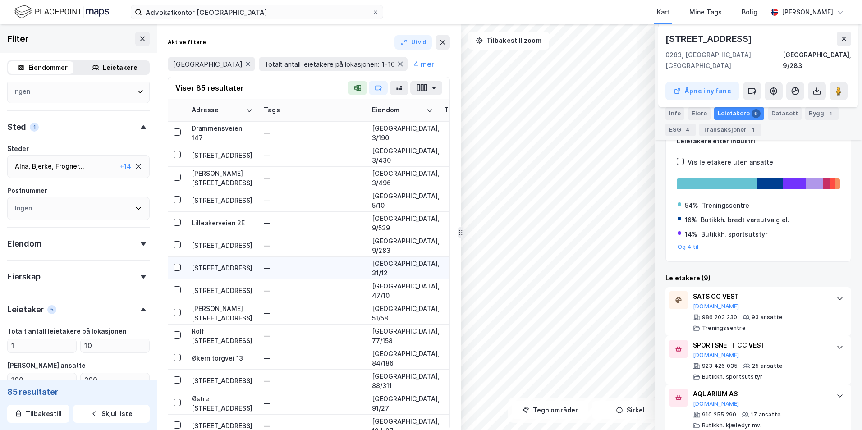
click at [217, 266] on div "[STREET_ADDRESS]" at bounding box center [222, 267] width 61 height 9
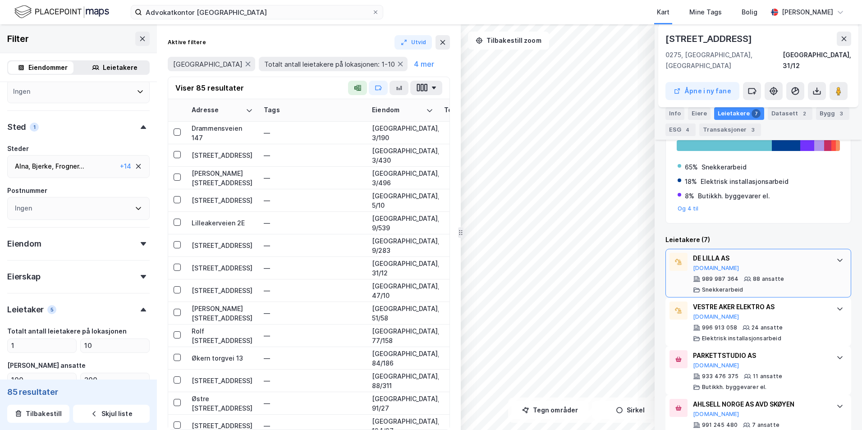
scroll to position [225, 0]
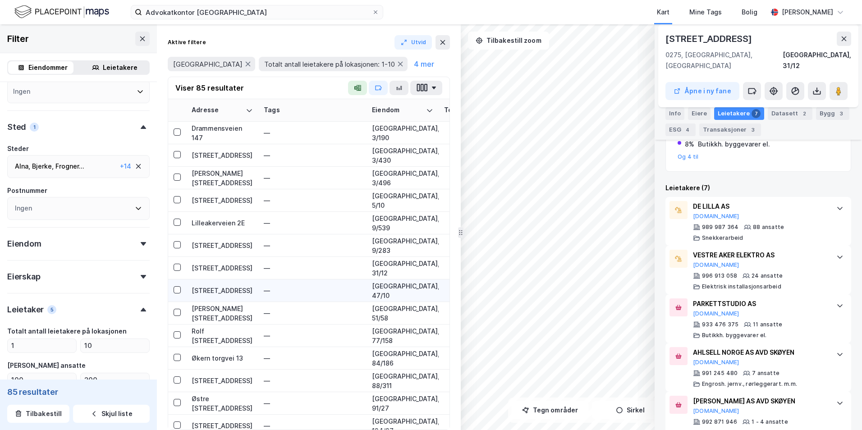
click at [216, 291] on div "[STREET_ADDRESS]" at bounding box center [222, 290] width 61 height 9
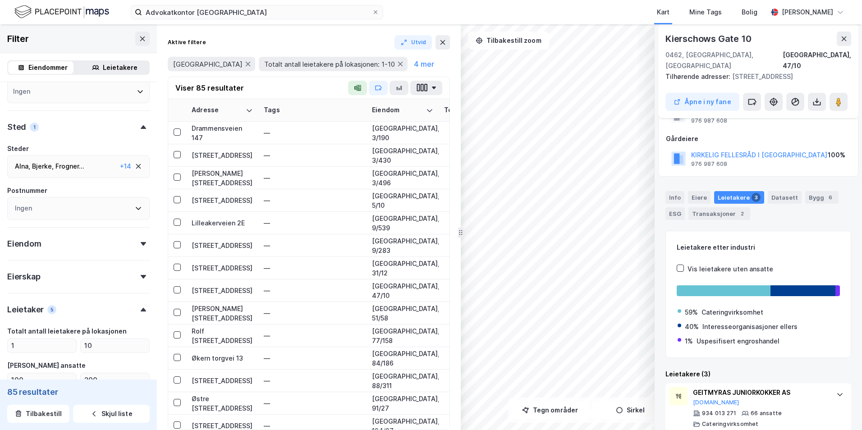
scroll to position [90, 0]
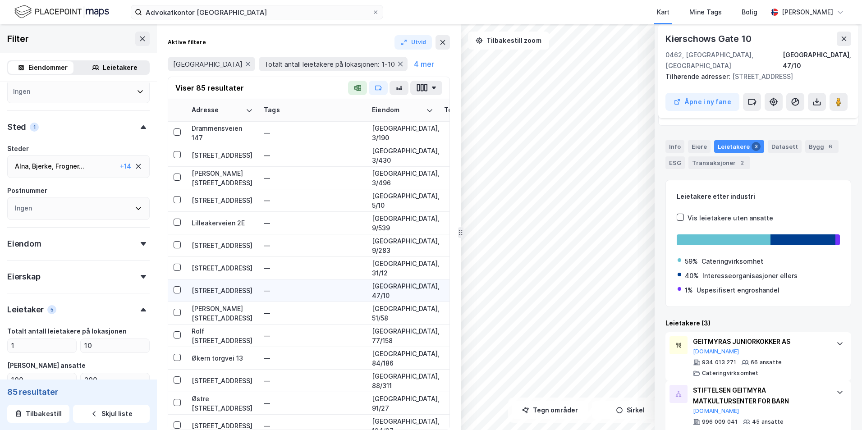
click at [211, 292] on div "[STREET_ADDRESS]" at bounding box center [222, 290] width 61 height 9
click at [206, 309] on div "[PERSON_NAME] [STREET_ADDRESS]" at bounding box center [222, 313] width 61 height 19
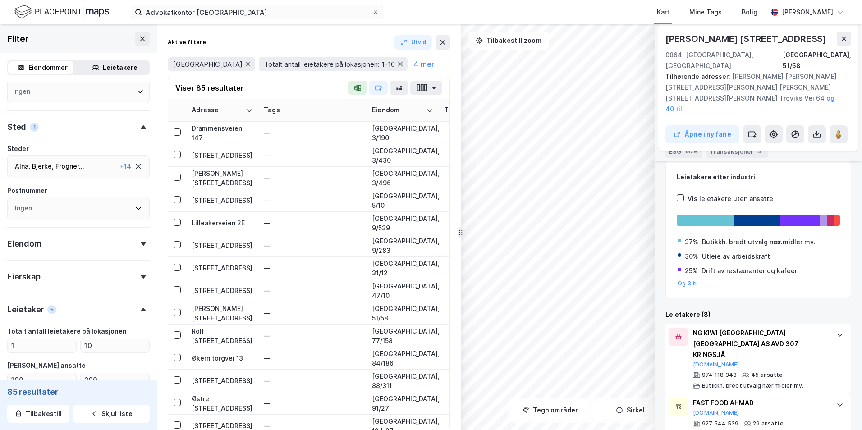
scroll to position [193, 0]
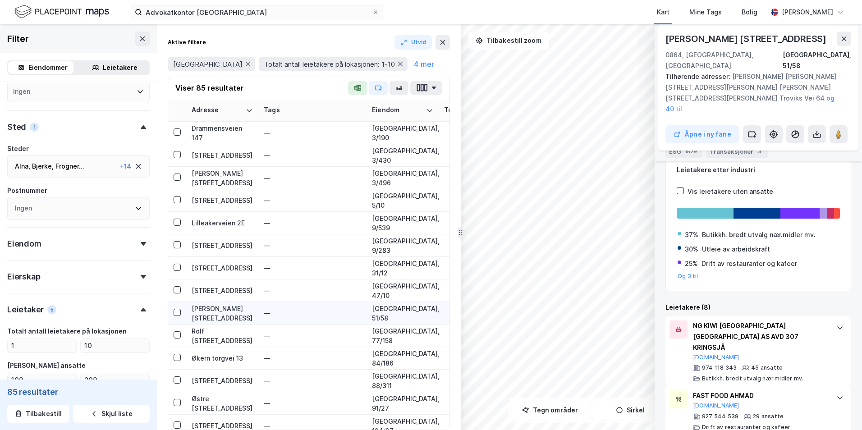
click at [207, 308] on div "[PERSON_NAME] [STREET_ADDRESS]" at bounding box center [222, 313] width 61 height 19
click at [212, 334] on div "Rolf [STREET_ADDRESS]" at bounding box center [222, 335] width 61 height 19
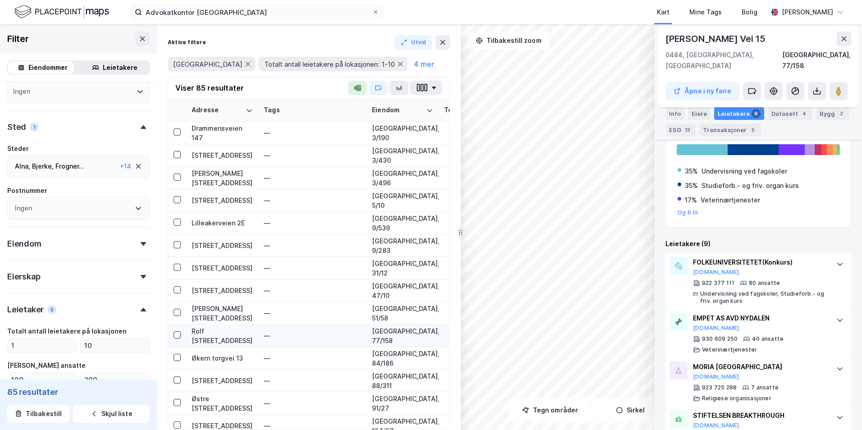
scroll to position [45, 0]
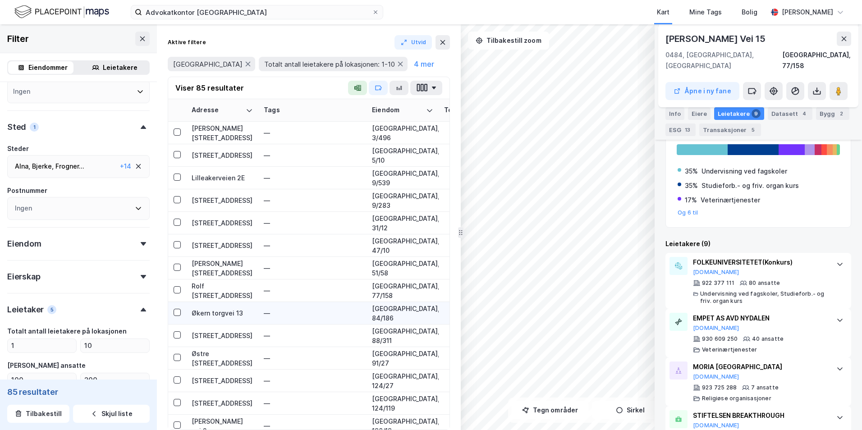
click at [227, 312] on div "Økern torgvei 13" at bounding box center [222, 312] width 61 height 9
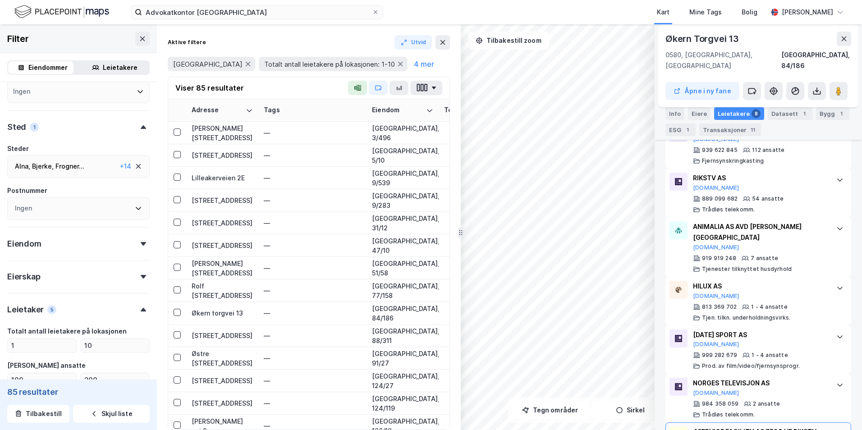
scroll to position [279, 0]
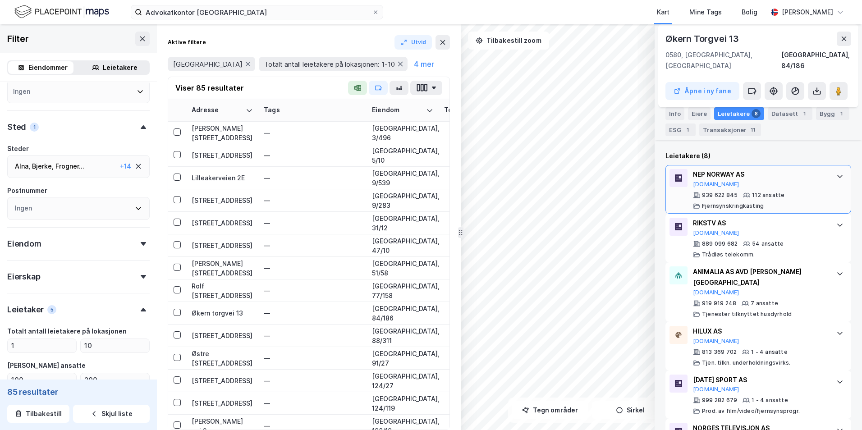
click at [668, 169] on div "NEP NORWAY AS" at bounding box center [760, 174] width 134 height 11
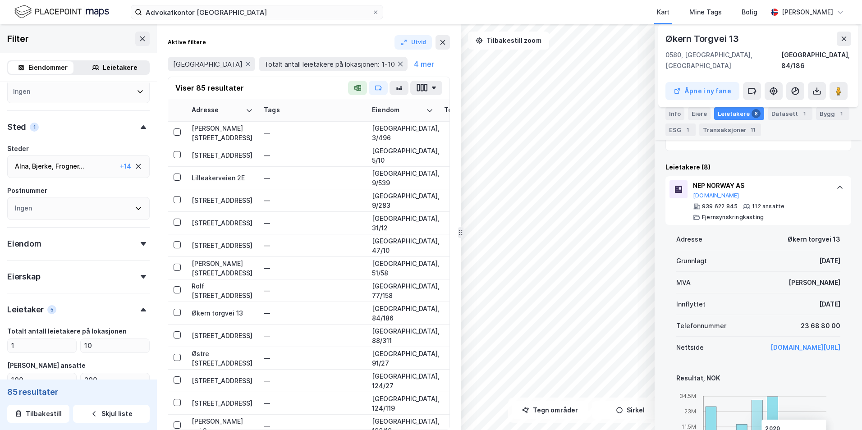
scroll to position [234, 0]
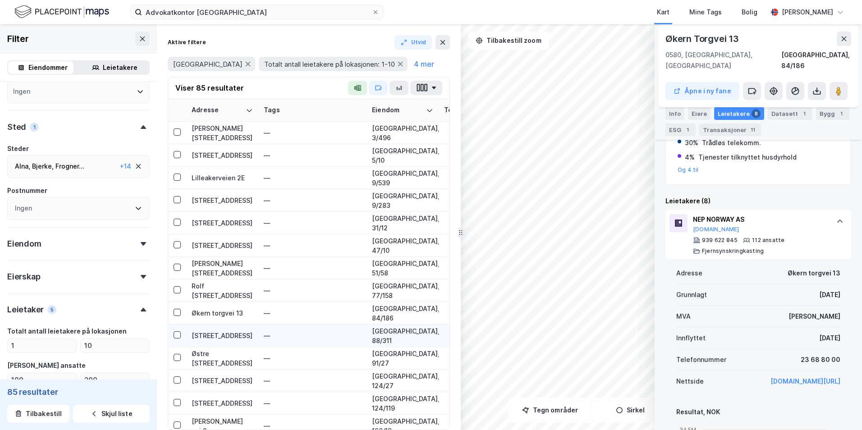
click at [202, 338] on div "[STREET_ADDRESS]" at bounding box center [222, 335] width 61 height 9
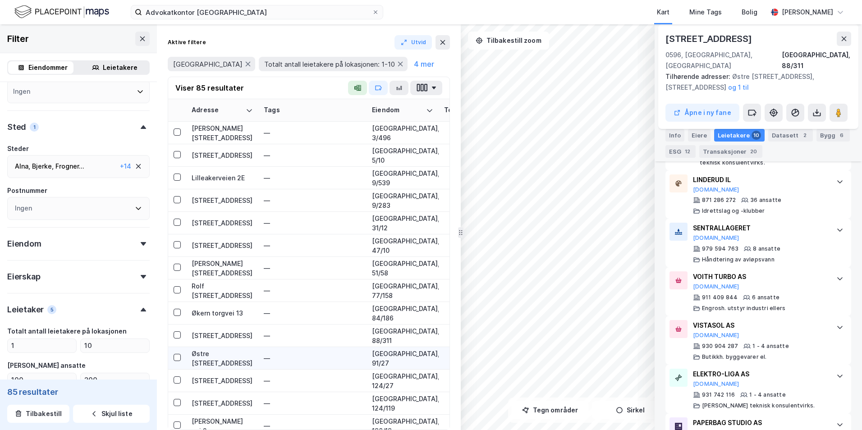
scroll to position [90, 0]
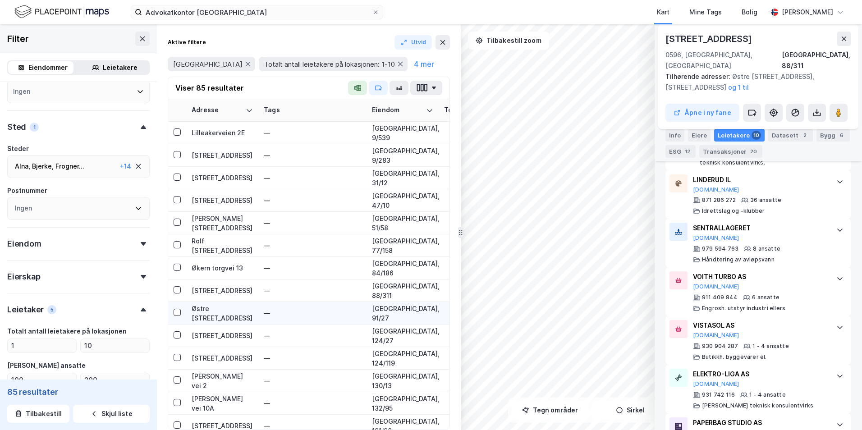
click at [212, 315] on div "Østre [STREET_ADDRESS]" at bounding box center [222, 313] width 61 height 19
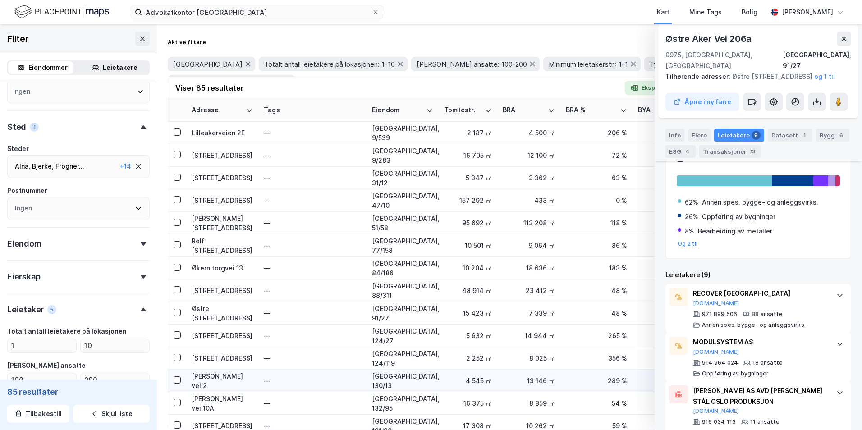
scroll to position [135, 0]
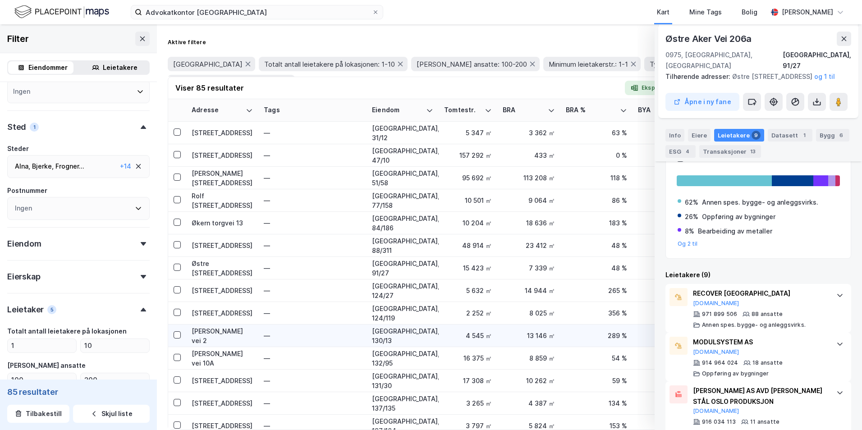
click at [228, 328] on div "[PERSON_NAME] vei 2" at bounding box center [222, 335] width 61 height 19
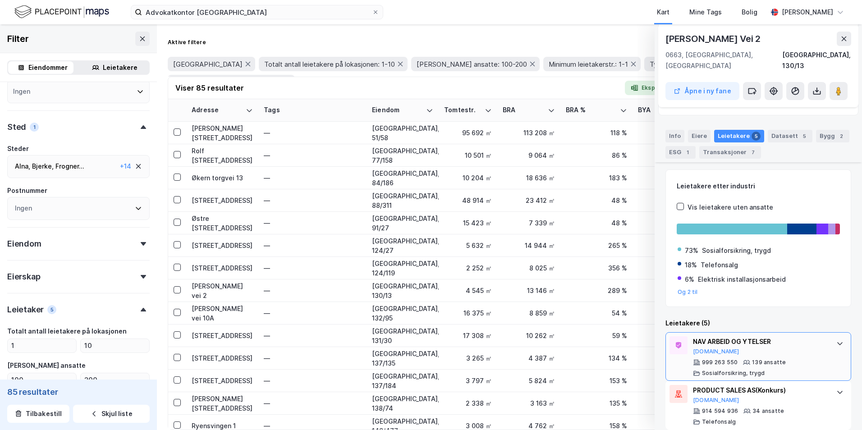
scroll to position [180, 0]
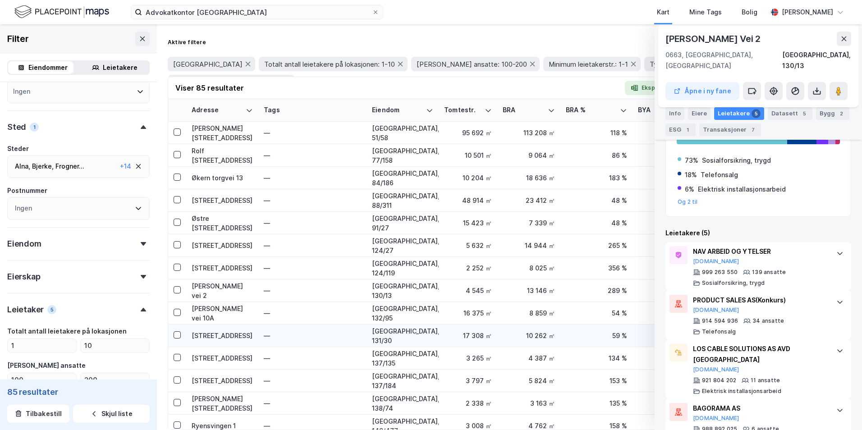
click at [210, 333] on div "[STREET_ADDRESS]" at bounding box center [222, 335] width 61 height 9
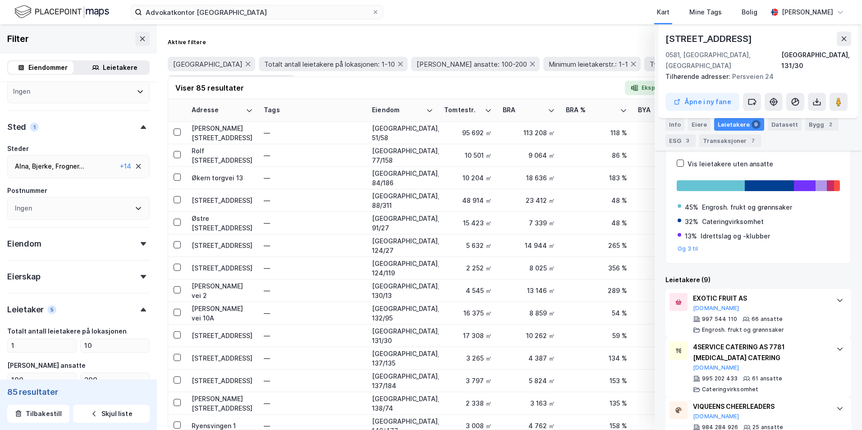
scroll to position [138, 0]
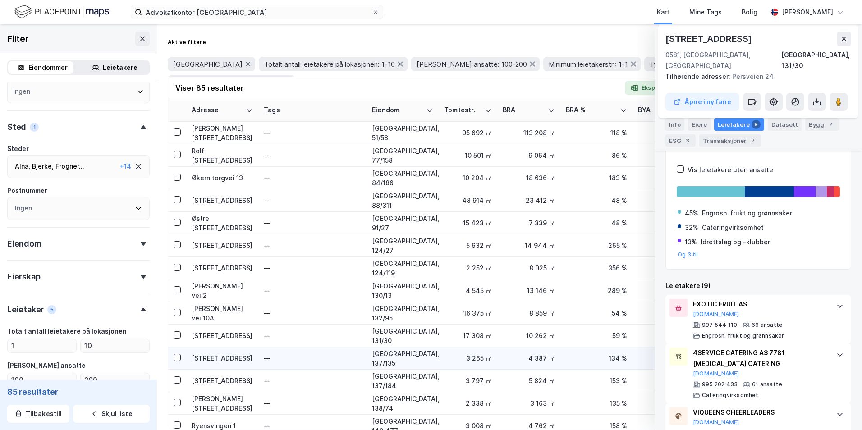
click at [211, 362] on div "[STREET_ADDRESS]" at bounding box center [222, 357] width 61 height 9
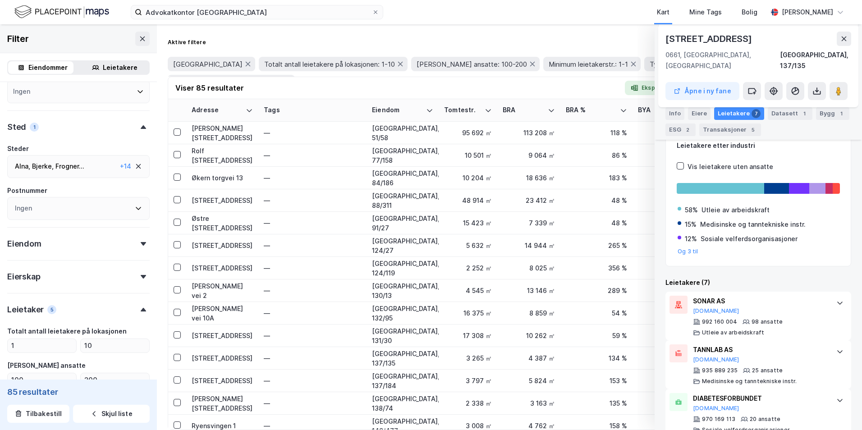
scroll to position [108, 0]
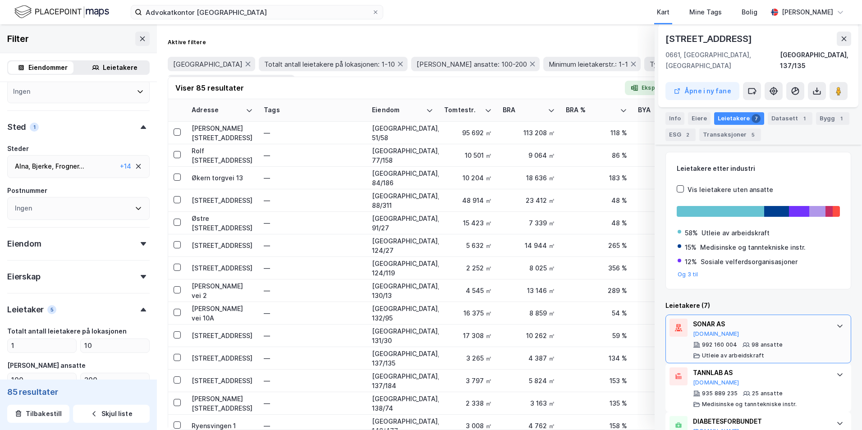
click at [668, 326] on div "SONAR AS [DOMAIN_NAME]" at bounding box center [760, 328] width 134 height 19
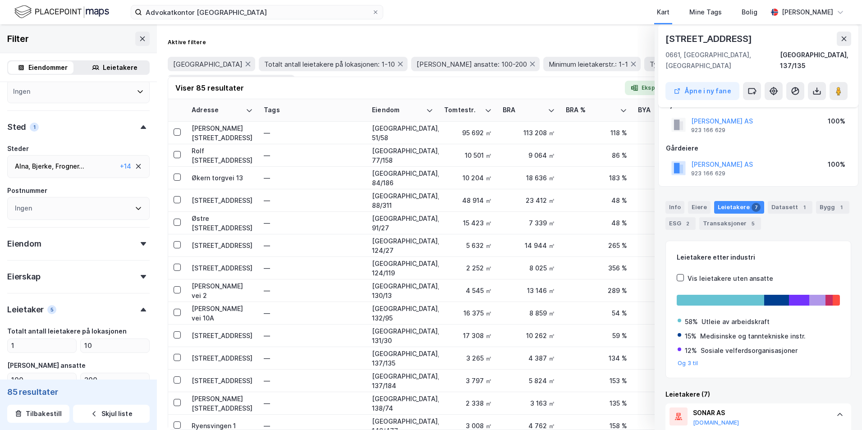
scroll to position [18, 0]
click at [668, 87] on image at bounding box center [838, 91] width 5 height 9
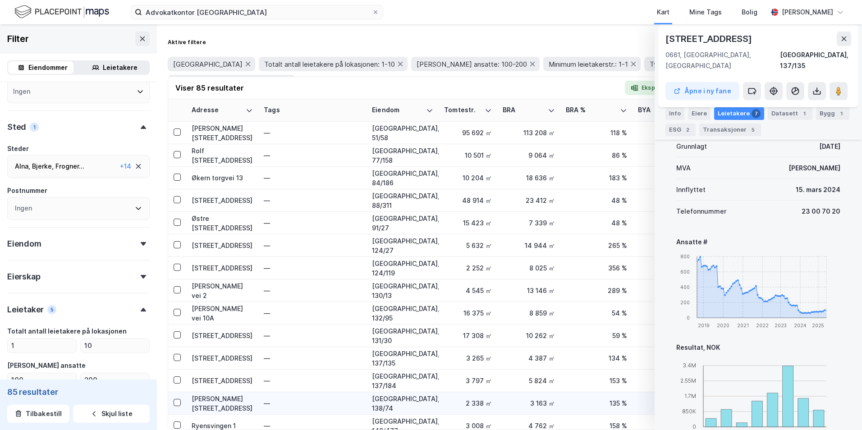
scroll to position [225, 0]
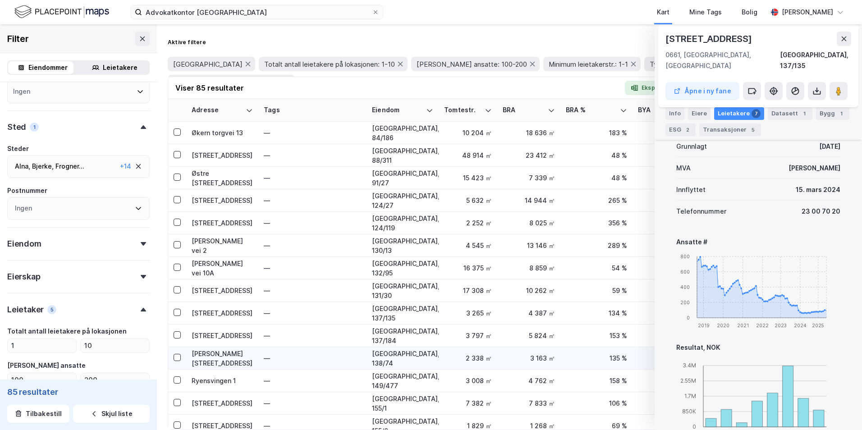
click at [216, 357] on div "[PERSON_NAME][STREET_ADDRESS]" at bounding box center [222, 358] width 61 height 19
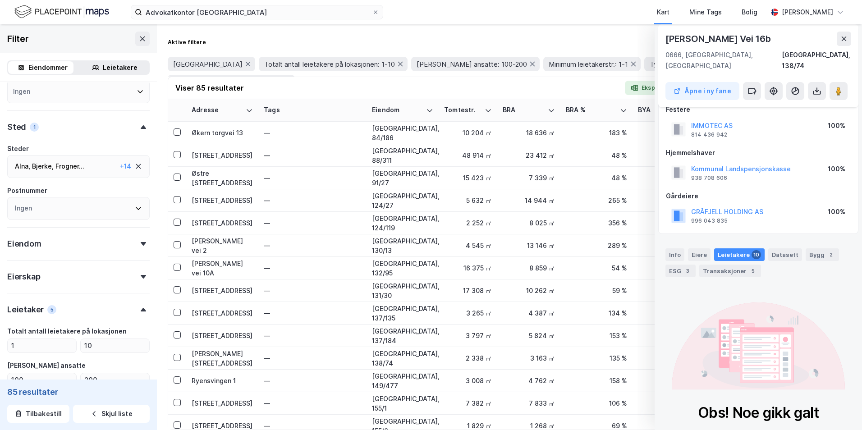
scroll to position [0, 0]
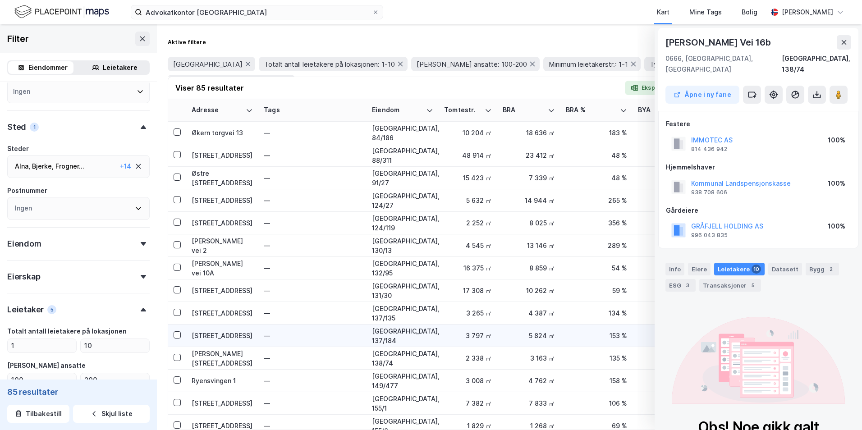
click at [217, 338] on div "[STREET_ADDRESS]" at bounding box center [222, 335] width 61 height 9
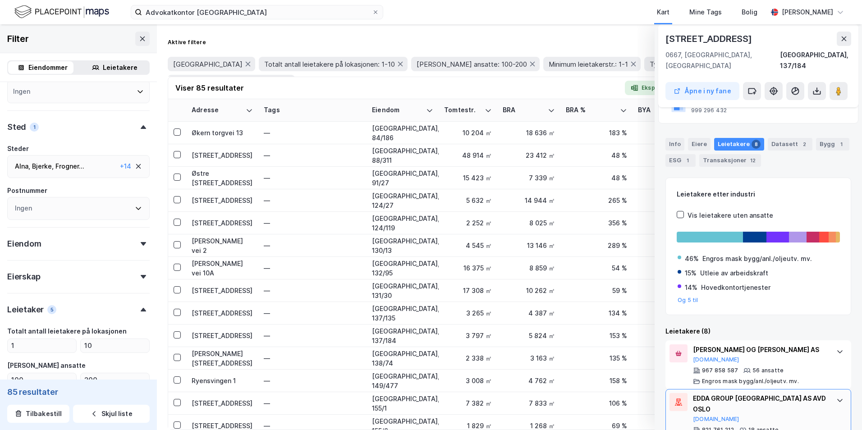
scroll to position [135, 0]
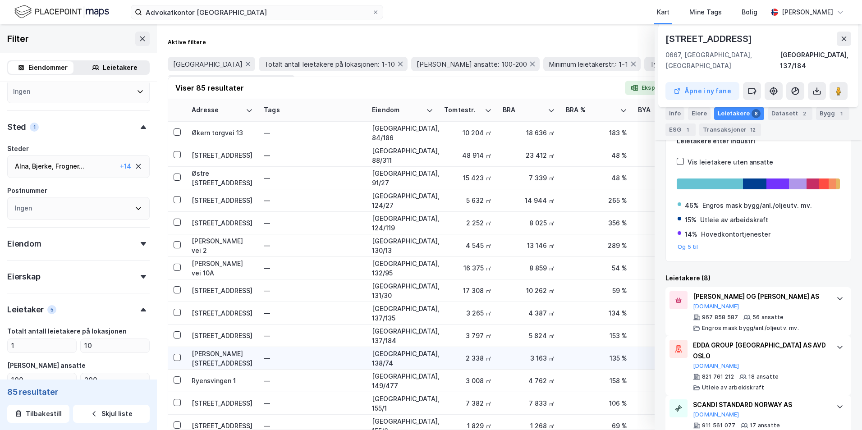
click at [217, 360] on div "[PERSON_NAME][STREET_ADDRESS]" at bounding box center [222, 358] width 61 height 19
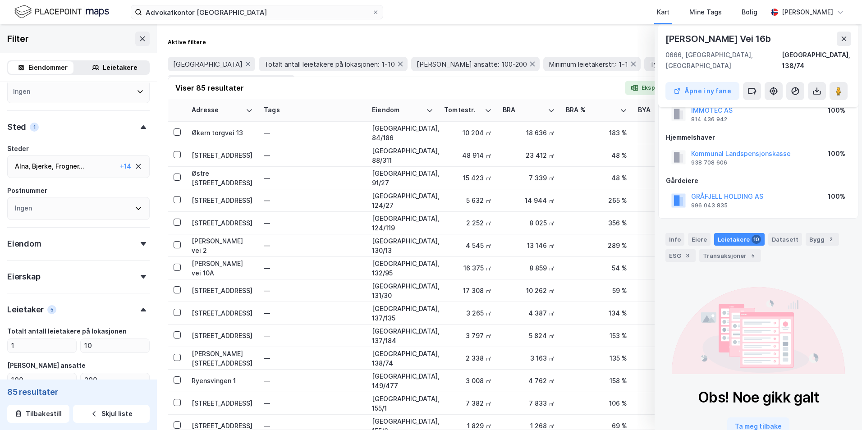
scroll to position [50, 0]
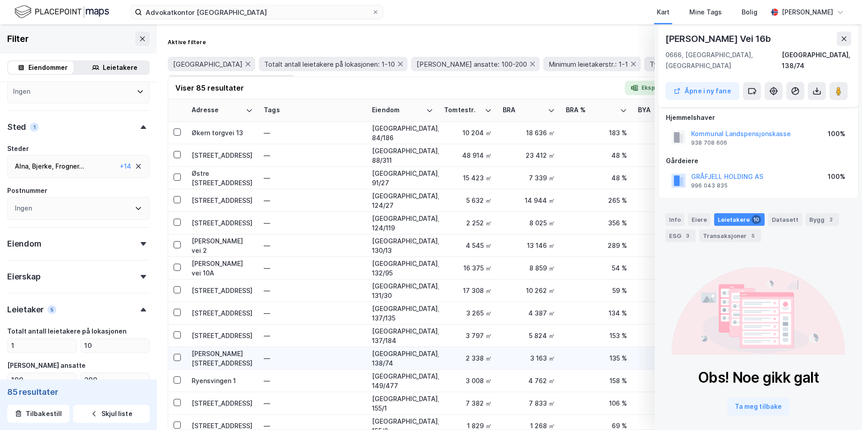
click at [213, 362] on div "[PERSON_NAME][STREET_ADDRESS]" at bounding box center [222, 358] width 61 height 19
click at [212, 360] on div "[PERSON_NAME][STREET_ADDRESS]" at bounding box center [222, 358] width 61 height 19
click at [208, 359] on div "[PERSON_NAME][STREET_ADDRESS]" at bounding box center [222, 358] width 61 height 19
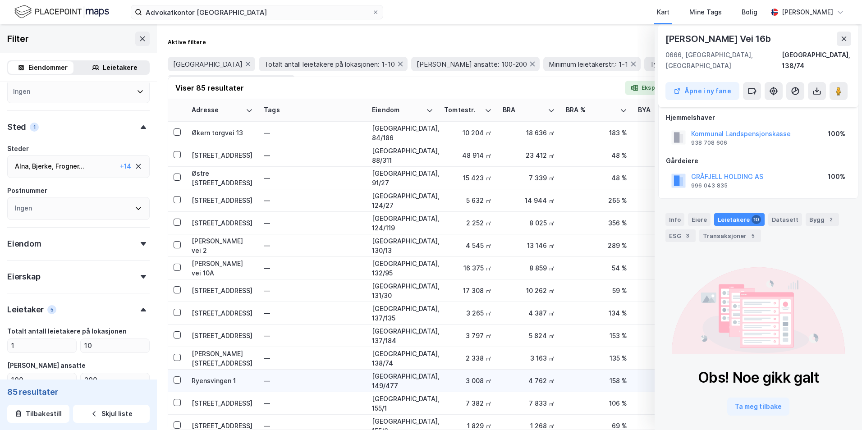
click at [205, 384] on div "Ryensvingen 1" at bounding box center [222, 380] width 61 height 9
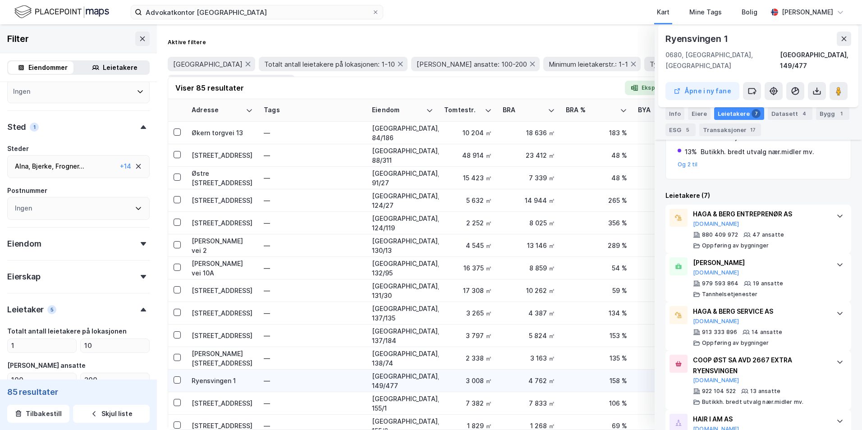
scroll to position [271, 0]
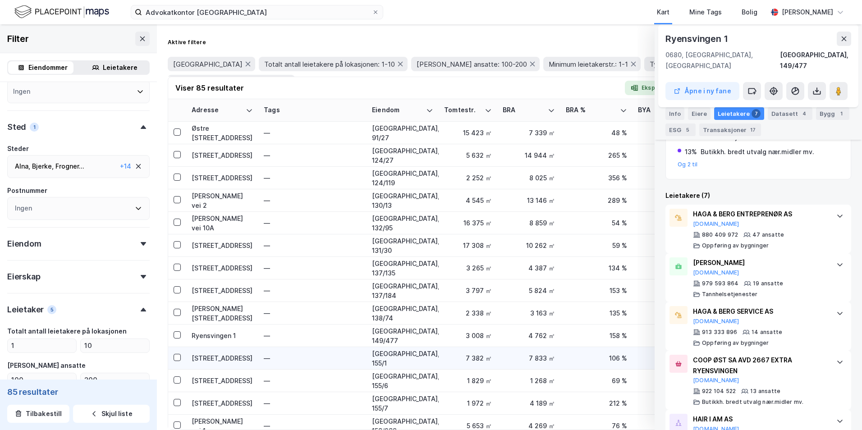
click at [214, 358] on div "[STREET_ADDRESS]" at bounding box center [222, 357] width 61 height 9
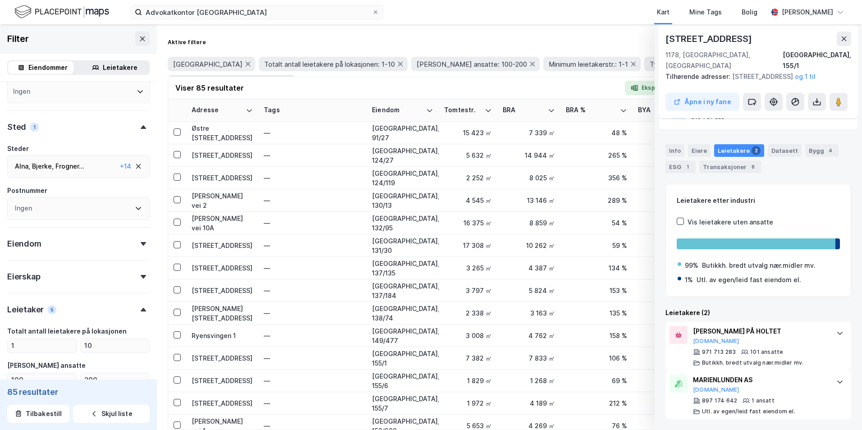
scroll to position [361, 0]
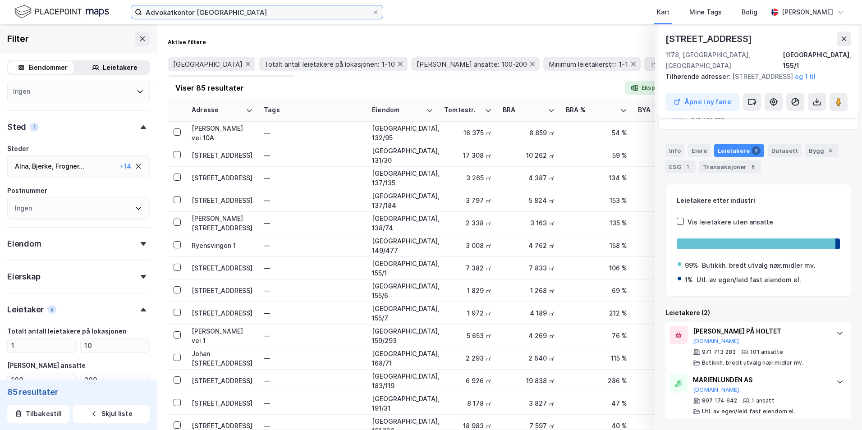
click at [229, 13] on input "Advokatkontor [GEOGRAPHIC_DATA]" at bounding box center [257, 12] width 230 height 14
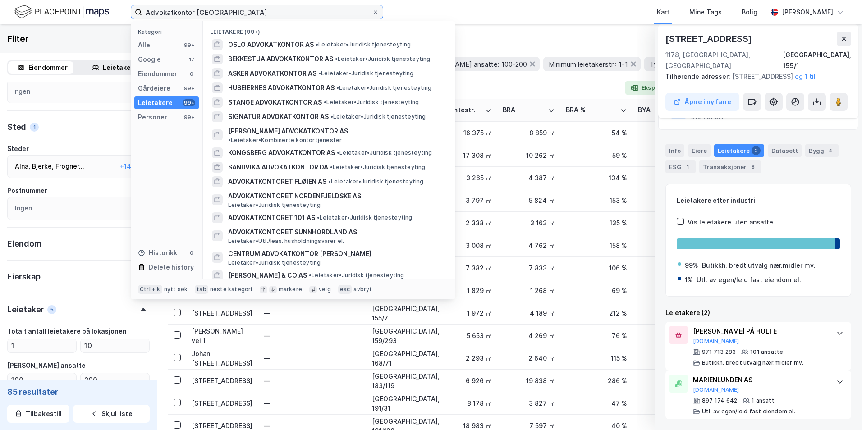
drag, startPoint x: 229, startPoint y: 12, endPoint x: 155, endPoint y: 13, distance: 73.5
click at [155, 13] on input "Advokatkontor [GEOGRAPHIC_DATA]" at bounding box center [257, 12] width 230 height 14
type input "A"
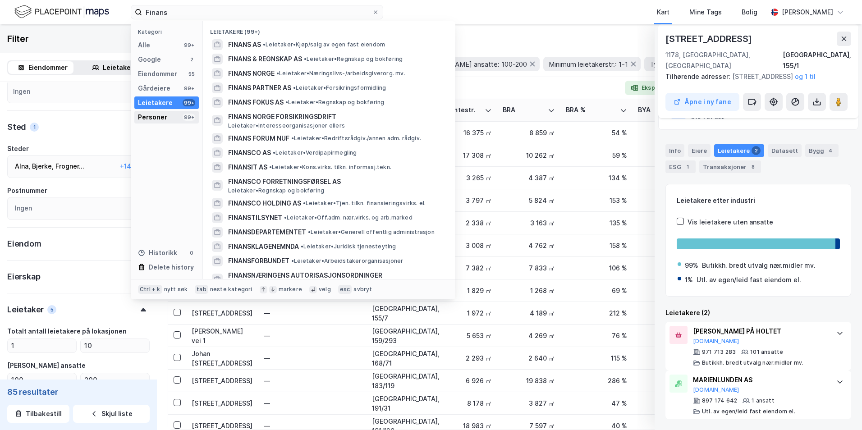
click at [172, 115] on div "Personer 99+" at bounding box center [166, 117] width 64 height 13
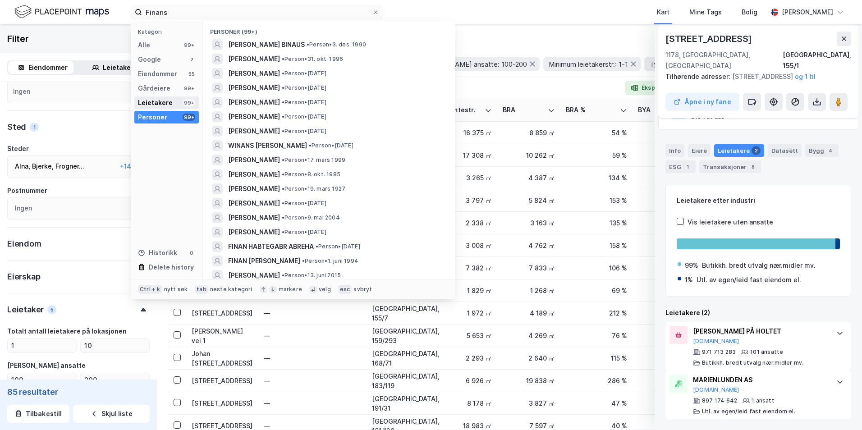
click at [171, 100] on div "Leietakere 99+" at bounding box center [166, 102] width 64 height 13
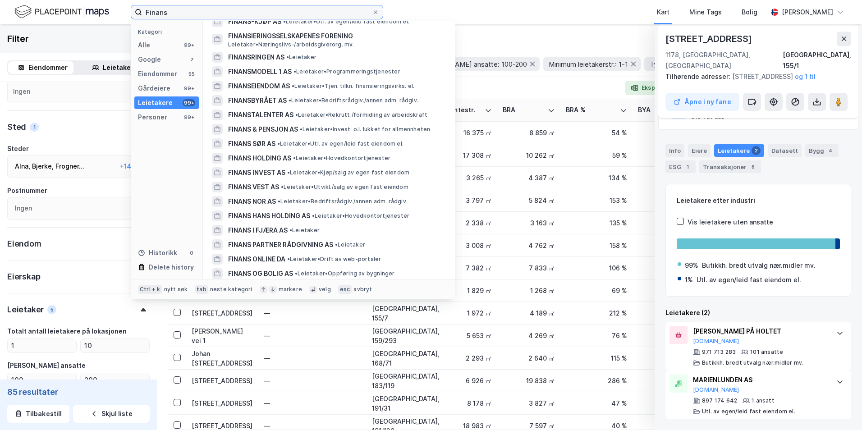
scroll to position [0, 0]
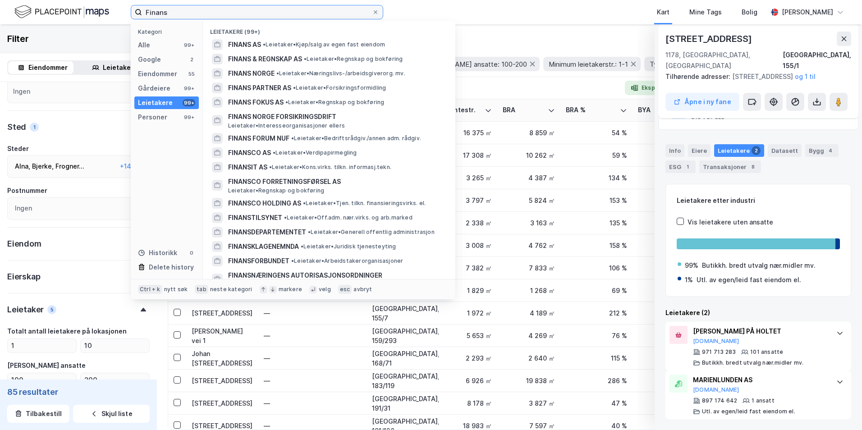
click at [204, 12] on input "Finans" at bounding box center [257, 12] width 230 height 14
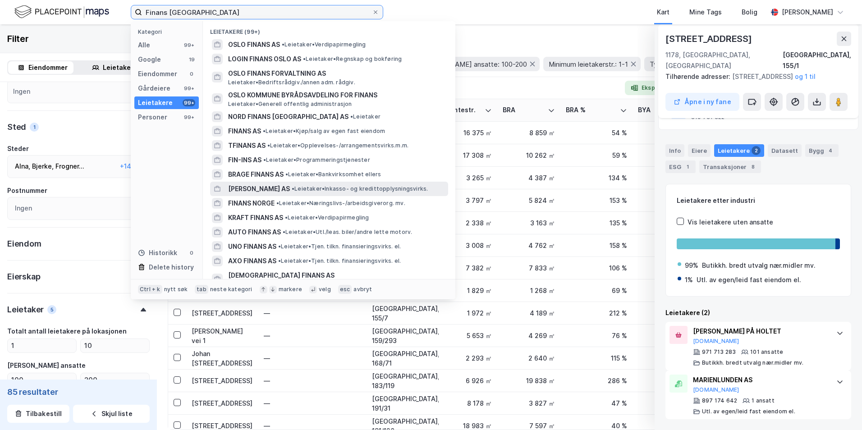
type input "Finans [GEOGRAPHIC_DATA]"
click at [236, 188] on span "[PERSON_NAME] AS" at bounding box center [259, 188] width 62 height 11
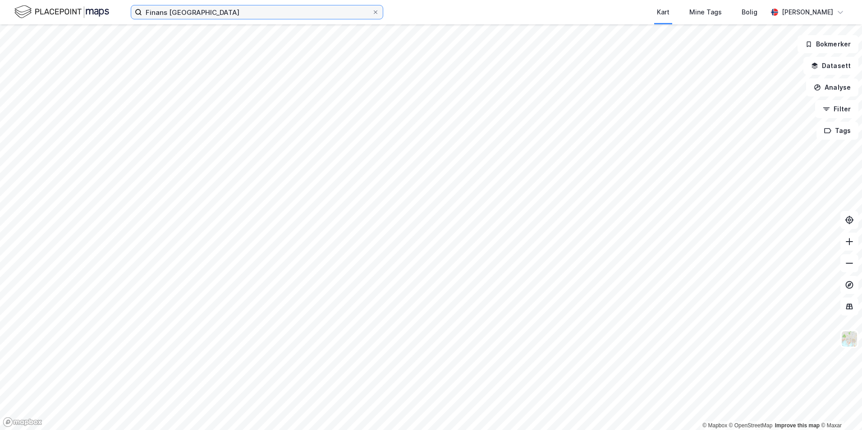
click at [208, 12] on input "Finans [GEOGRAPHIC_DATA]" at bounding box center [257, 12] width 230 height 14
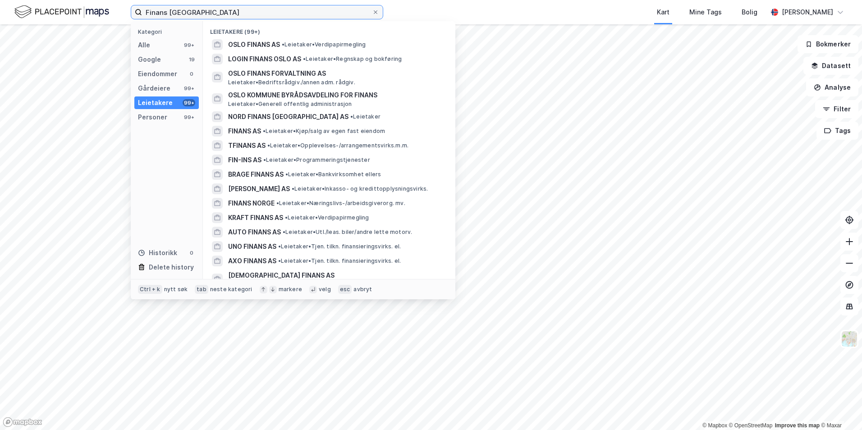
drag, startPoint x: 207, startPoint y: 12, endPoint x: 146, endPoint y: 14, distance: 61.4
click at [146, 14] on input "Finans [GEOGRAPHIC_DATA]" at bounding box center [257, 12] width 230 height 14
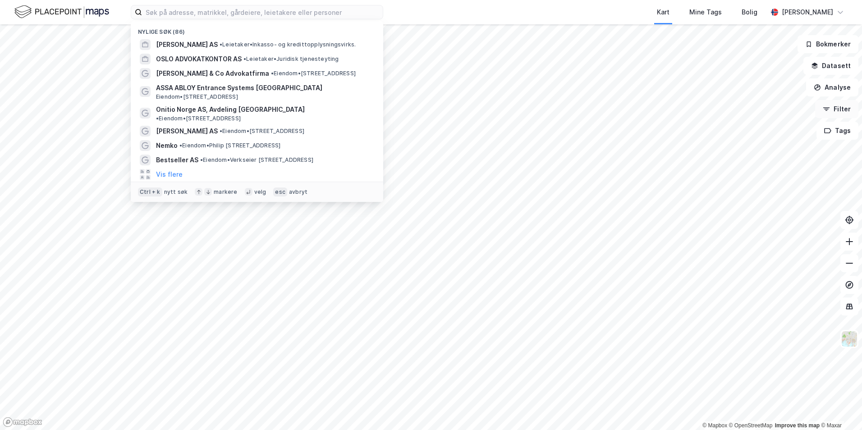
click at [668, 116] on button "Filter" at bounding box center [836, 109] width 43 height 18
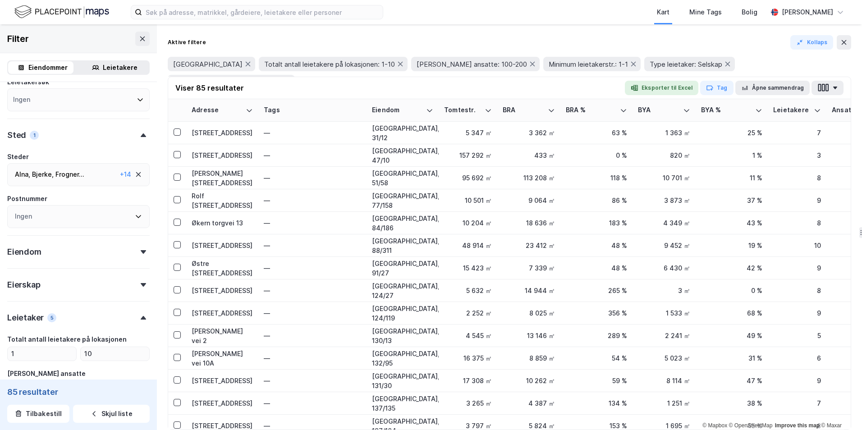
scroll to position [135, 0]
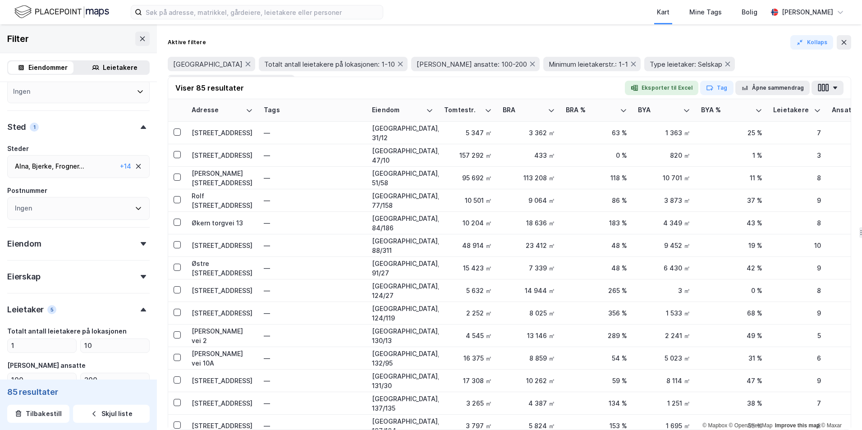
click at [31, 310] on div "Leietaker" at bounding box center [25, 309] width 37 height 11
click at [142, 310] on div at bounding box center [143, 310] width 13 height 4
click at [99, 341] on input "10" at bounding box center [115, 346] width 69 height 14
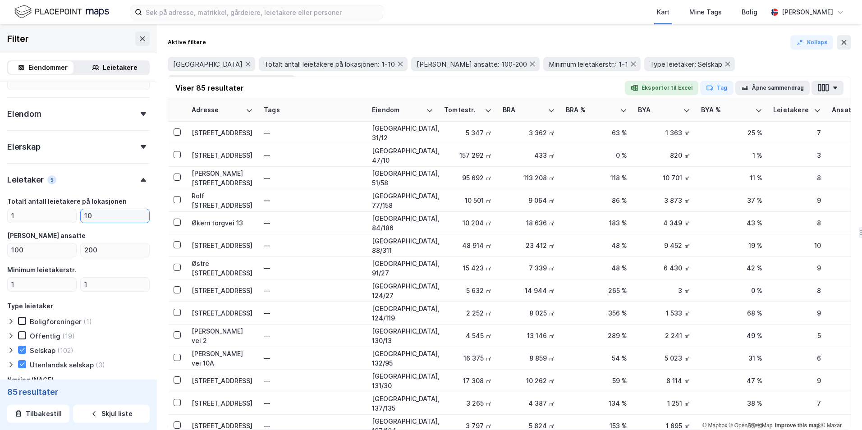
scroll to position [267, 0]
click at [51, 271] on div "Minimum leietakerstr." at bounding box center [41, 268] width 69 height 11
click at [69, 266] on div "Minimum leietakerstr." at bounding box center [41, 268] width 69 height 11
drag, startPoint x: 69, startPoint y: 266, endPoint x: 84, endPoint y: 275, distance: 17.3
click at [84, 274] on div "Minimum leietakerstr. 1 1" at bounding box center [78, 276] width 142 height 27
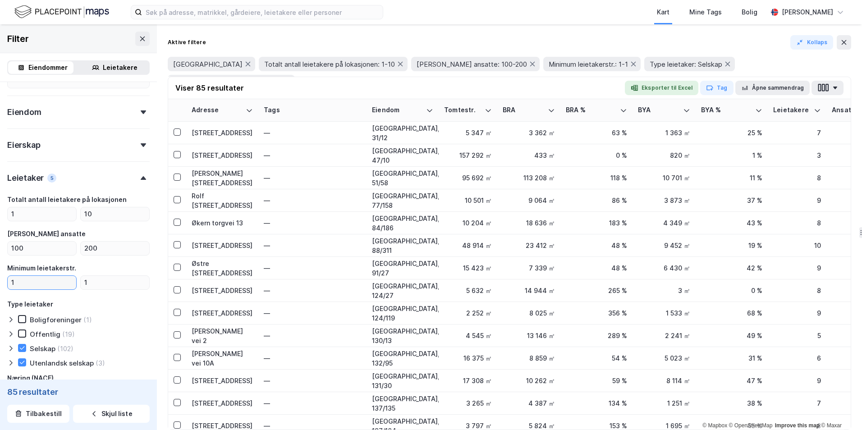
click at [23, 284] on input "1" at bounding box center [42, 283] width 69 height 14
click at [92, 276] on input "1" at bounding box center [115, 283] width 69 height 14
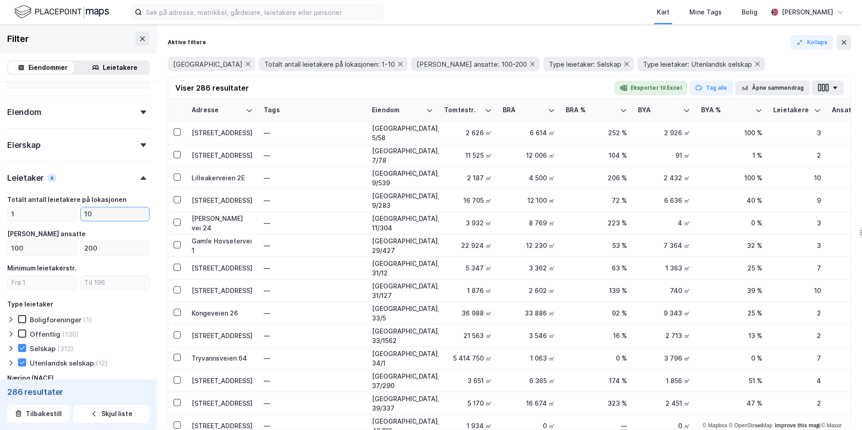
click at [90, 216] on input "10" at bounding box center [115, 214] width 69 height 14
type input "1"
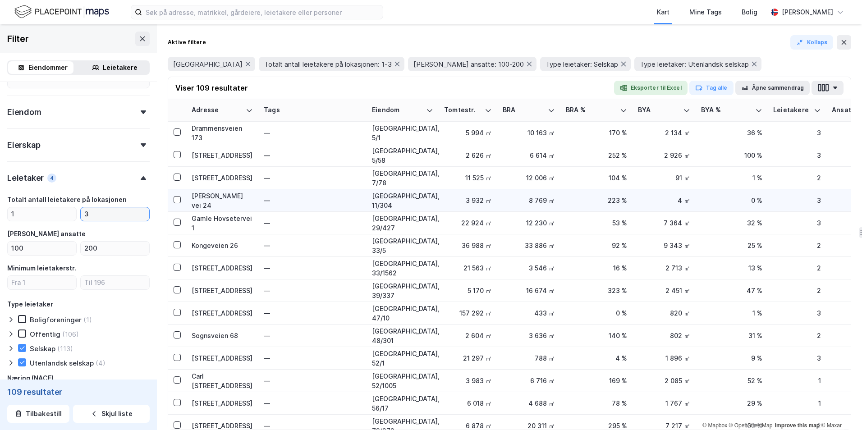
type input "3"
click at [206, 202] on div "[PERSON_NAME] vei 24" at bounding box center [222, 200] width 61 height 19
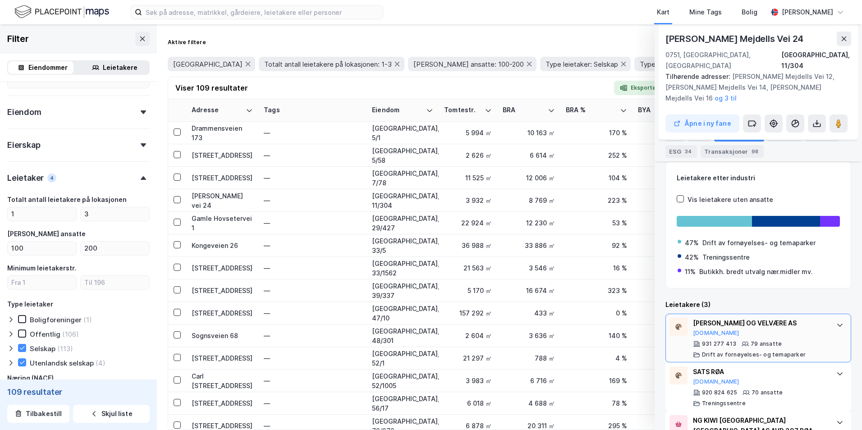
scroll to position [251, 0]
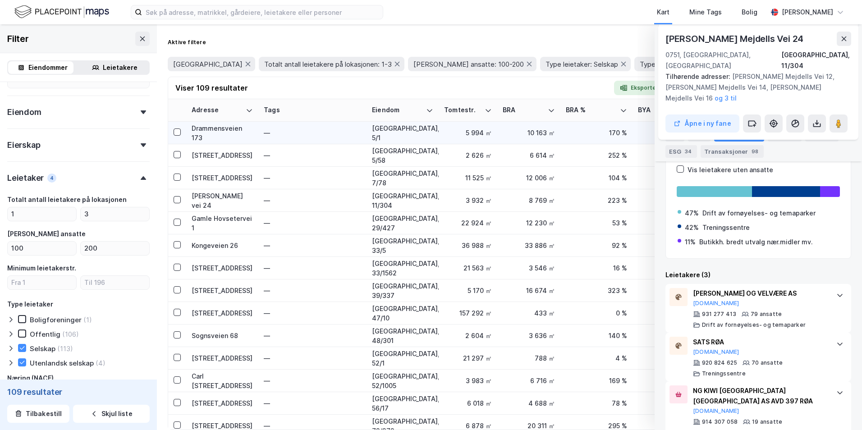
click at [220, 134] on div "Drammensveien 173" at bounding box center [222, 133] width 61 height 19
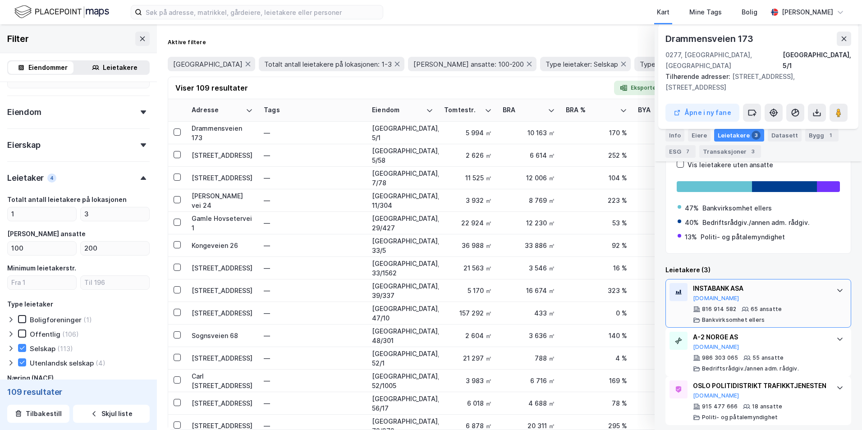
scroll to position [160, 0]
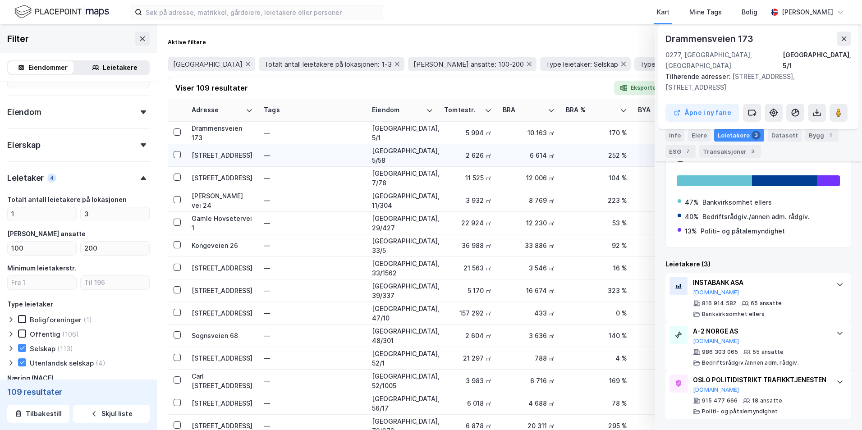
click at [220, 151] on div "[STREET_ADDRESS]" at bounding box center [222, 155] width 61 height 9
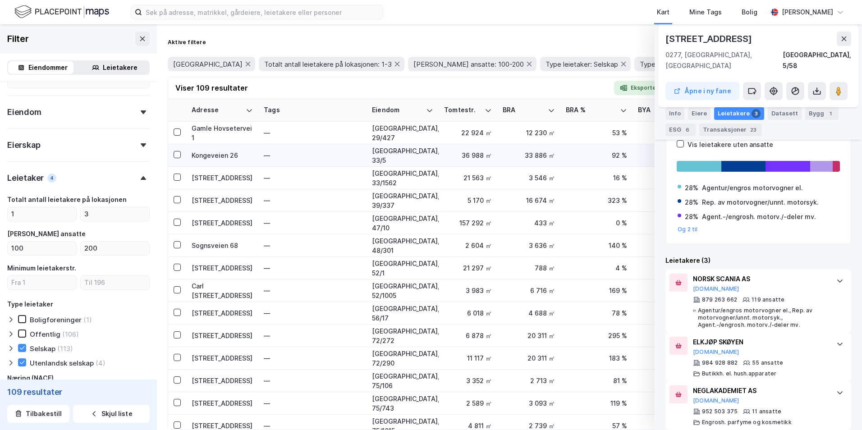
scroll to position [0, 0]
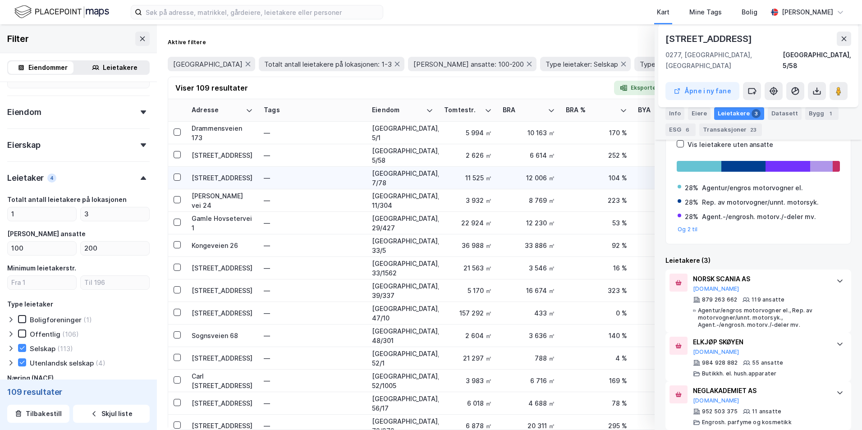
click at [211, 174] on div "[STREET_ADDRESS]" at bounding box center [222, 177] width 61 height 9
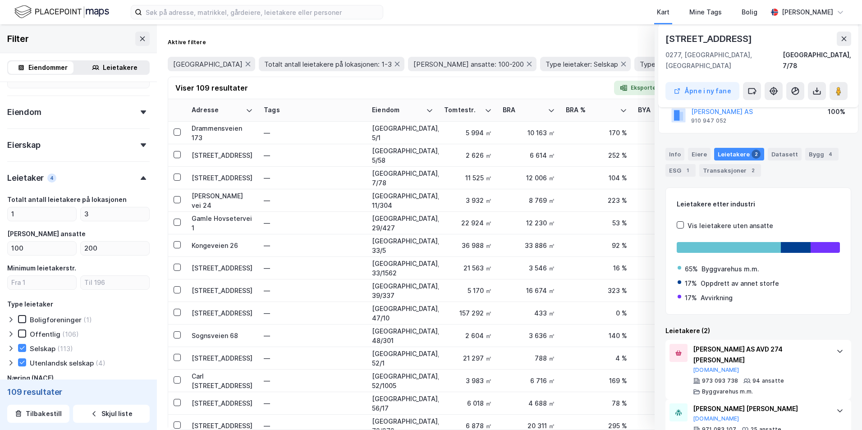
scroll to position [141, 0]
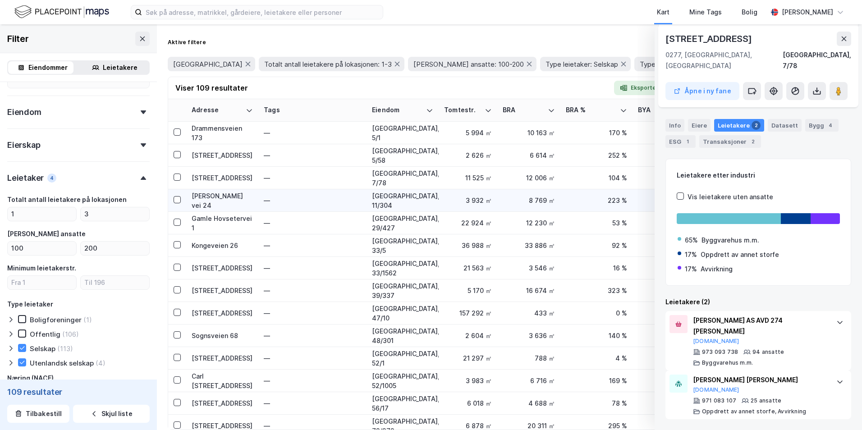
click at [209, 195] on div "[PERSON_NAME] vei 24" at bounding box center [222, 200] width 61 height 19
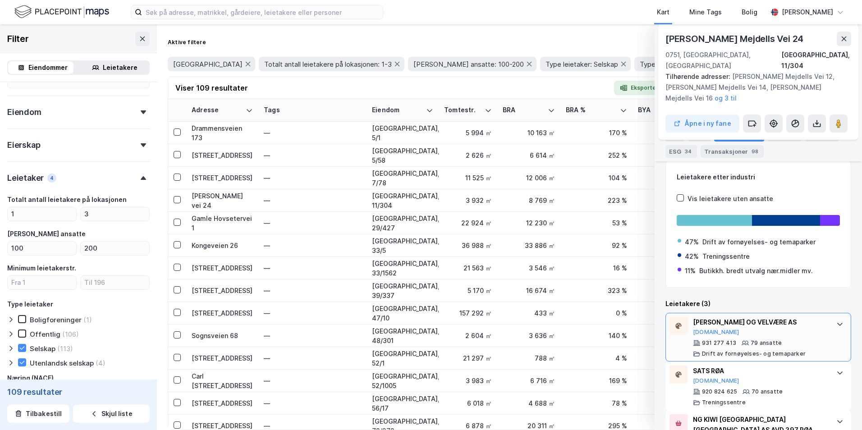
scroll to position [229, 0]
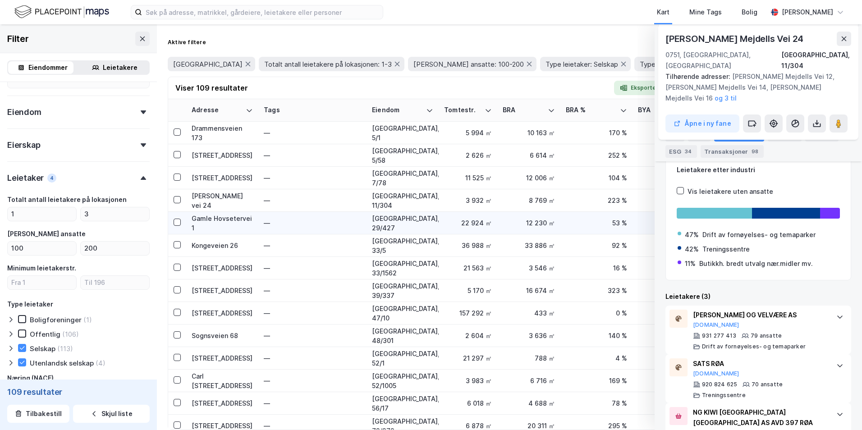
click at [216, 217] on div "Gamle Hovsetervei 1" at bounding box center [222, 223] width 61 height 19
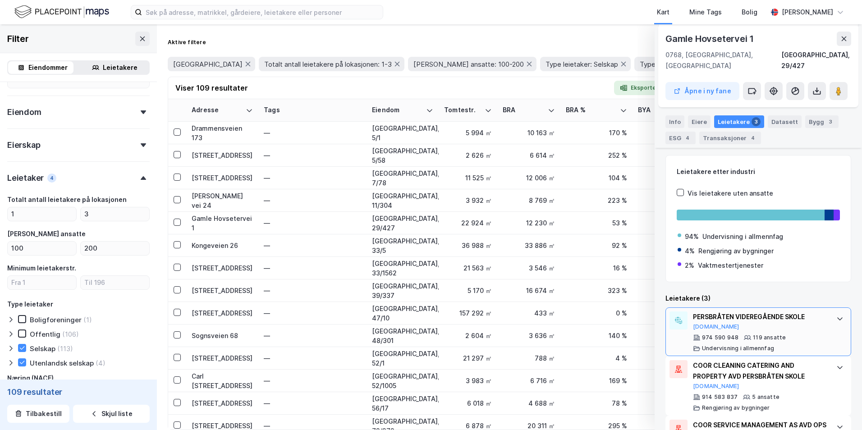
scroll to position [193, 0]
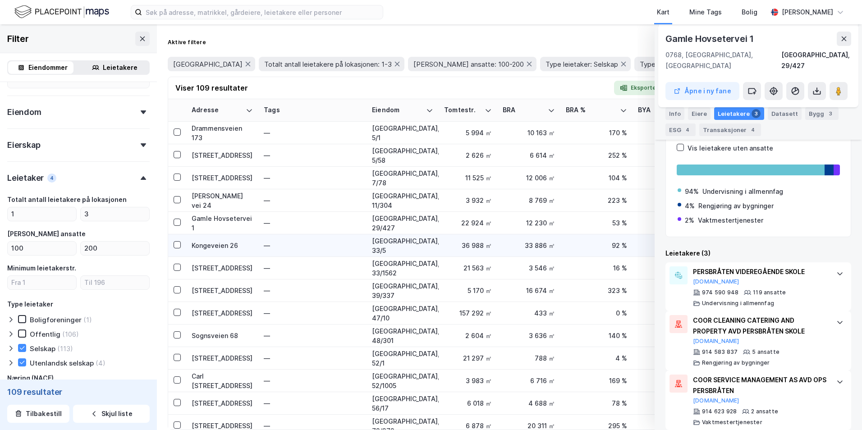
click at [214, 248] on div "Kongeveien 26" at bounding box center [222, 245] width 61 height 9
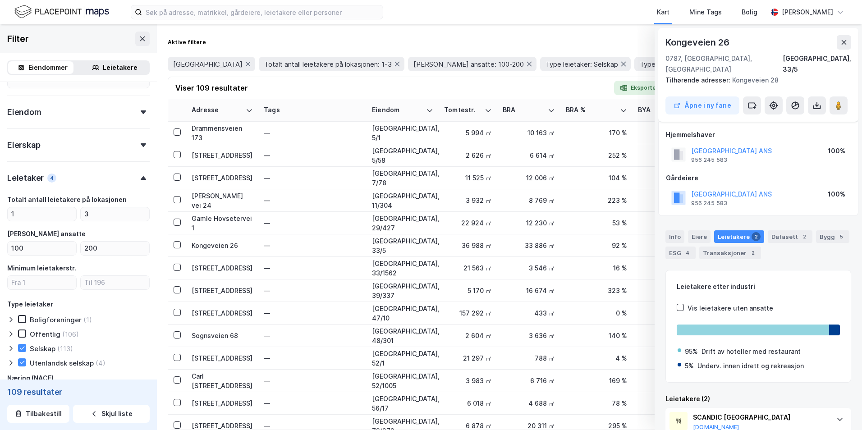
scroll to position [75, 0]
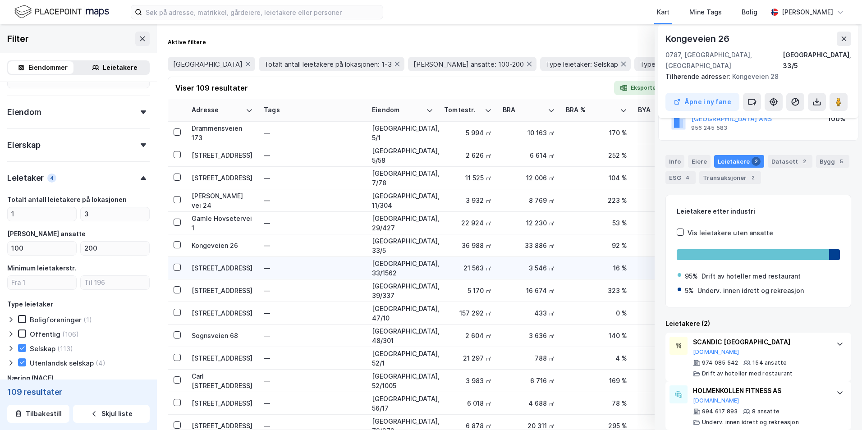
click at [208, 270] on div "[STREET_ADDRESS]" at bounding box center [222, 267] width 61 height 9
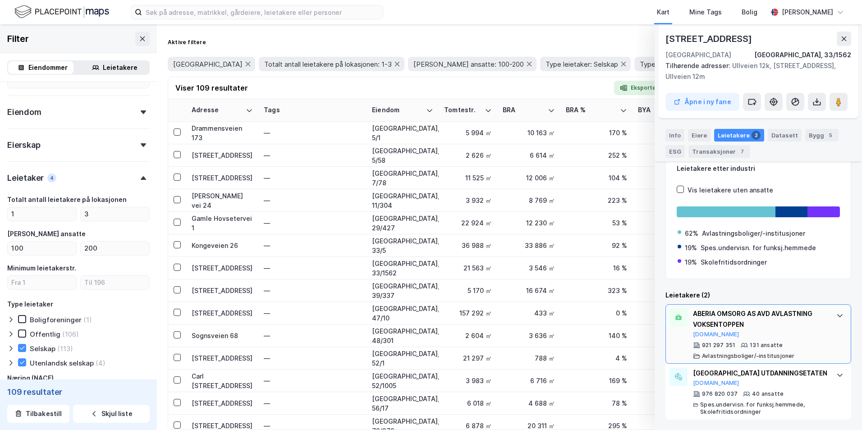
scroll to position [162, 0]
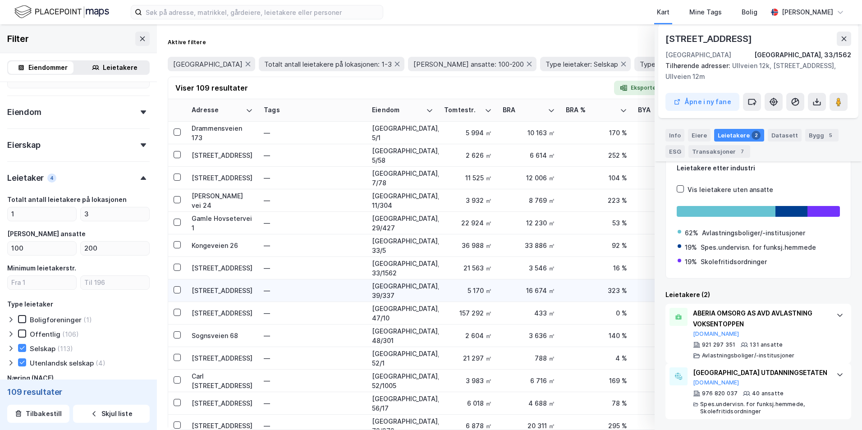
click at [199, 294] on div "[STREET_ADDRESS]" at bounding box center [222, 290] width 61 height 9
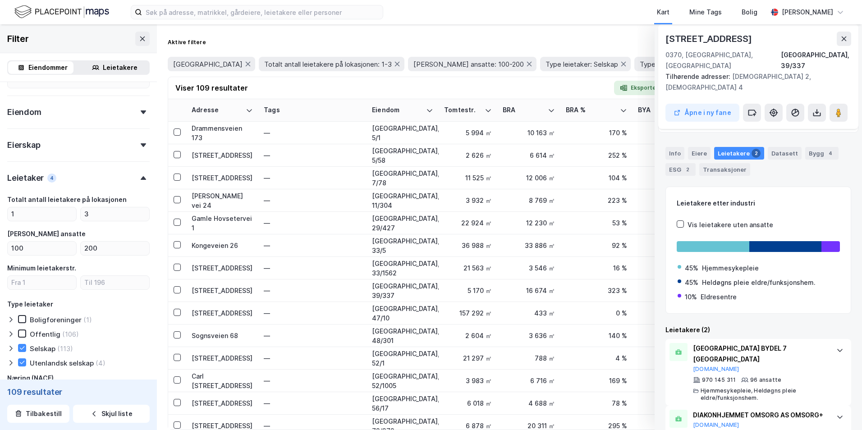
scroll to position [108, 0]
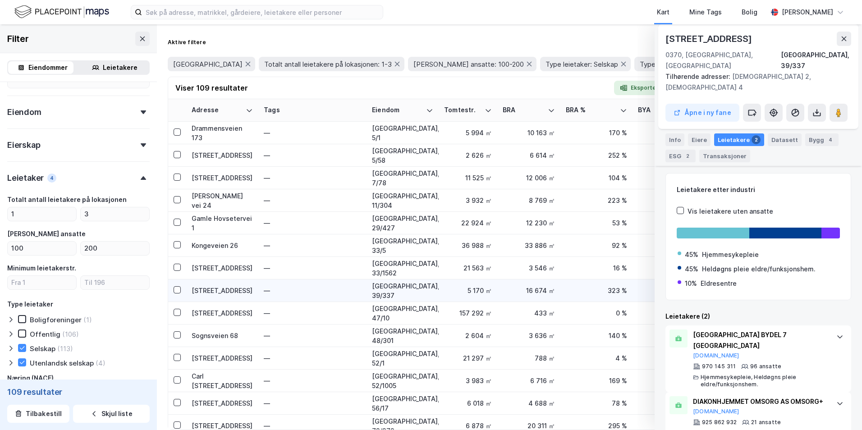
click at [197, 291] on div "[STREET_ADDRESS]" at bounding box center [222, 290] width 61 height 9
click at [199, 314] on div "[STREET_ADDRESS]" at bounding box center [222, 312] width 61 height 9
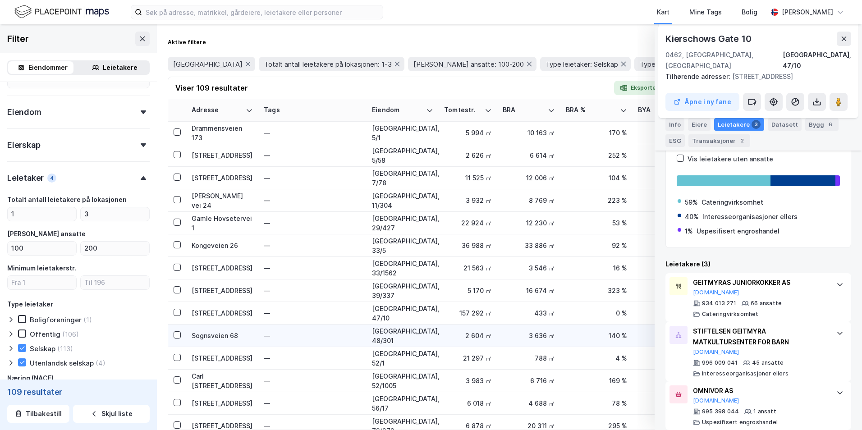
scroll to position [45, 0]
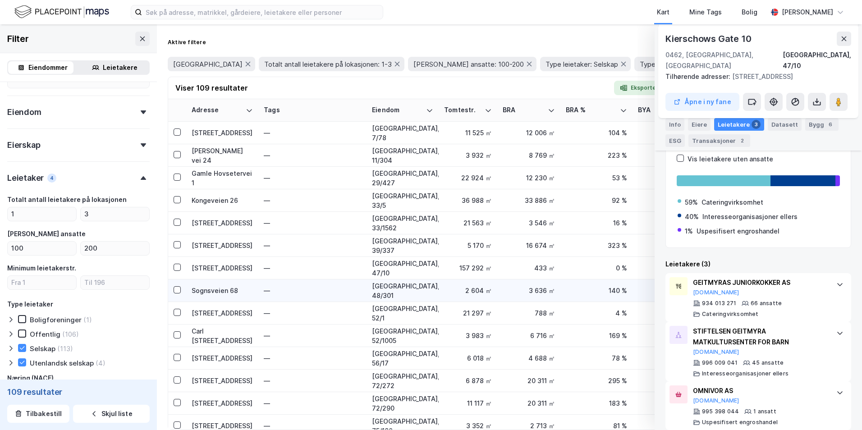
click at [222, 290] on div "Sognsveien 68" at bounding box center [222, 290] width 61 height 9
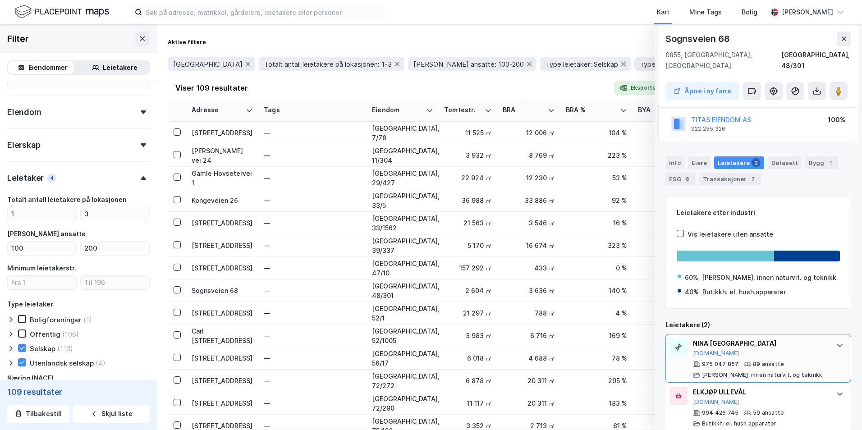
scroll to position [108, 0]
click at [668, 349] on button "[DOMAIN_NAME]" at bounding box center [716, 352] width 46 height 7
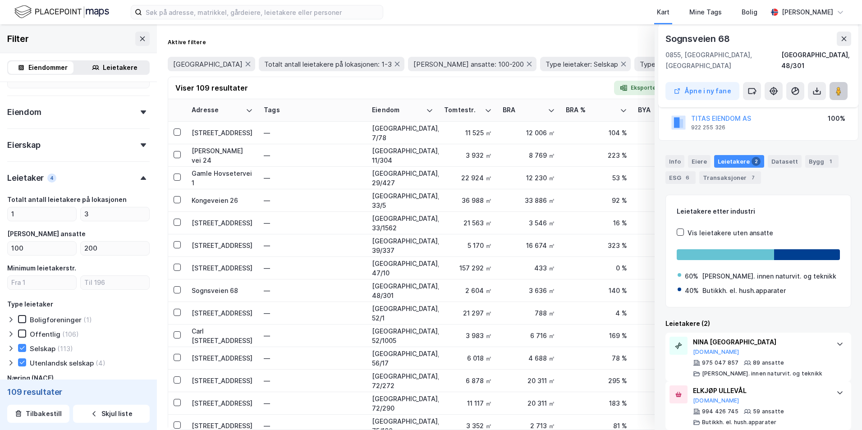
click at [668, 87] on icon at bounding box center [838, 91] width 9 height 9
click at [668, 340] on div "NINA OSLO [DOMAIN_NAME]" at bounding box center [760, 346] width 134 height 19
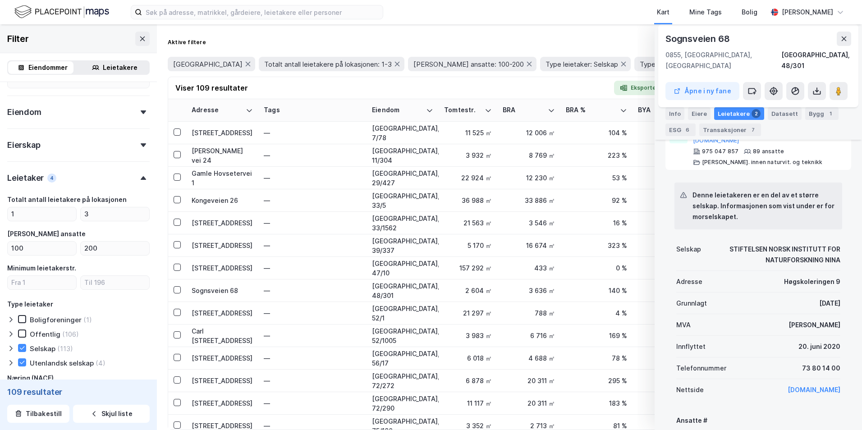
scroll to position [333, 0]
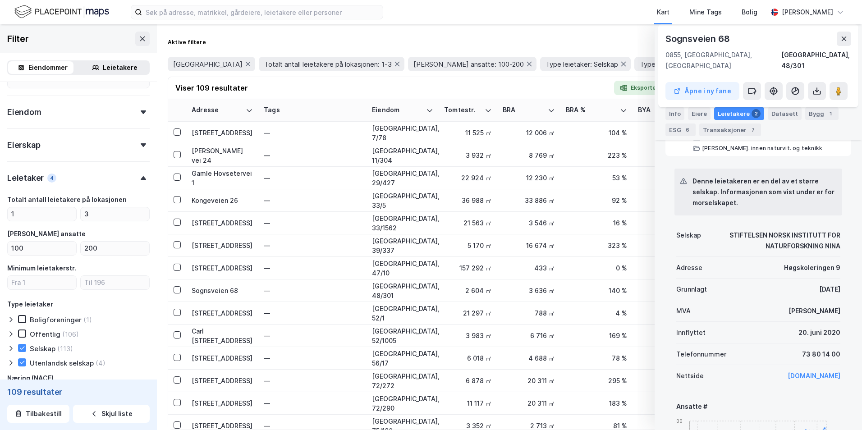
drag, startPoint x: 840, startPoint y: 44, endPoint x: 844, endPoint y: 41, distance: 4.6
click at [668, 42] on button at bounding box center [844, 39] width 14 height 14
click at [668, 41] on icon at bounding box center [844, 42] width 5 height 5
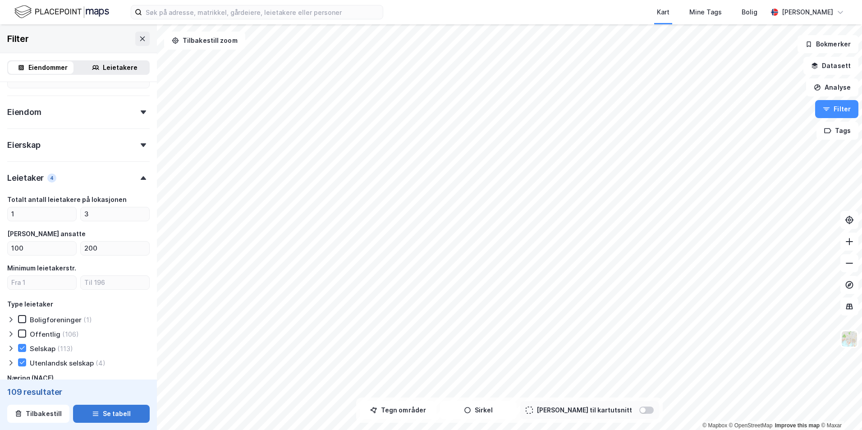
click at [121, 422] on button "Se tabell" at bounding box center [111, 414] width 77 height 18
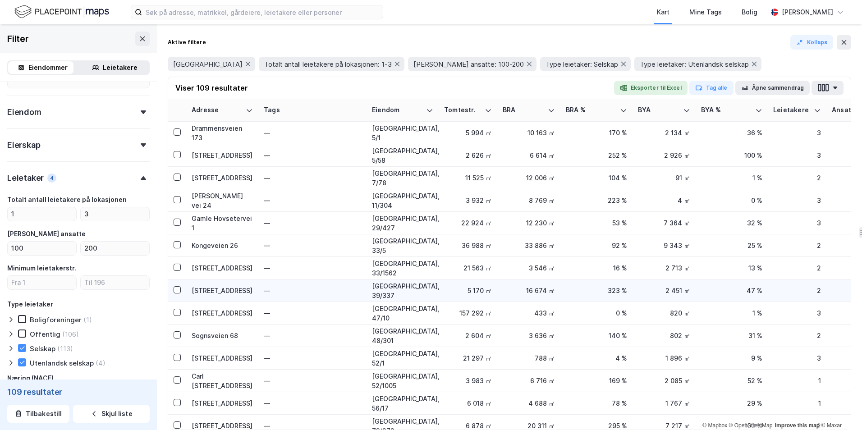
click at [214, 290] on div "[STREET_ADDRESS]" at bounding box center [222, 290] width 61 height 9
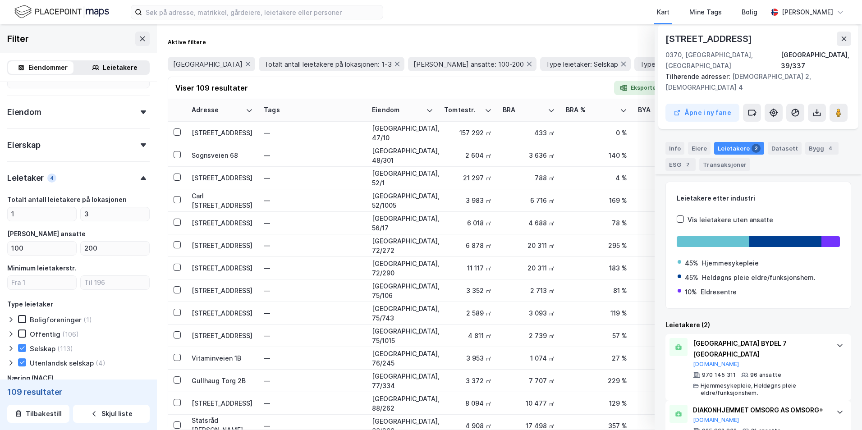
scroll to position [108, 0]
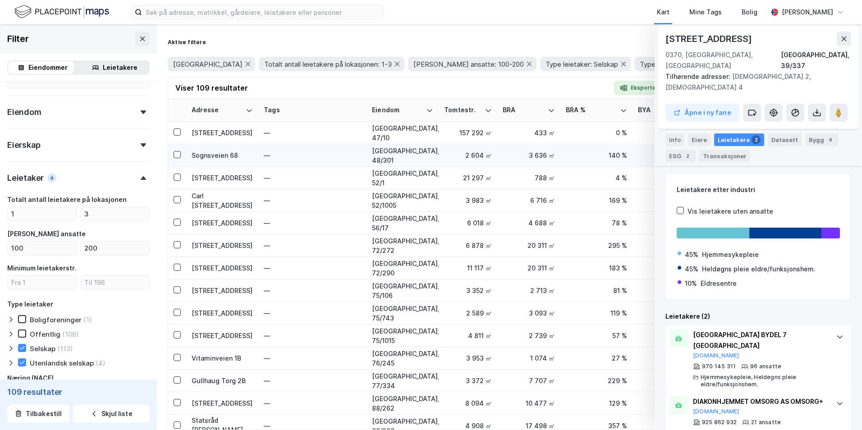
click at [211, 158] on div "Sognsveien 68" at bounding box center [222, 155] width 61 height 9
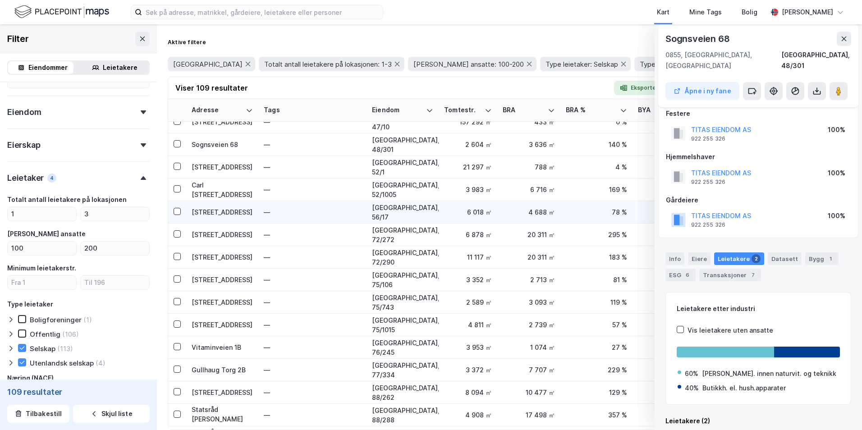
scroll to position [180, 0]
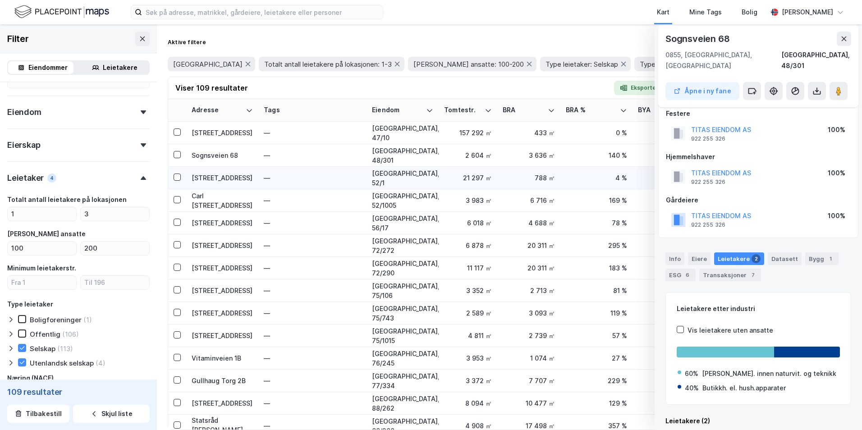
click at [218, 174] on div "[STREET_ADDRESS]" at bounding box center [222, 177] width 61 height 9
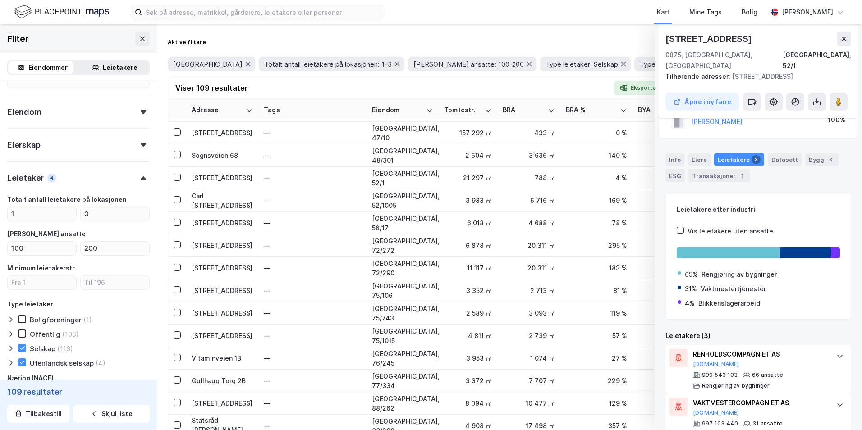
scroll to position [45, 0]
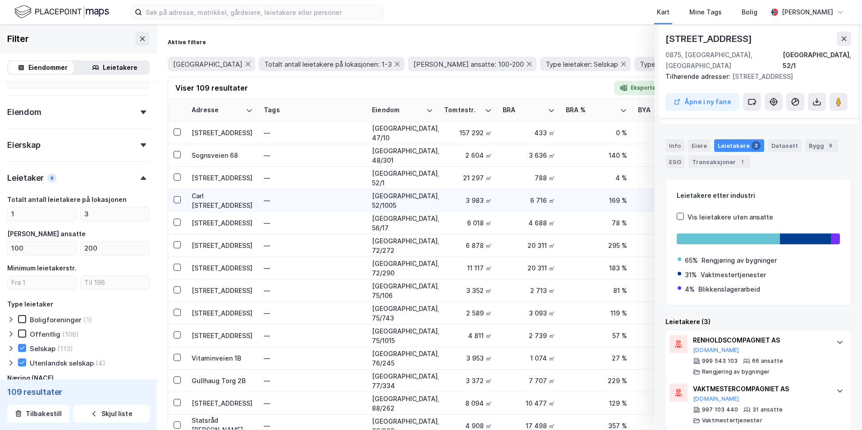
click at [227, 193] on div "Carl [STREET_ADDRESS]" at bounding box center [222, 200] width 61 height 19
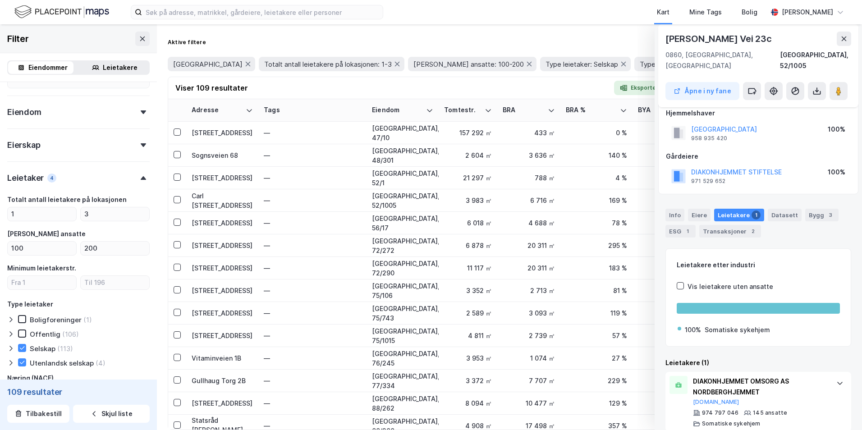
scroll to position [55, 0]
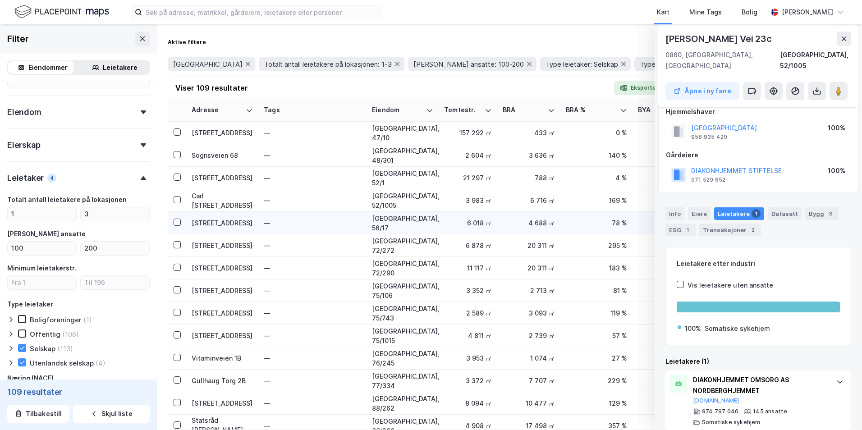
click at [206, 224] on div "[STREET_ADDRESS]" at bounding box center [222, 222] width 61 height 9
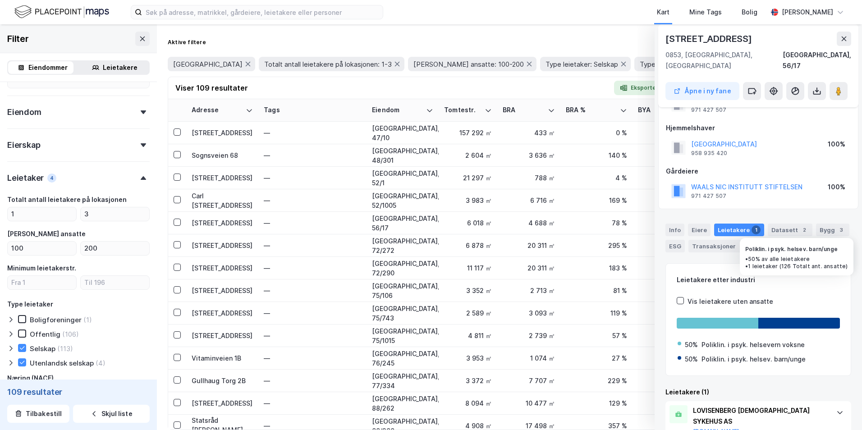
scroll to position [66, 0]
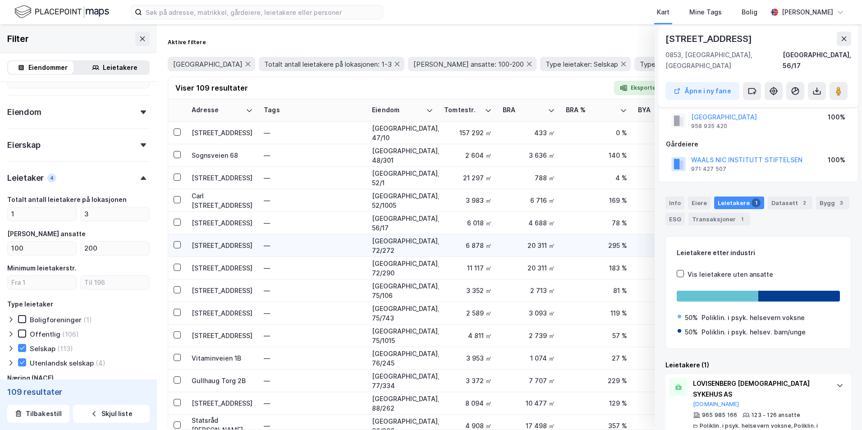
click at [222, 243] on div "[STREET_ADDRESS]" at bounding box center [222, 245] width 61 height 9
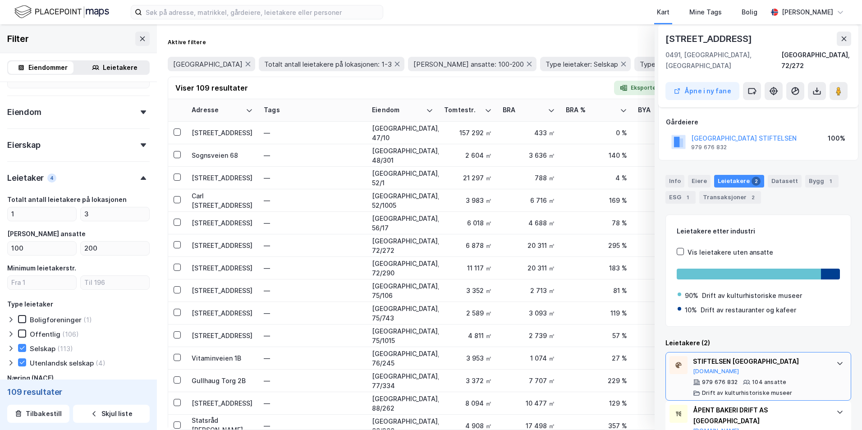
scroll to position [75, 0]
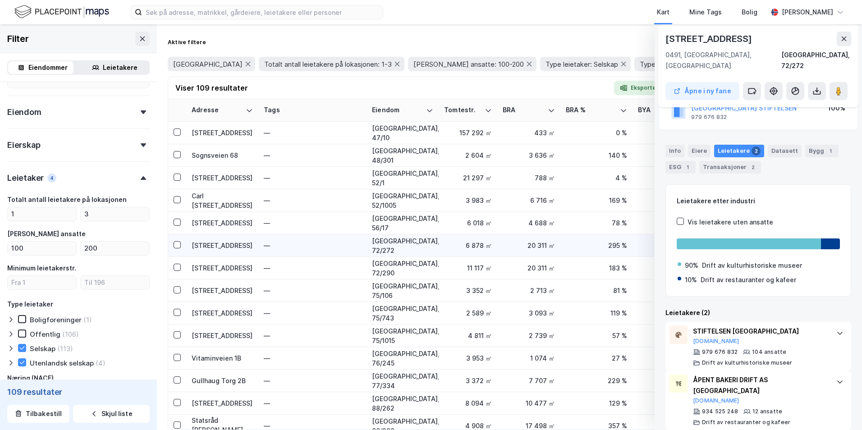
click at [206, 243] on div "[STREET_ADDRESS]" at bounding box center [222, 245] width 61 height 9
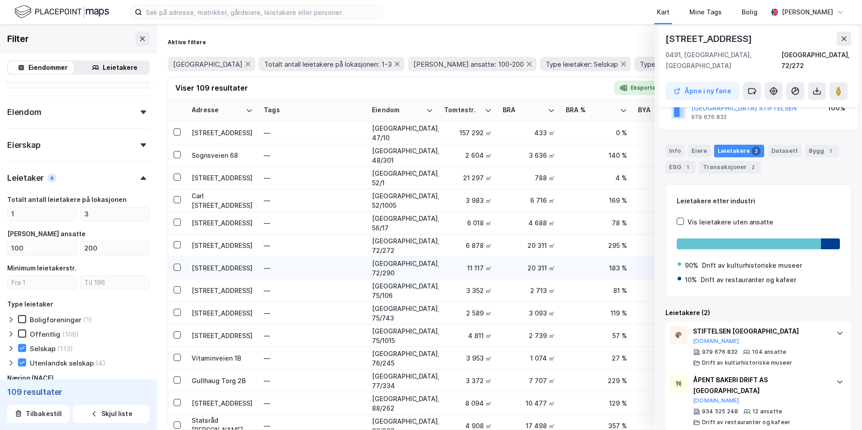
click at [199, 267] on div "[STREET_ADDRESS]" at bounding box center [222, 267] width 61 height 9
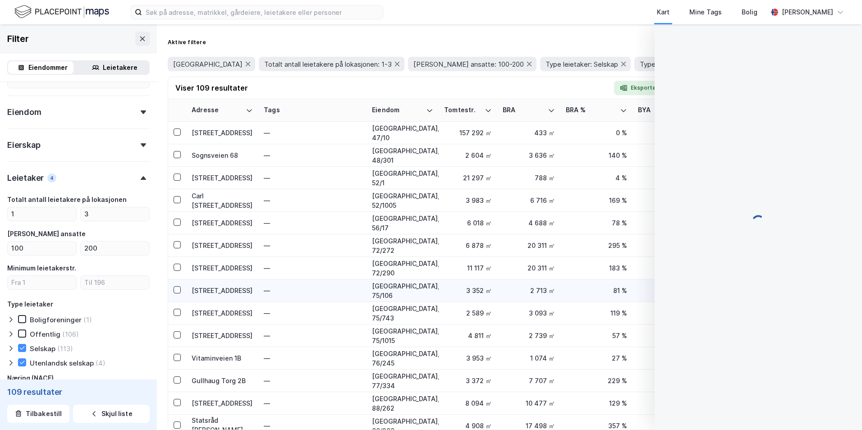
scroll to position [21, 0]
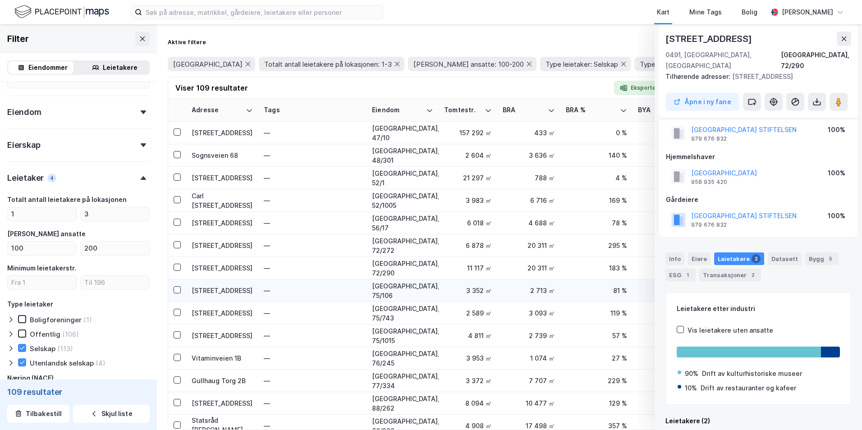
click at [202, 294] on div "[STREET_ADDRESS]" at bounding box center [222, 290] width 61 height 9
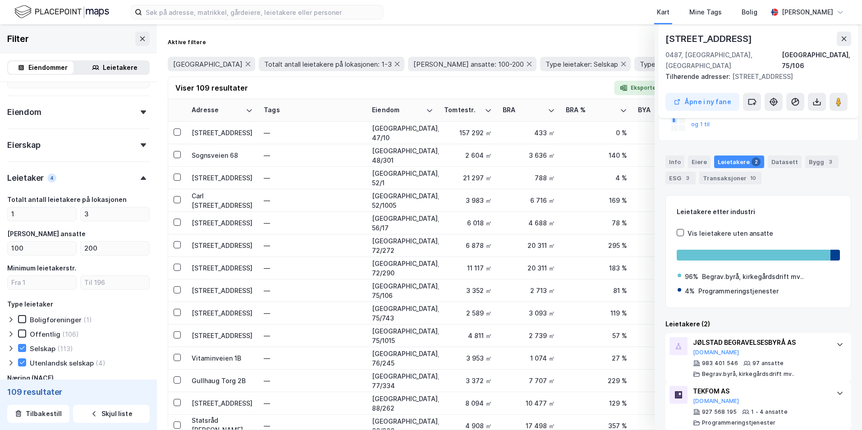
scroll to position [137, 0]
click at [226, 312] on div "[STREET_ADDRESS]" at bounding box center [222, 312] width 61 height 9
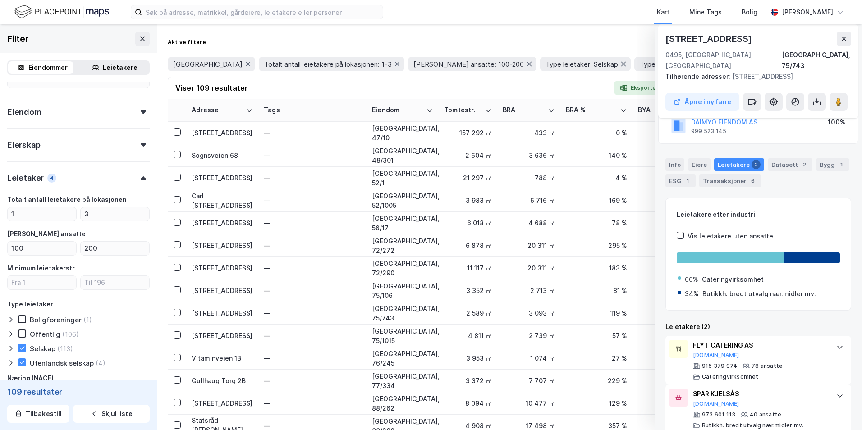
scroll to position [75, 0]
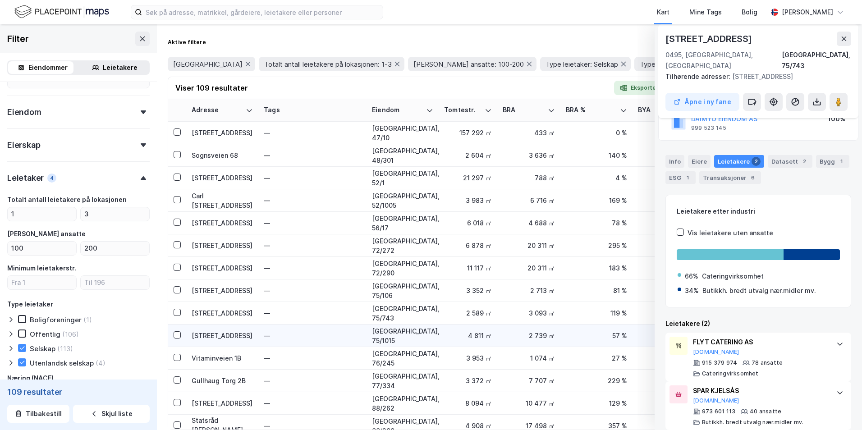
click at [217, 333] on div "[STREET_ADDRESS]" at bounding box center [222, 335] width 61 height 9
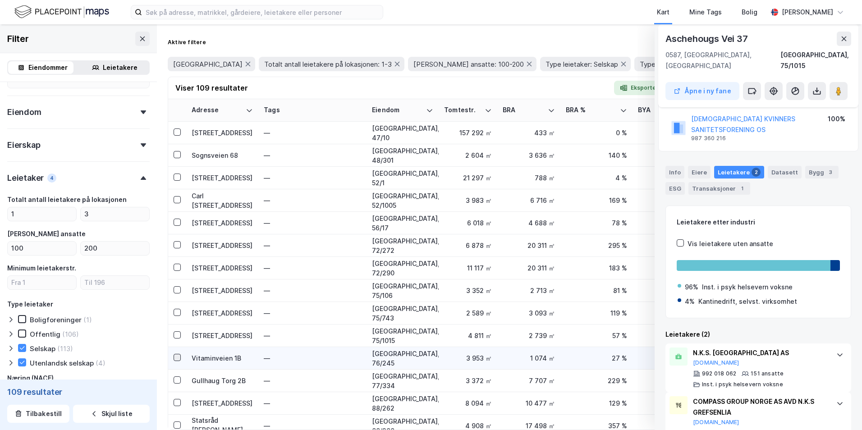
click at [179, 358] on icon at bounding box center [177, 357] width 6 height 6
click at [201, 358] on div "Vitaminveien 1B" at bounding box center [222, 357] width 61 height 9
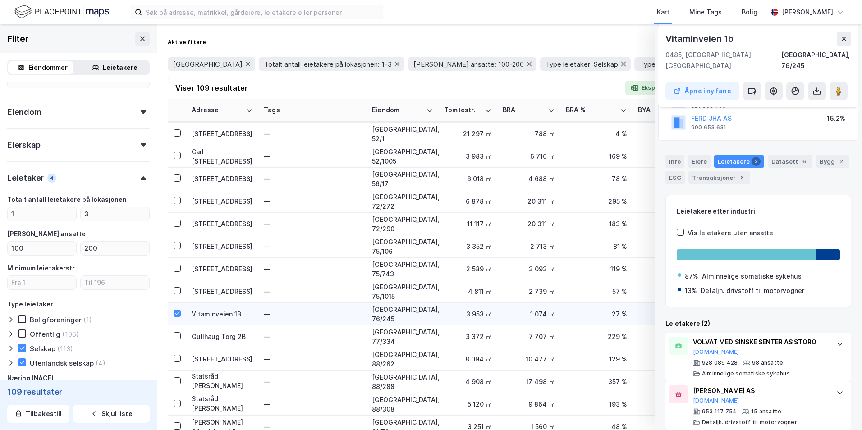
scroll to position [225, 0]
click at [668, 87] on image at bounding box center [838, 91] width 5 height 9
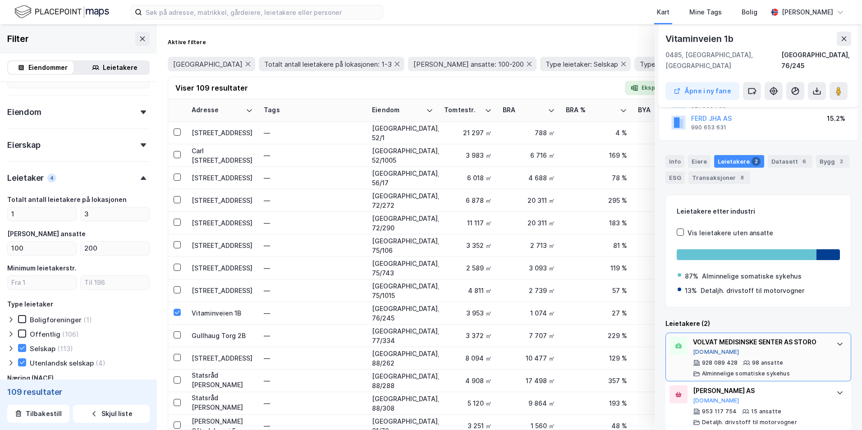
click at [668, 349] on button "[DOMAIN_NAME]" at bounding box center [716, 352] width 46 height 7
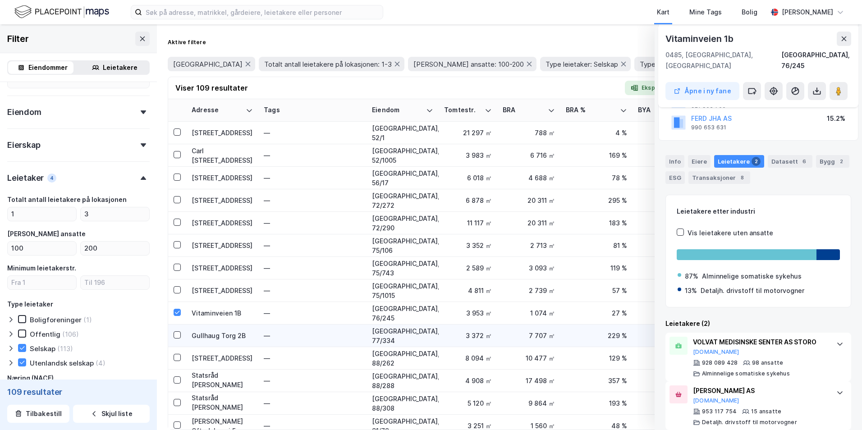
click at [224, 334] on div "Gullhaug Torg 2B" at bounding box center [222, 335] width 61 height 9
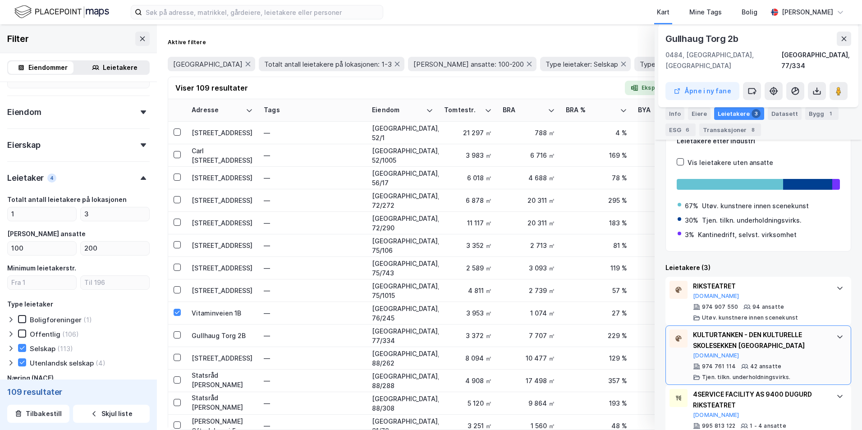
scroll to position [149, 0]
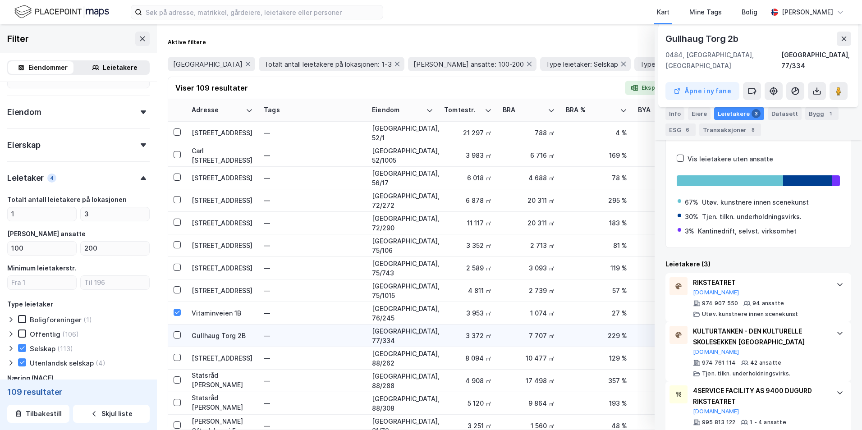
click at [202, 335] on div "Gullhaug Torg 2B" at bounding box center [222, 335] width 61 height 9
click at [206, 361] on div "[STREET_ADDRESS]" at bounding box center [222, 357] width 61 height 9
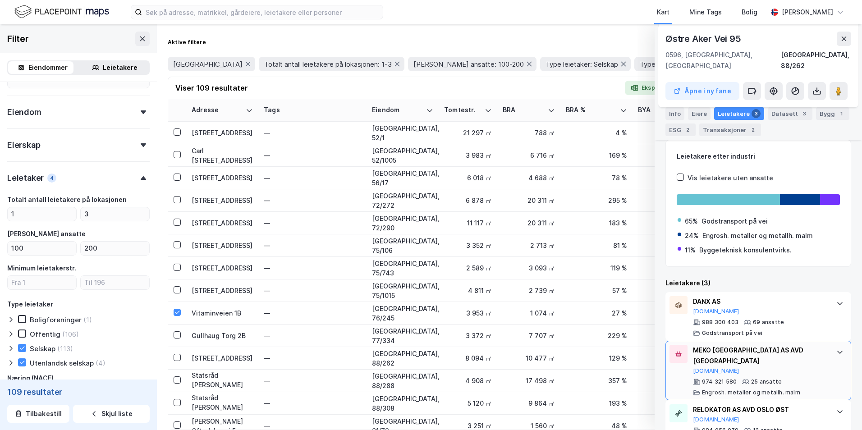
scroll to position [171, 0]
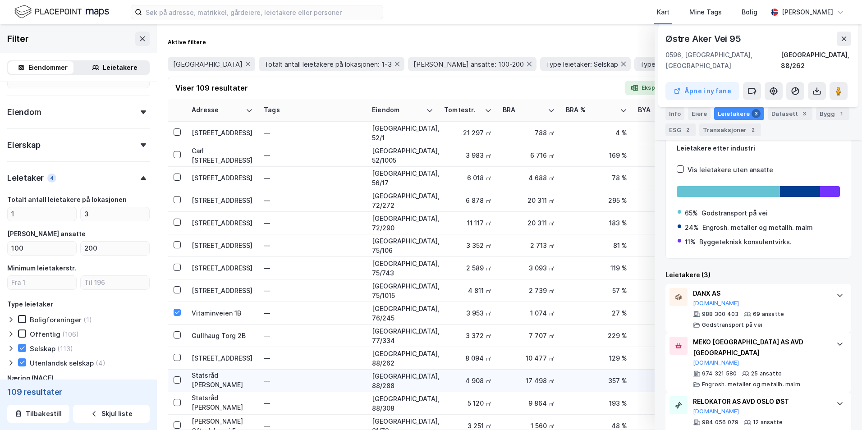
click at [210, 376] on div "Statsråd [PERSON_NAME] vei 8" at bounding box center [222, 381] width 61 height 20
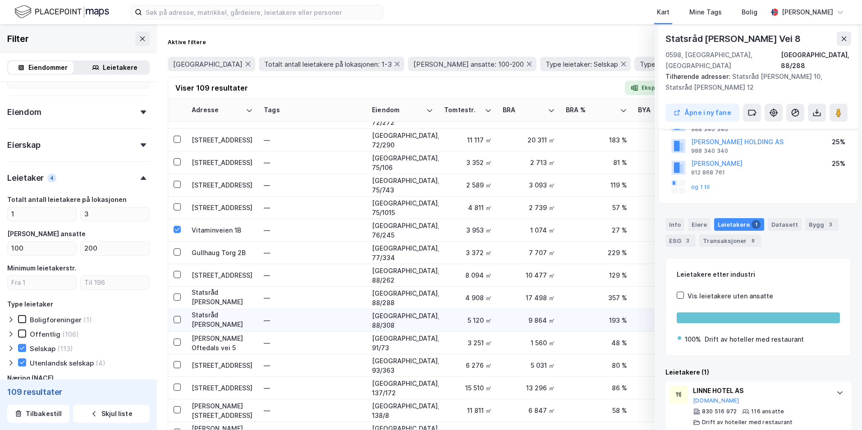
scroll to position [316, 0]
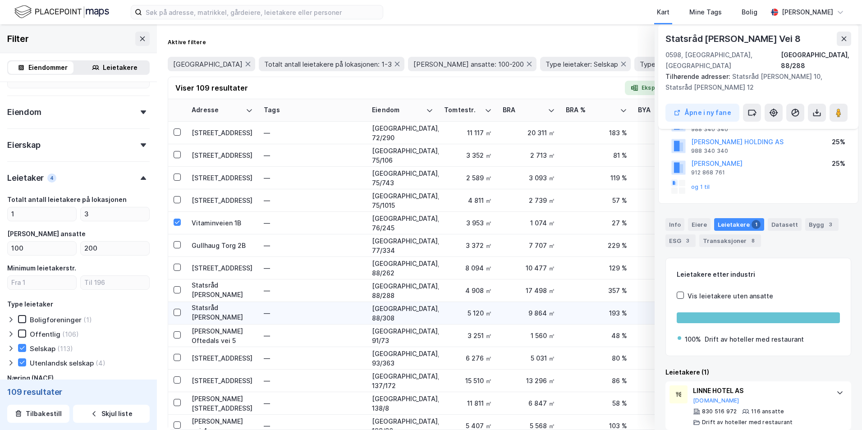
click at [218, 317] on div "Statsråd [PERSON_NAME] vei 10" at bounding box center [222, 313] width 61 height 20
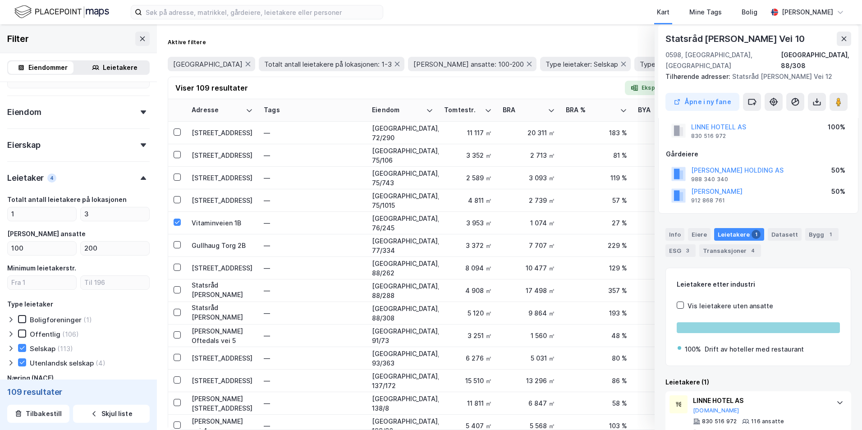
scroll to position [34, 0]
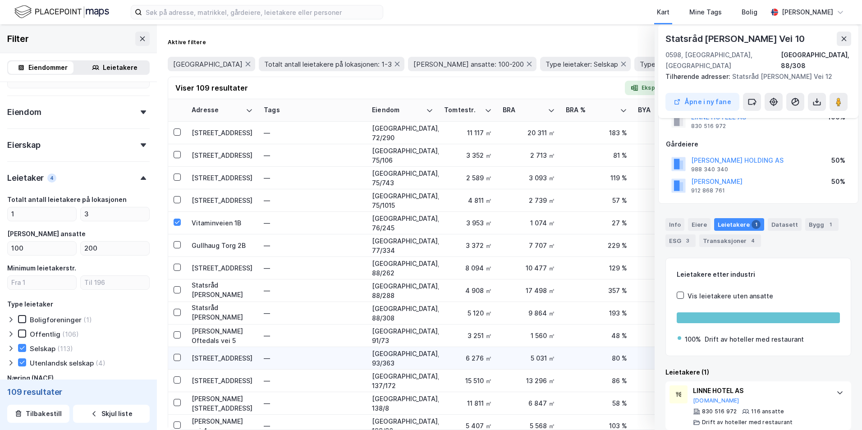
click at [213, 361] on div "[STREET_ADDRESS]" at bounding box center [222, 357] width 61 height 9
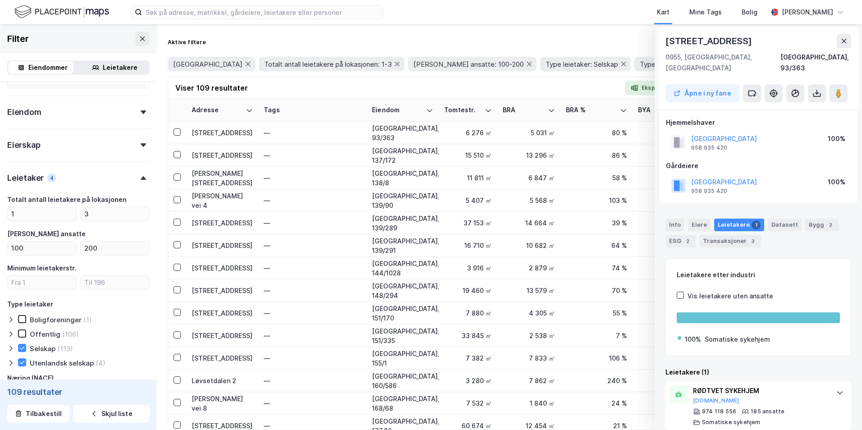
scroll to position [496, 0]
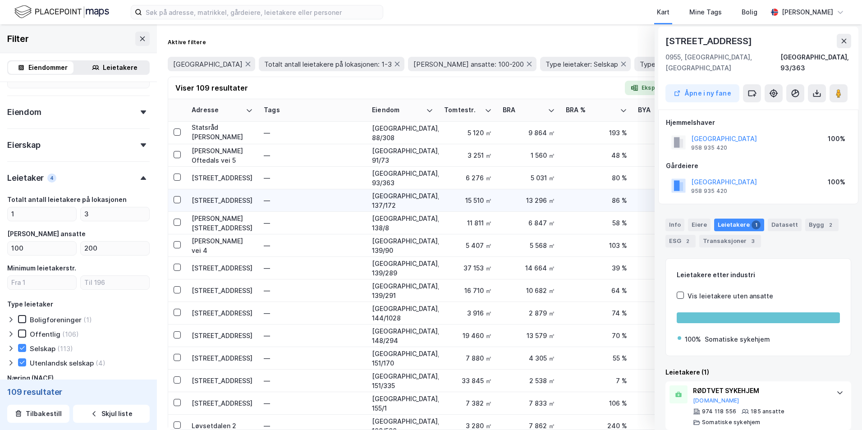
click at [215, 197] on div "[STREET_ADDRESS]" at bounding box center [222, 200] width 61 height 9
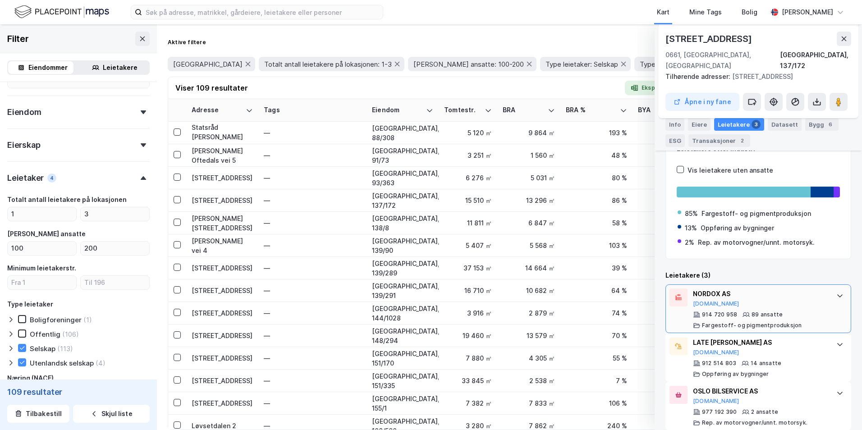
scroll to position [138, 0]
click at [668, 97] on image at bounding box center [838, 101] width 5 height 9
click at [668, 291] on div "NORDOX AS [DOMAIN_NAME]" at bounding box center [760, 297] width 134 height 19
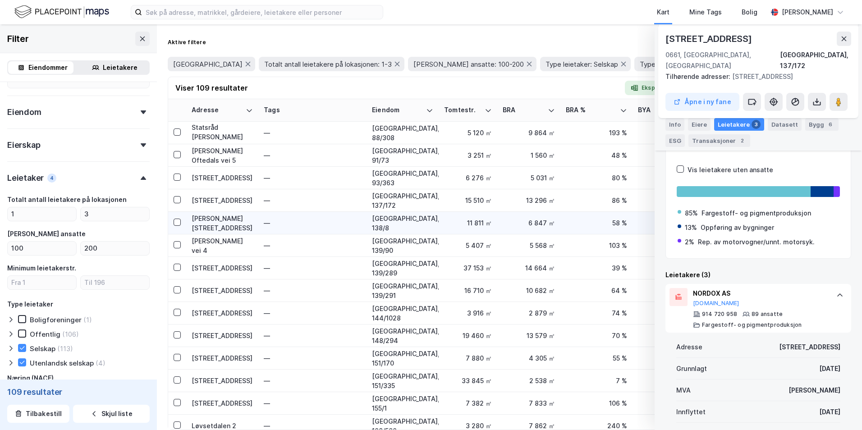
click at [234, 223] on div "[PERSON_NAME][STREET_ADDRESS]" at bounding box center [222, 223] width 61 height 19
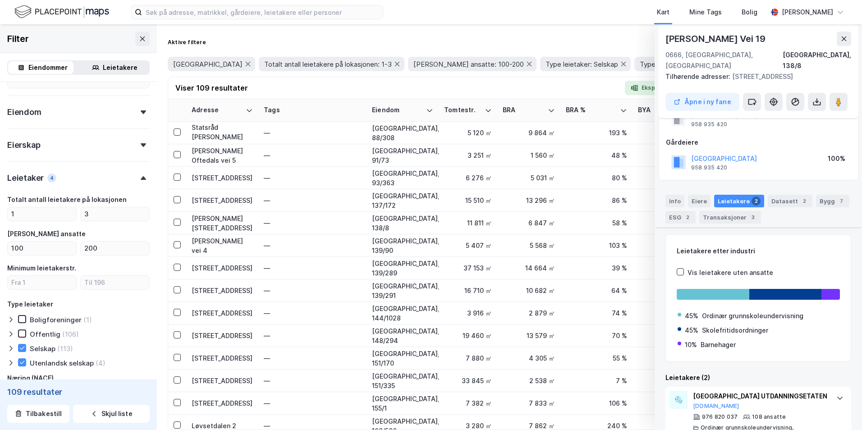
scroll to position [108, 0]
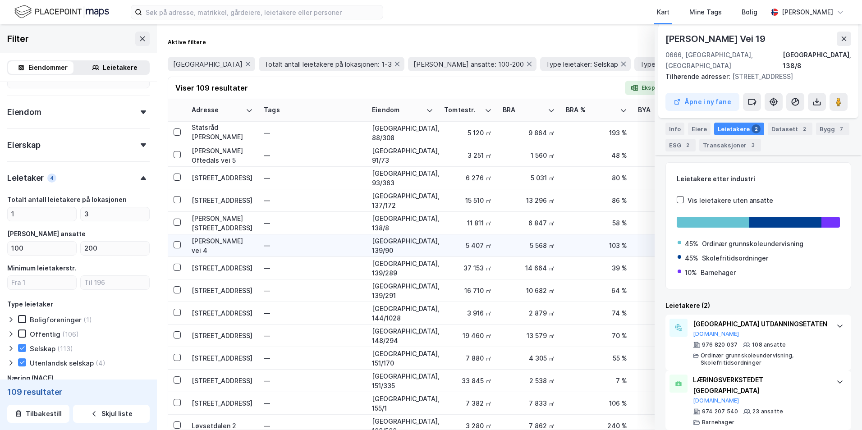
click at [218, 243] on div "[PERSON_NAME] vei 4" at bounding box center [222, 245] width 61 height 19
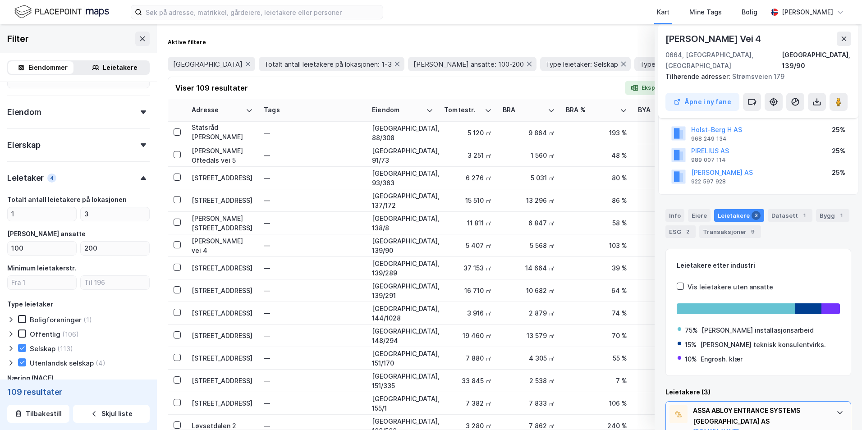
scroll to position [193, 0]
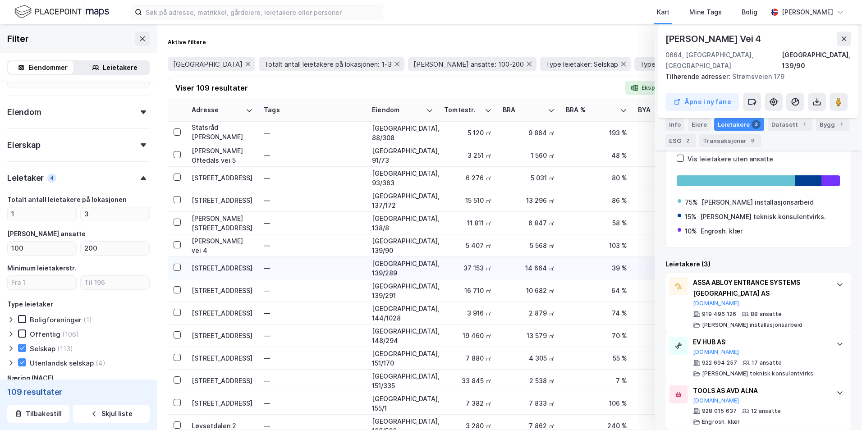
click at [207, 266] on div "[STREET_ADDRESS]" at bounding box center [222, 267] width 61 height 9
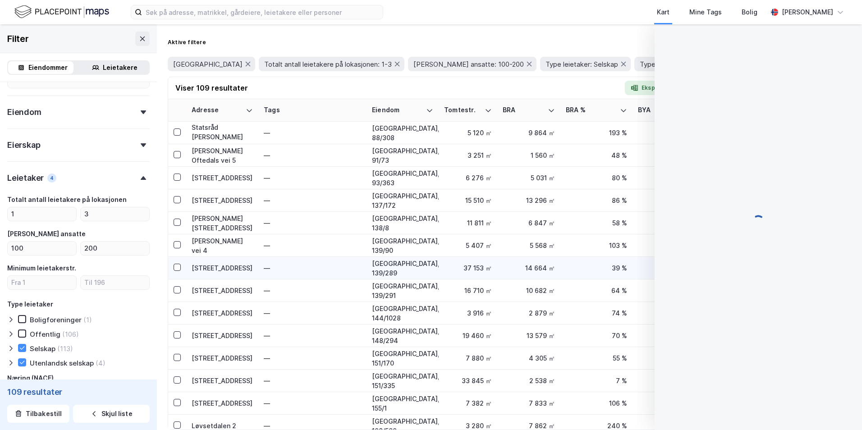
scroll to position [0, 0]
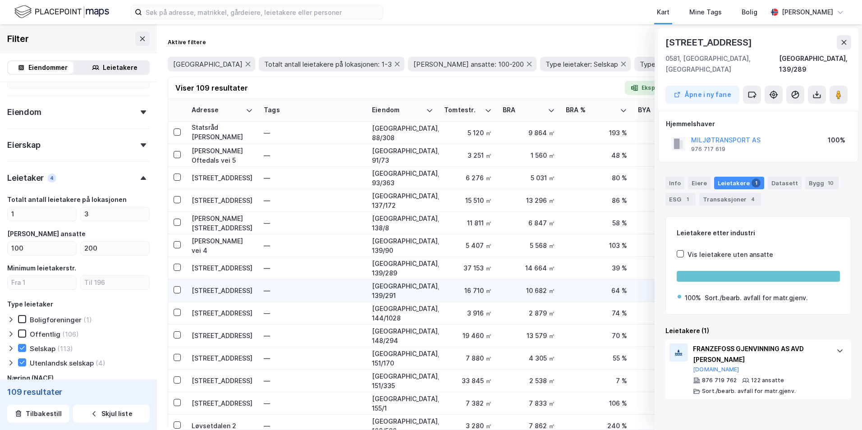
click at [207, 291] on div "[STREET_ADDRESS]" at bounding box center [222, 290] width 61 height 9
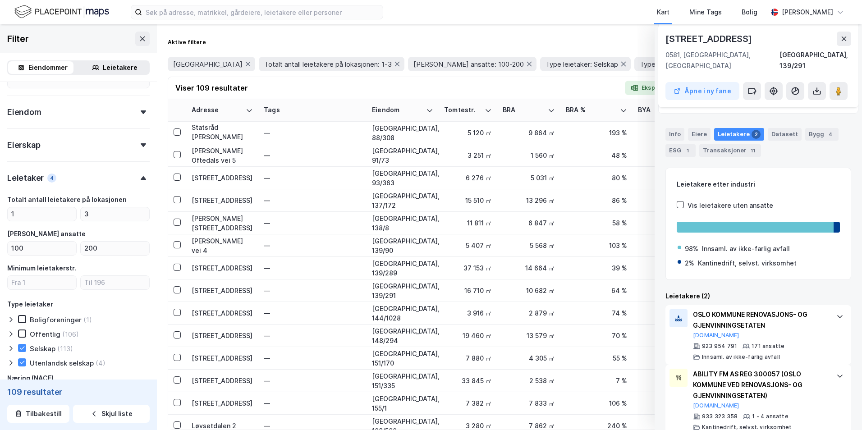
scroll to position [97, 0]
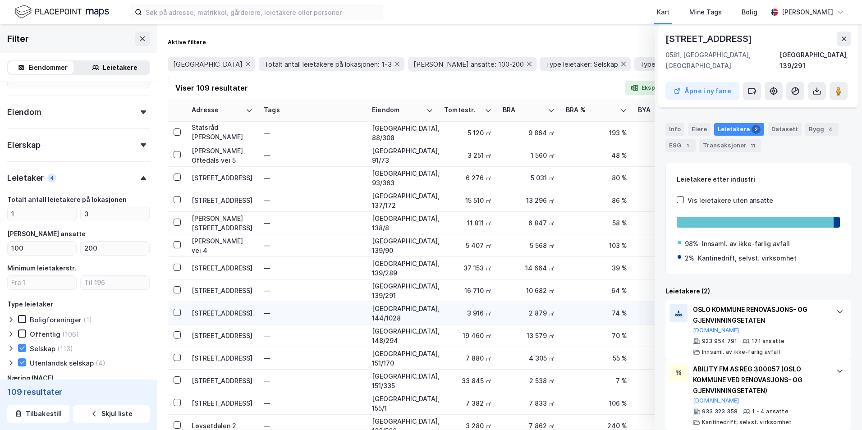
click at [206, 310] on div "[STREET_ADDRESS]" at bounding box center [222, 312] width 61 height 9
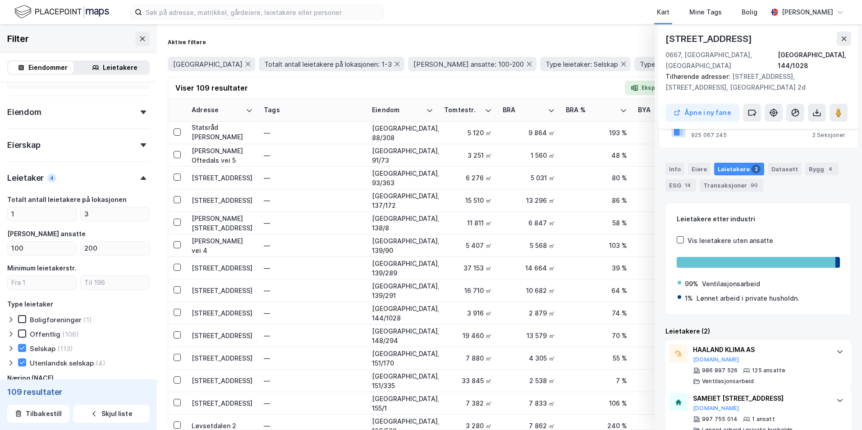
scroll to position [147, 0]
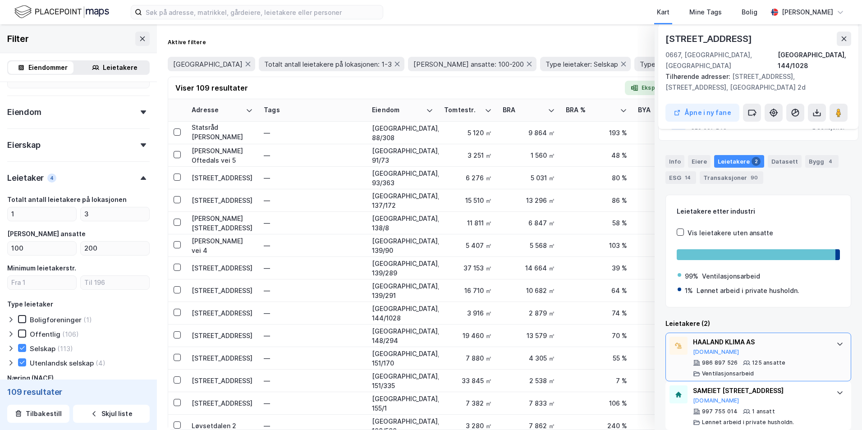
click at [668, 338] on div "HAALAND KLIMA AS [DOMAIN_NAME]" at bounding box center [760, 346] width 134 height 19
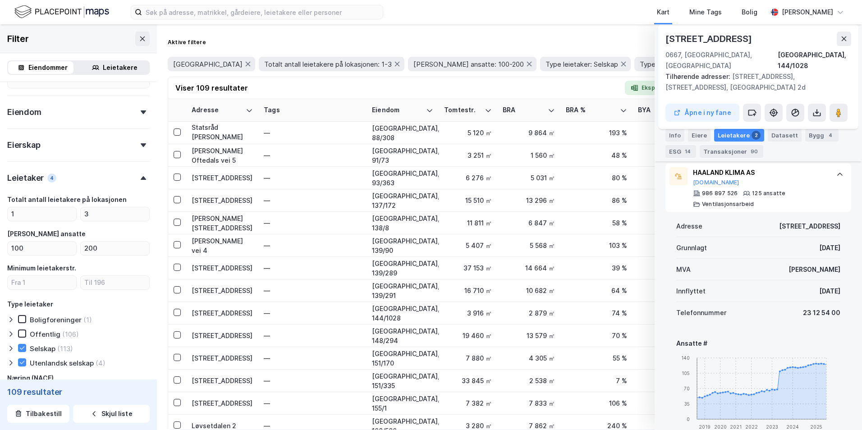
scroll to position [193, 0]
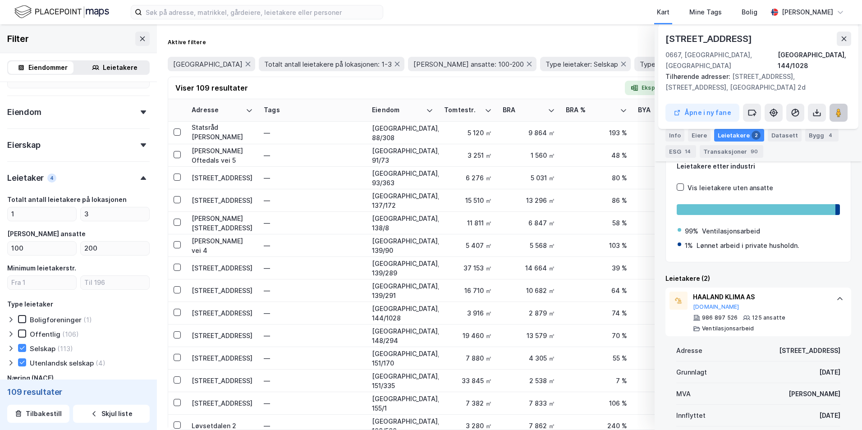
click at [668, 108] on icon at bounding box center [838, 112] width 9 height 9
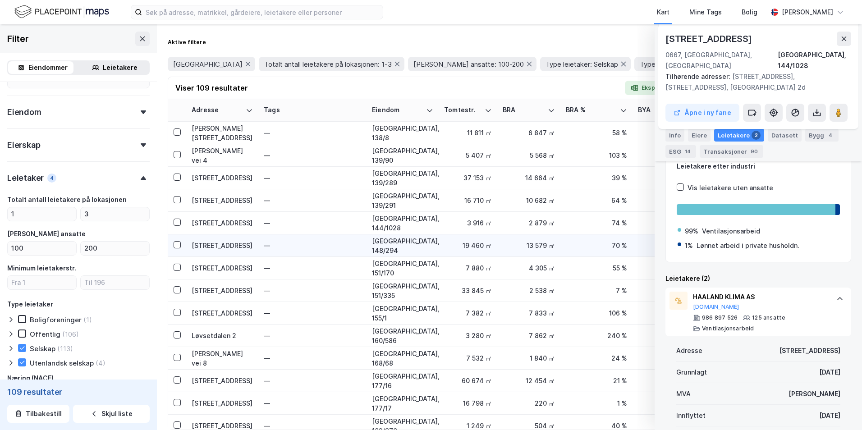
click at [219, 243] on div "[STREET_ADDRESS]" at bounding box center [222, 245] width 61 height 9
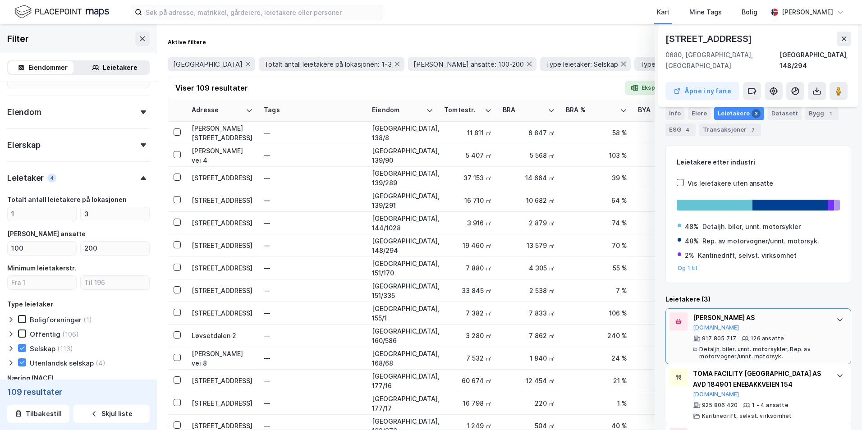
scroll to position [167, 0]
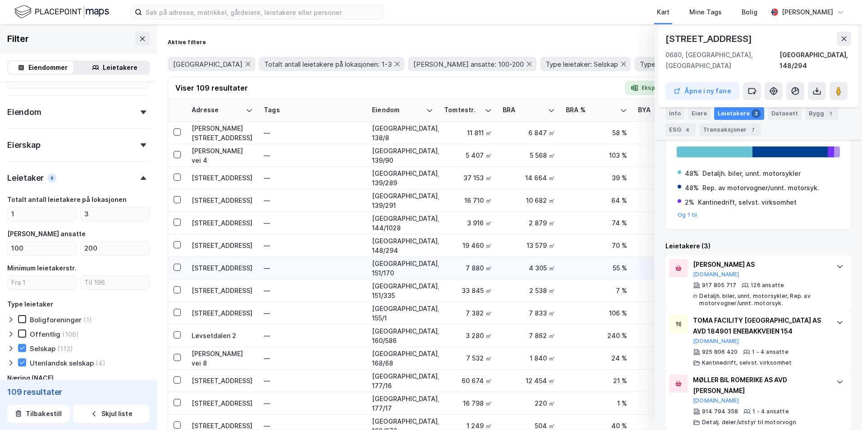
click at [204, 265] on div "[STREET_ADDRESS]" at bounding box center [222, 267] width 61 height 9
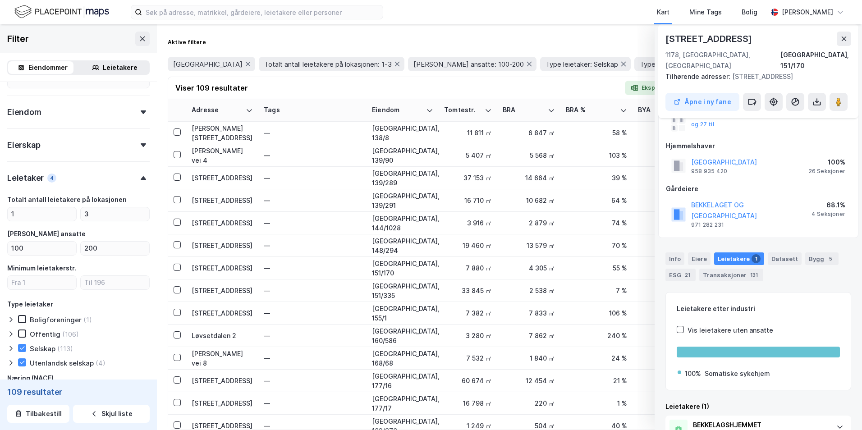
scroll to position [110, 0]
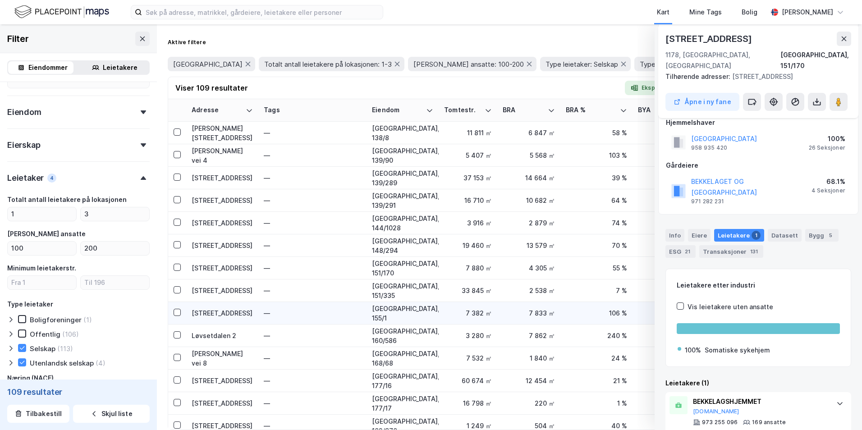
click at [217, 311] on div "[STREET_ADDRESS]" at bounding box center [222, 312] width 61 height 9
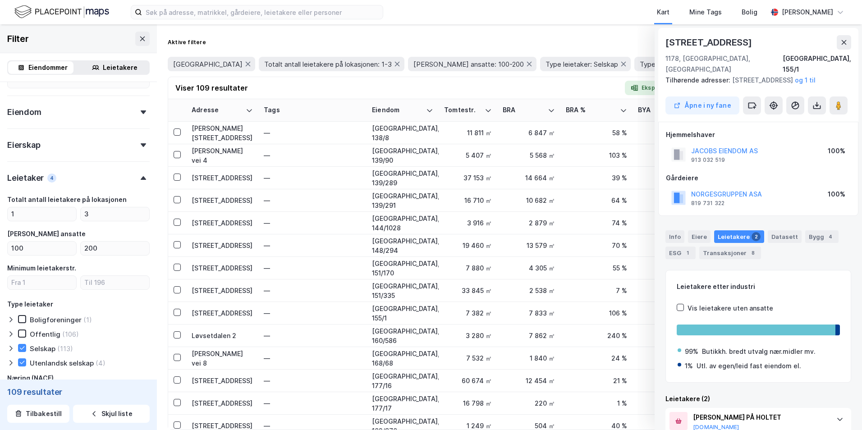
scroll to position [451, 0]
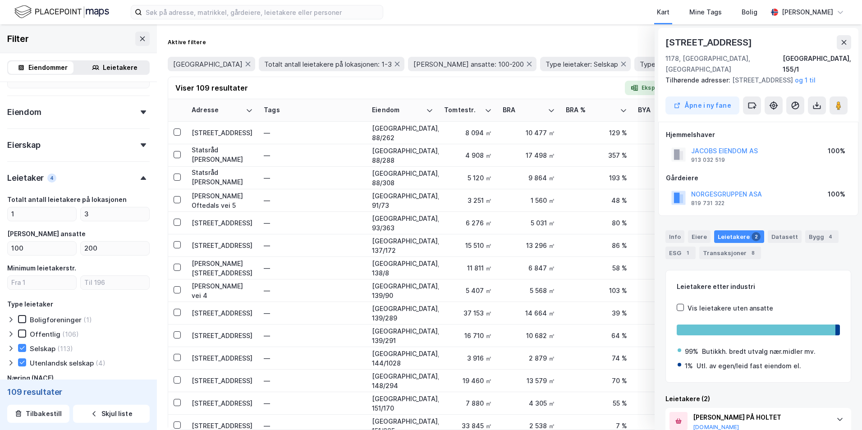
click at [67, 8] on img at bounding box center [61, 12] width 95 height 16
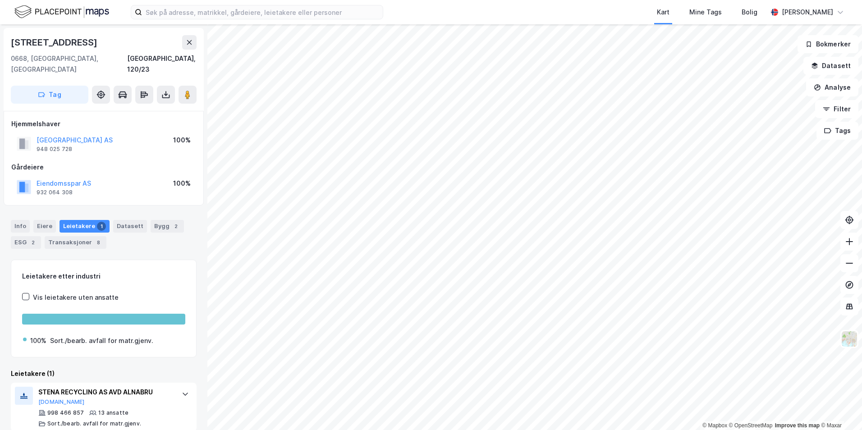
scroll to position [1, 0]
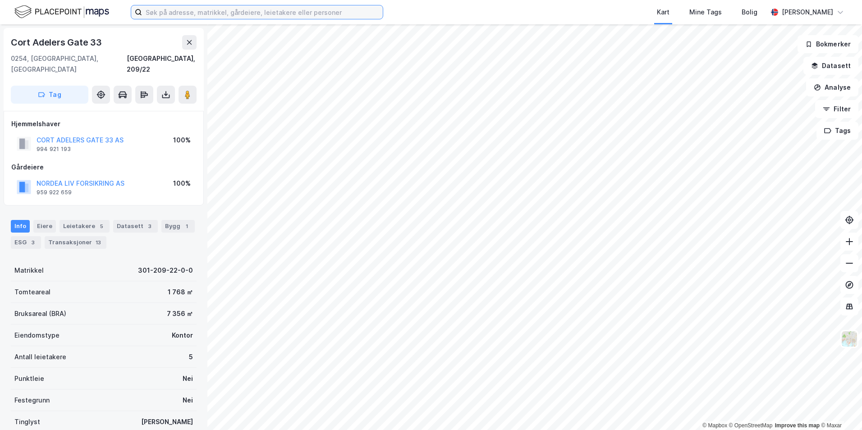
click at [215, 16] on input at bounding box center [262, 12] width 241 height 14
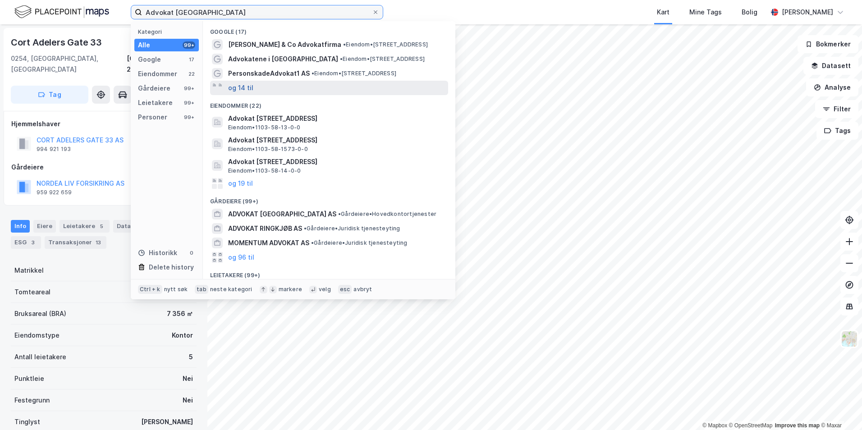
type input "Advokat [GEOGRAPHIC_DATA]"
click at [247, 85] on button "og 14 til" at bounding box center [240, 88] width 25 height 11
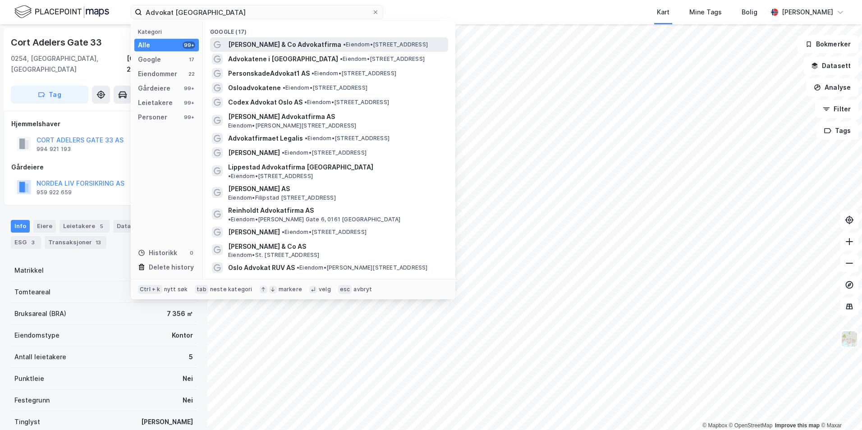
click at [276, 42] on span "[PERSON_NAME] & Co Advokatfirma" at bounding box center [284, 44] width 113 height 11
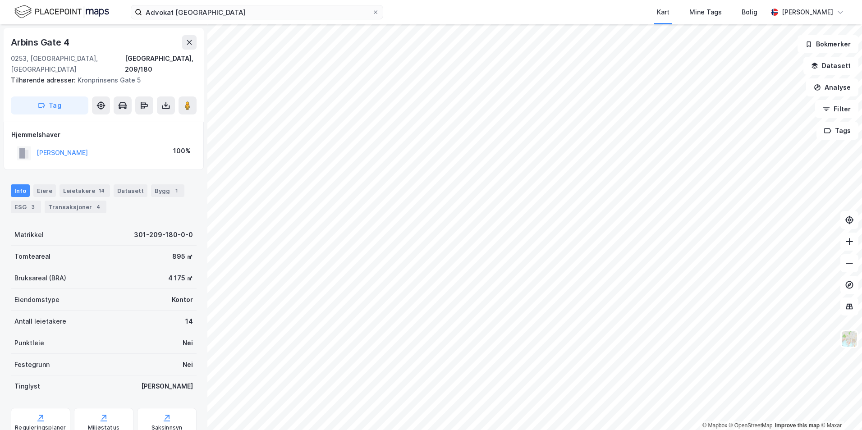
scroll to position [0, 0]
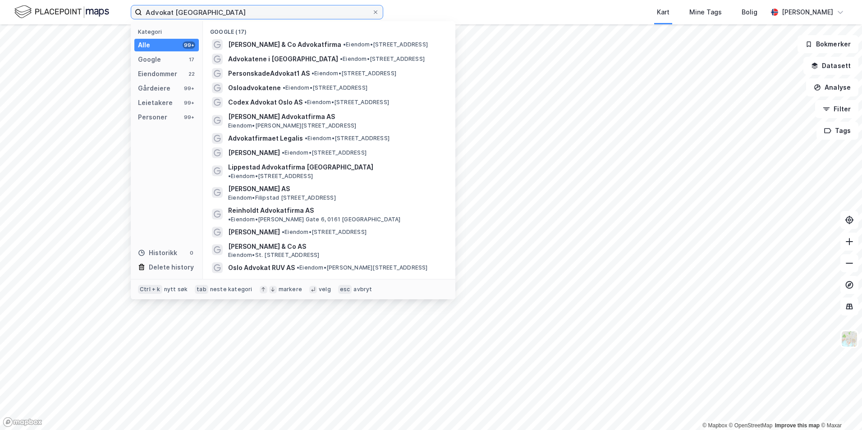
click at [237, 12] on input "Advokat Oslo" at bounding box center [257, 12] width 230 height 14
click at [160, 46] on div "Alle 99+" at bounding box center [166, 45] width 64 height 13
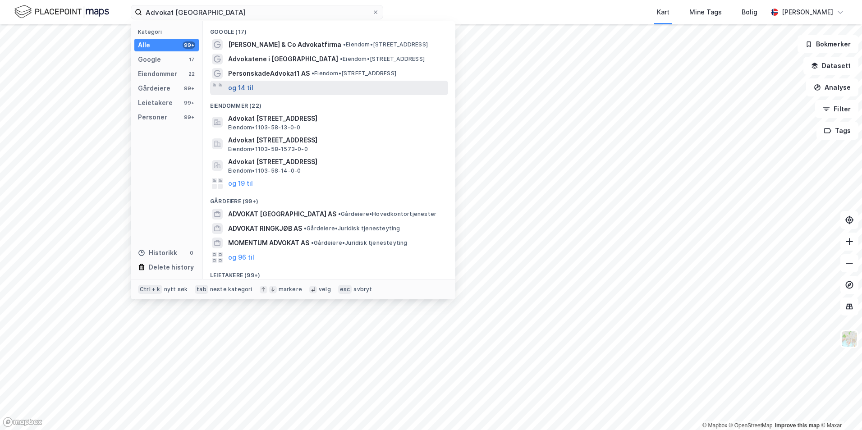
click at [237, 84] on button "og 14 til" at bounding box center [240, 88] width 25 height 11
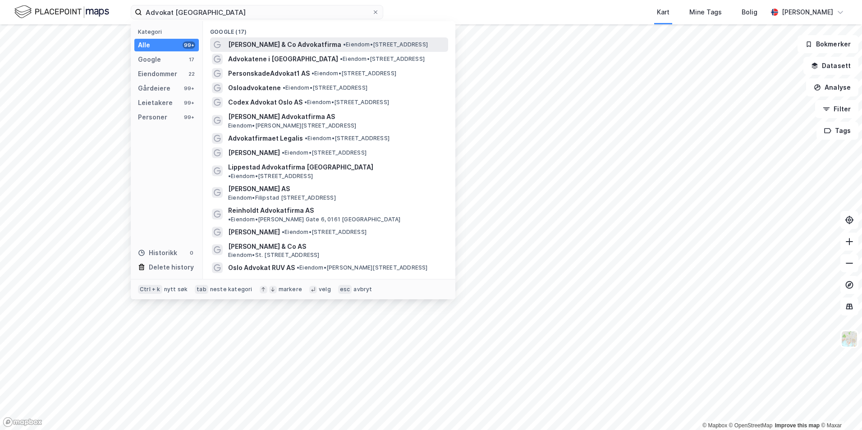
click at [314, 43] on span "[PERSON_NAME] & Co Advokatfirma" at bounding box center [284, 44] width 113 height 11
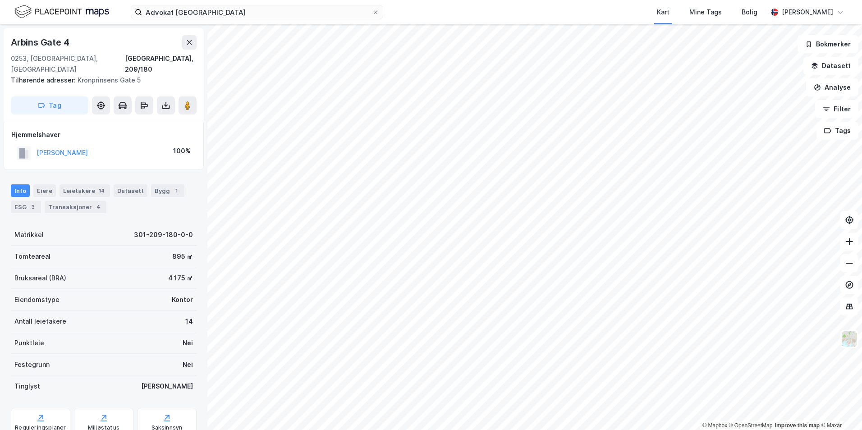
scroll to position [0, 0]
click at [88, 184] on div "Leietakere 14" at bounding box center [85, 190] width 50 height 13
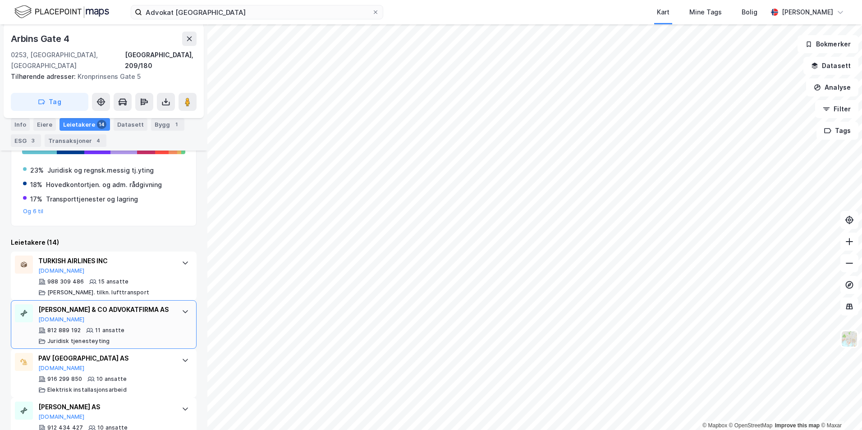
scroll to position [180, 0]
